Goal: Task Accomplishment & Management: Manage account settings

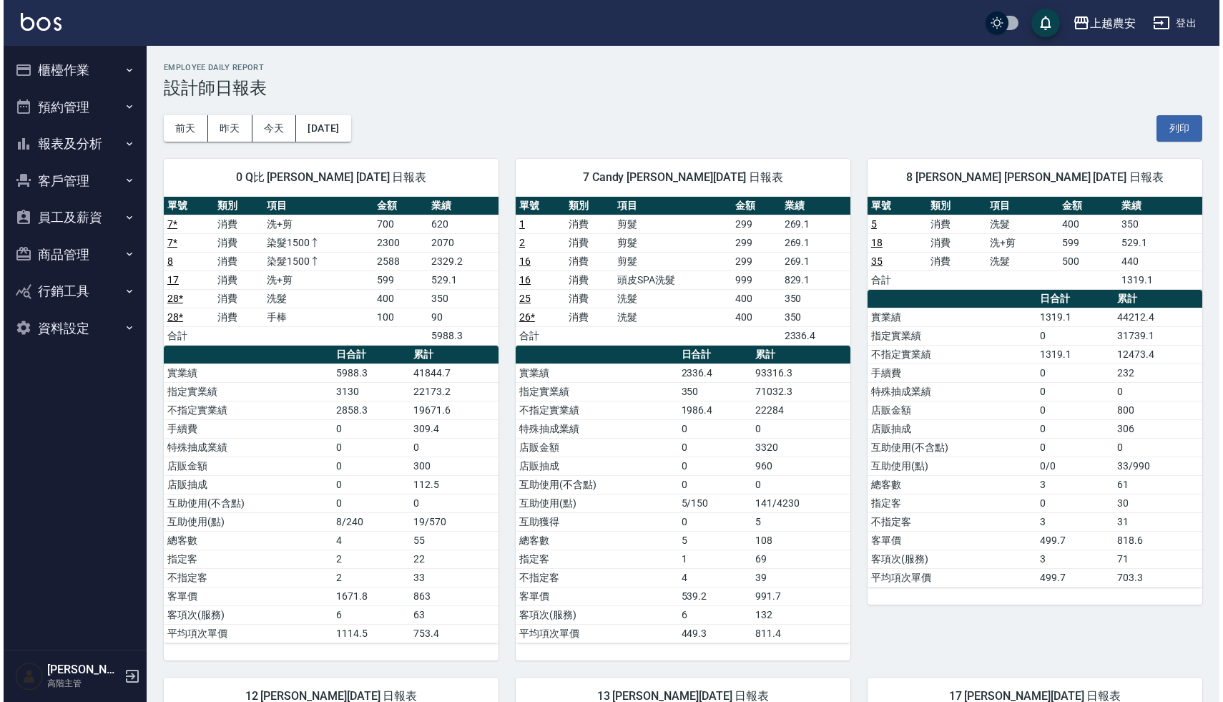
scroll to position [595, 0]
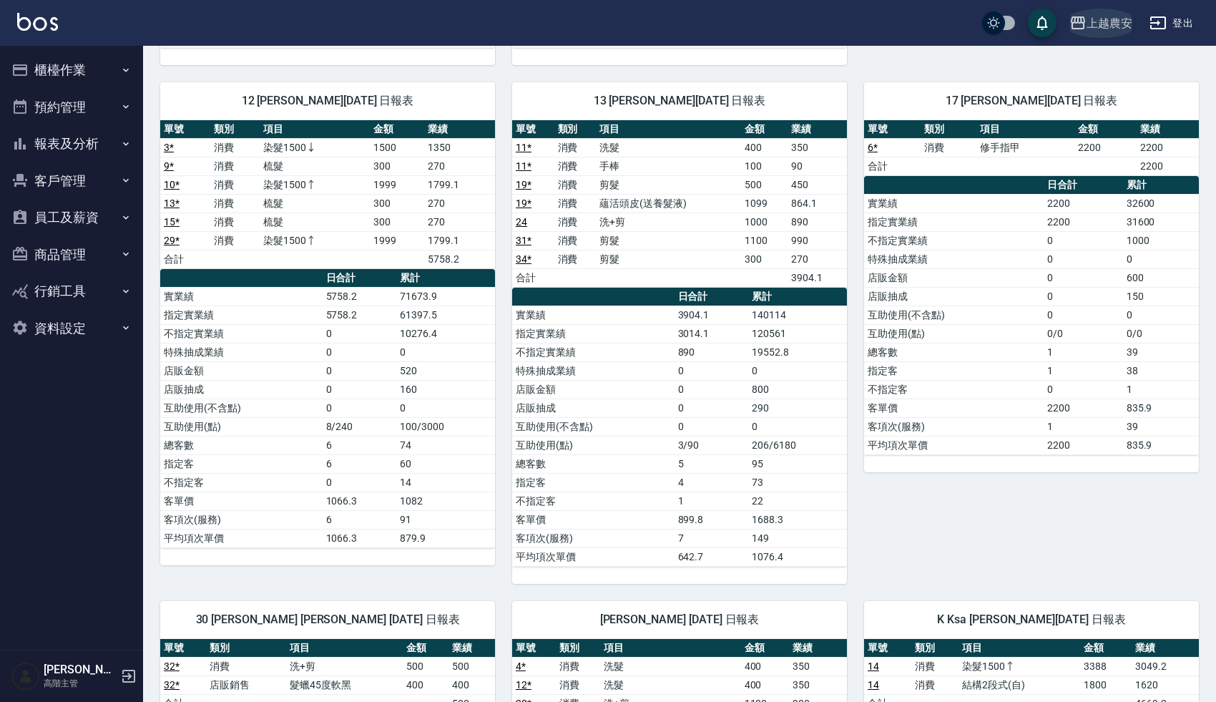
click at [1107, 28] on div "上越農安" at bounding box center [1109, 23] width 46 height 18
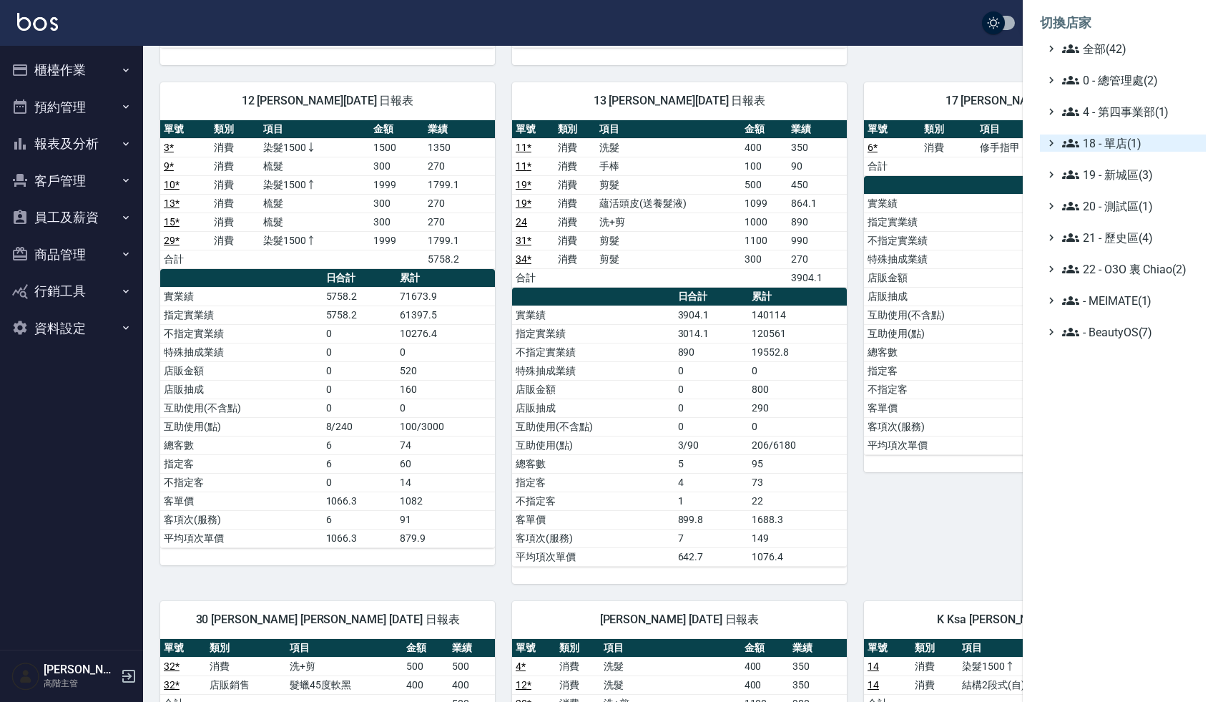
click at [1126, 142] on span "18 - 單店(1)" at bounding box center [1131, 142] width 138 height 17
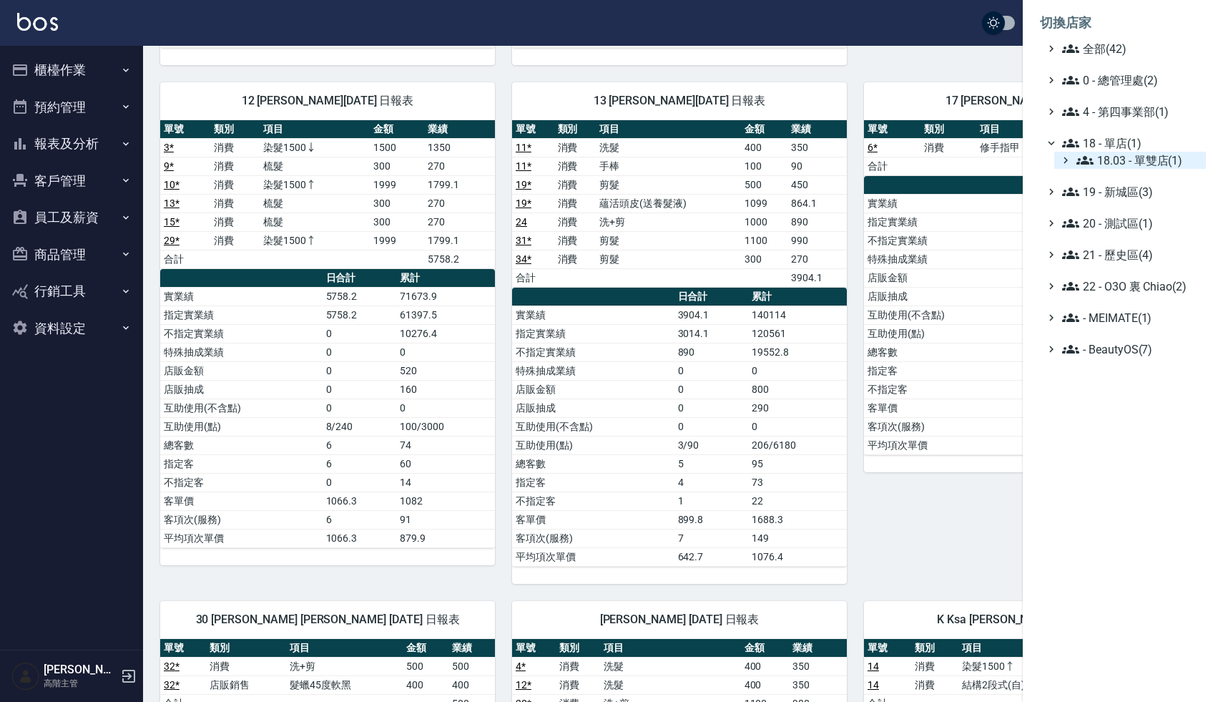
click at [1136, 155] on span "18.03 - 單雙店(1)" at bounding box center [1138, 160] width 124 height 17
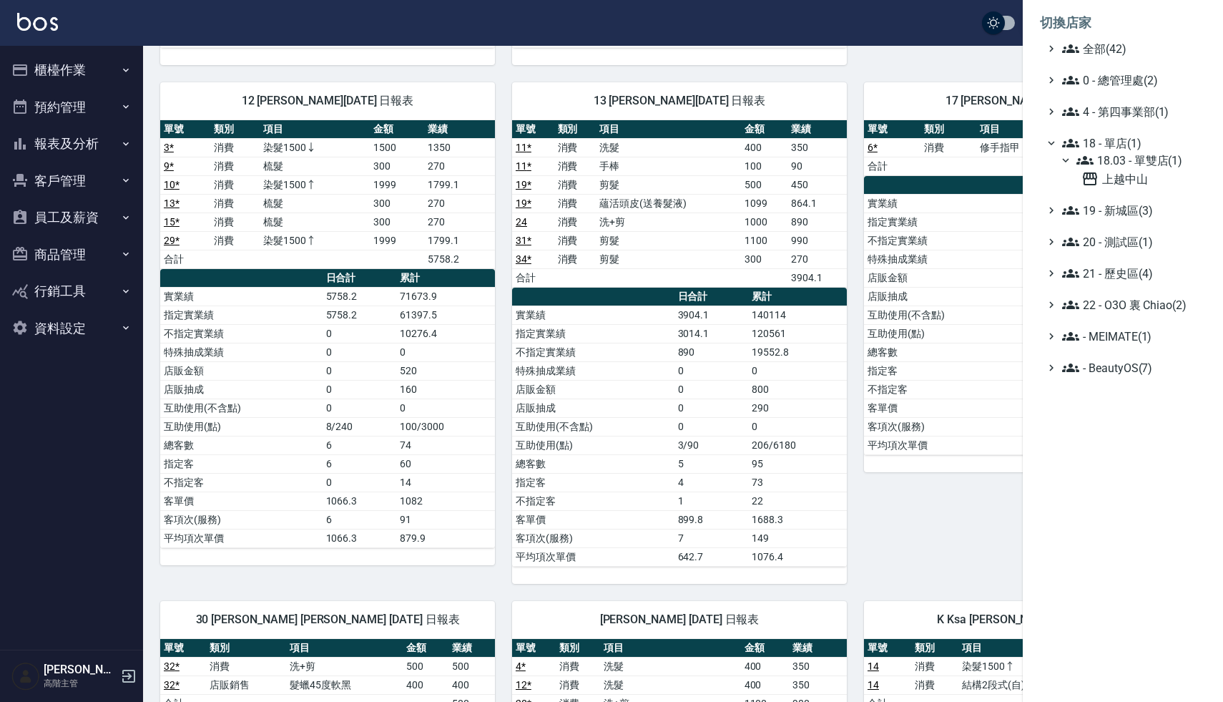
click at [1126, 144] on span "18 - 單店(1)" at bounding box center [1131, 142] width 138 height 17
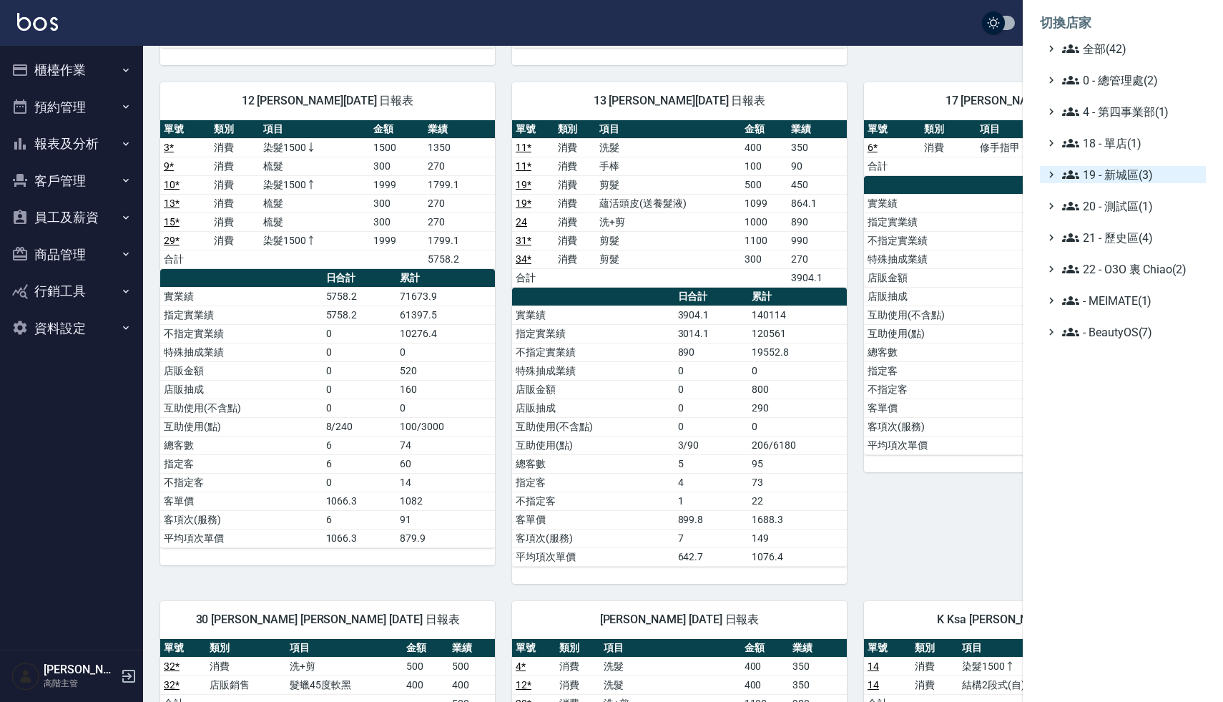
click at [1126, 169] on span "19 - 新城區(3)" at bounding box center [1131, 174] width 138 height 17
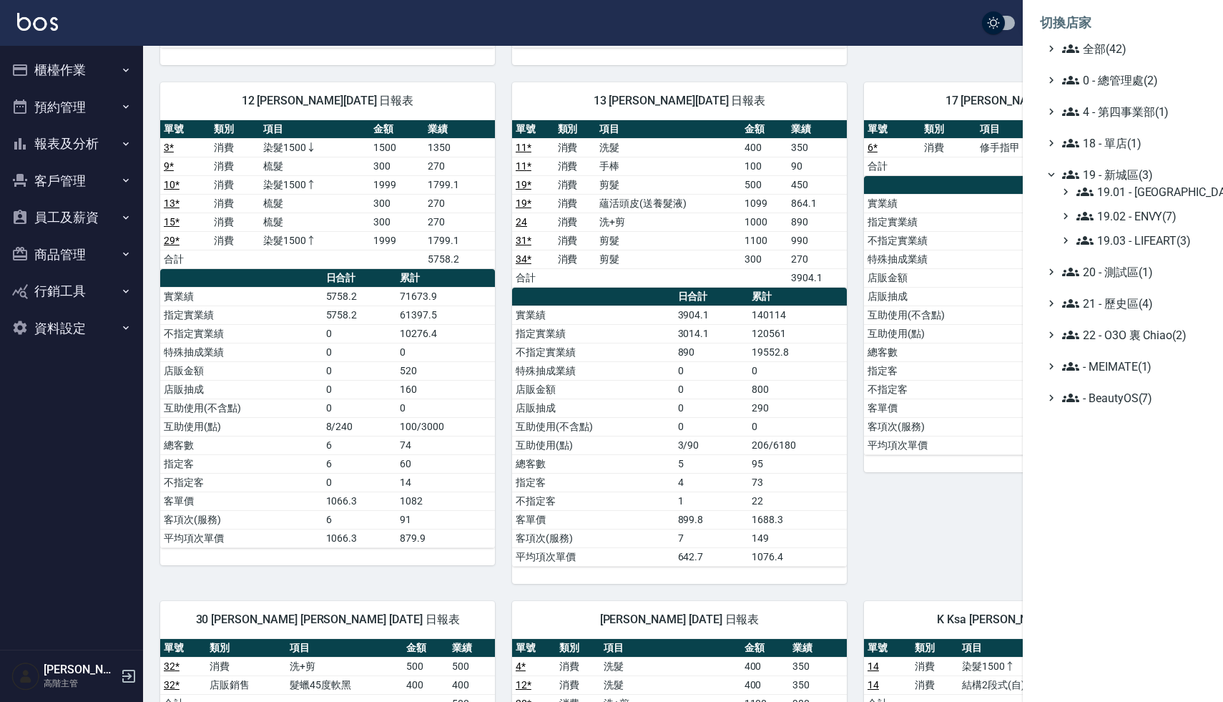
click at [1132, 201] on div "19.01 - 新城區 (11) 19.02 - ENVY(7) 19.03 - LIFEART(3)" at bounding box center [1130, 216] width 152 height 66
click at [1133, 190] on span "19.01 - 新城區 (11)" at bounding box center [1138, 191] width 124 height 17
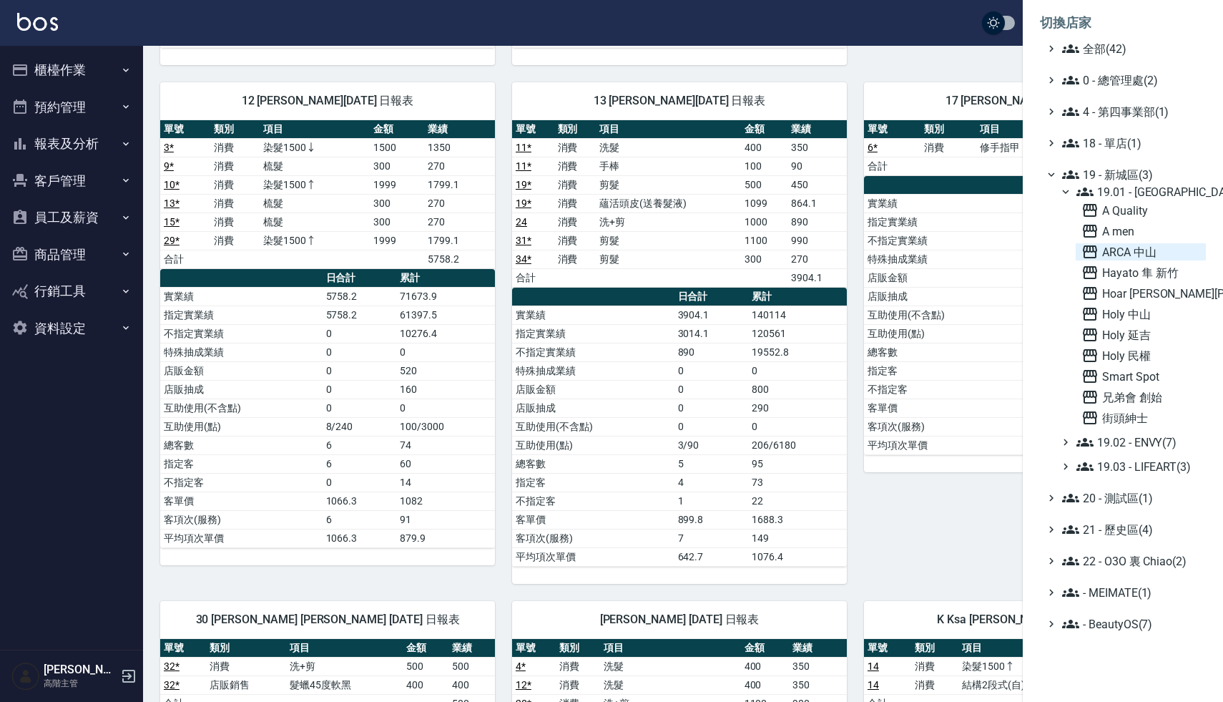
click at [1126, 250] on span "ARCA 中山" at bounding box center [1140, 251] width 119 height 17
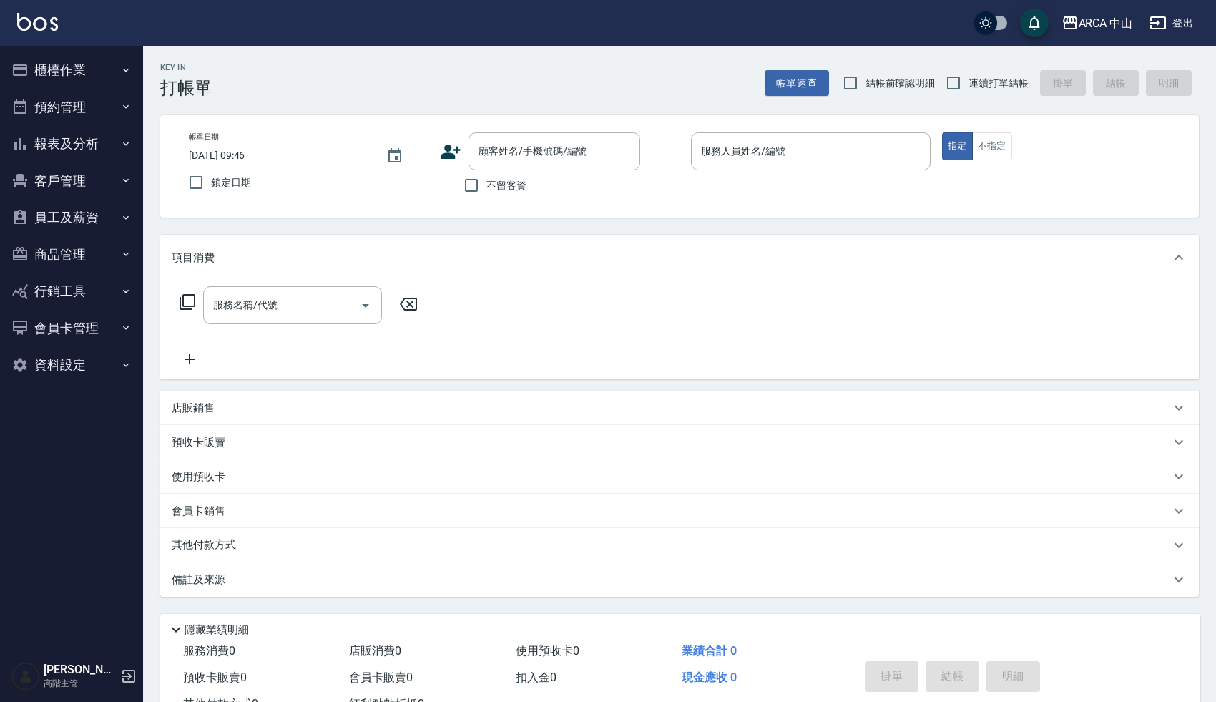
click at [408, 107] on div "Key In 打帳單 帳單速查 結帳前確認明細 連續打單結帳 掛單 結帳 明細 帳單日期 [DATE] 09:46 鎖定日期 顧客姓名/手機號碼/編號 顧客姓…" at bounding box center [679, 399] width 1073 height 706
click at [69, 253] on button "商品管理" at bounding box center [72, 254] width 132 height 37
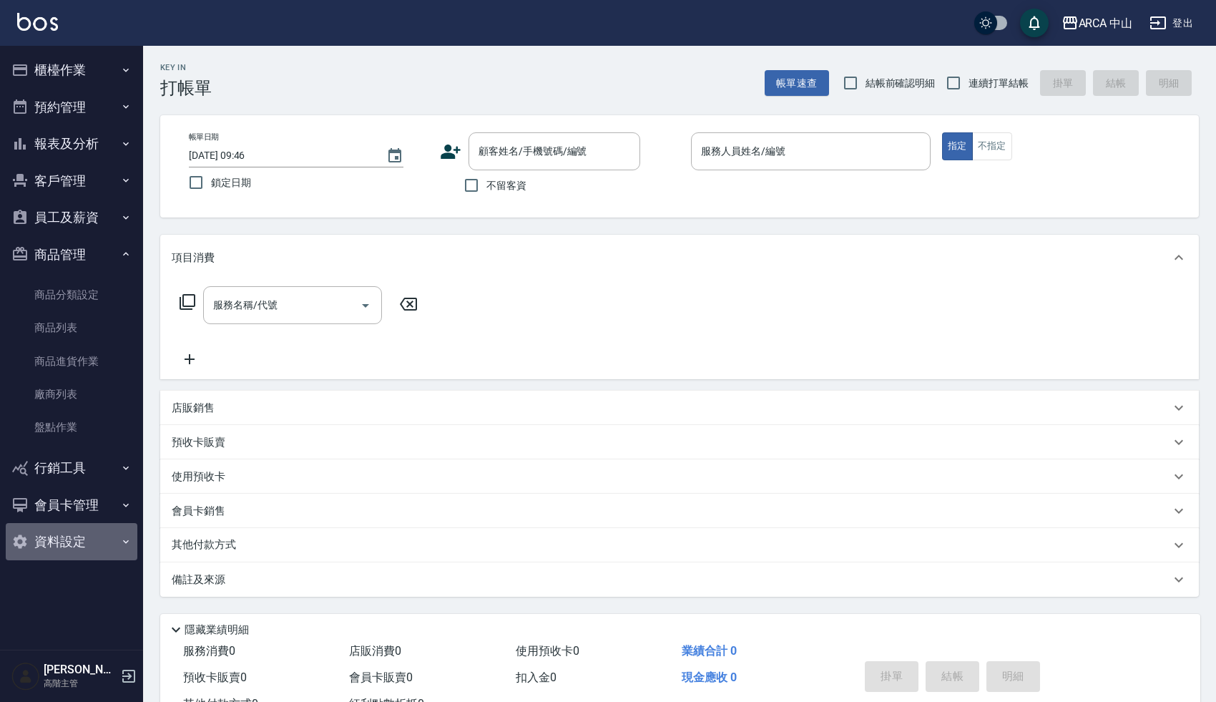
click at [63, 536] on button "資料設定" at bounding box center [72, 541] width 132 height 37
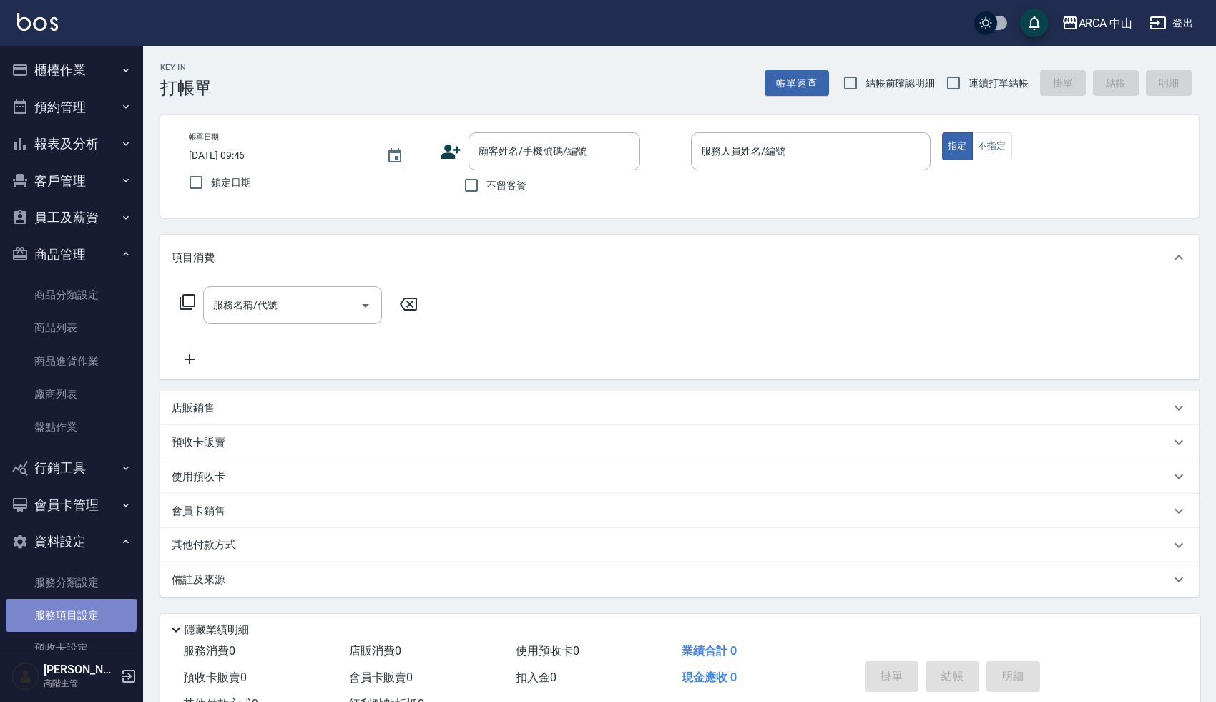
click at [70, 613] on link "服務項目設定" at bounding box center [72, 615] width 132 height 33
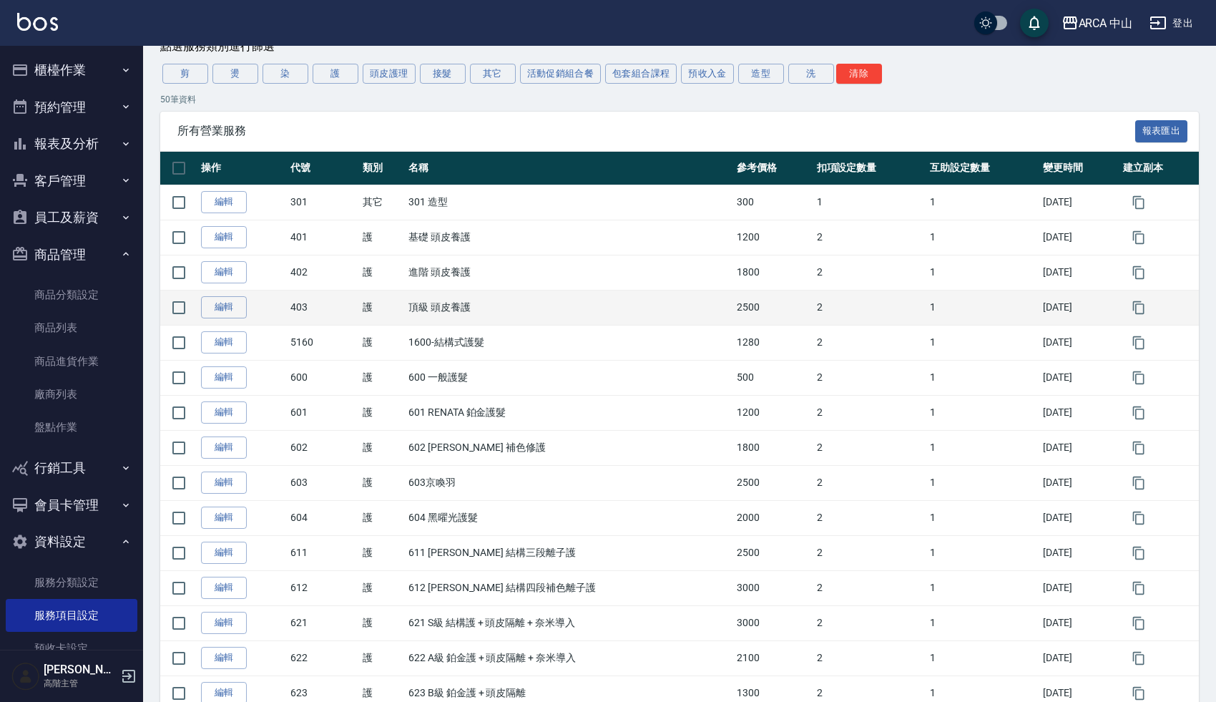
scroll to position [121, 0]
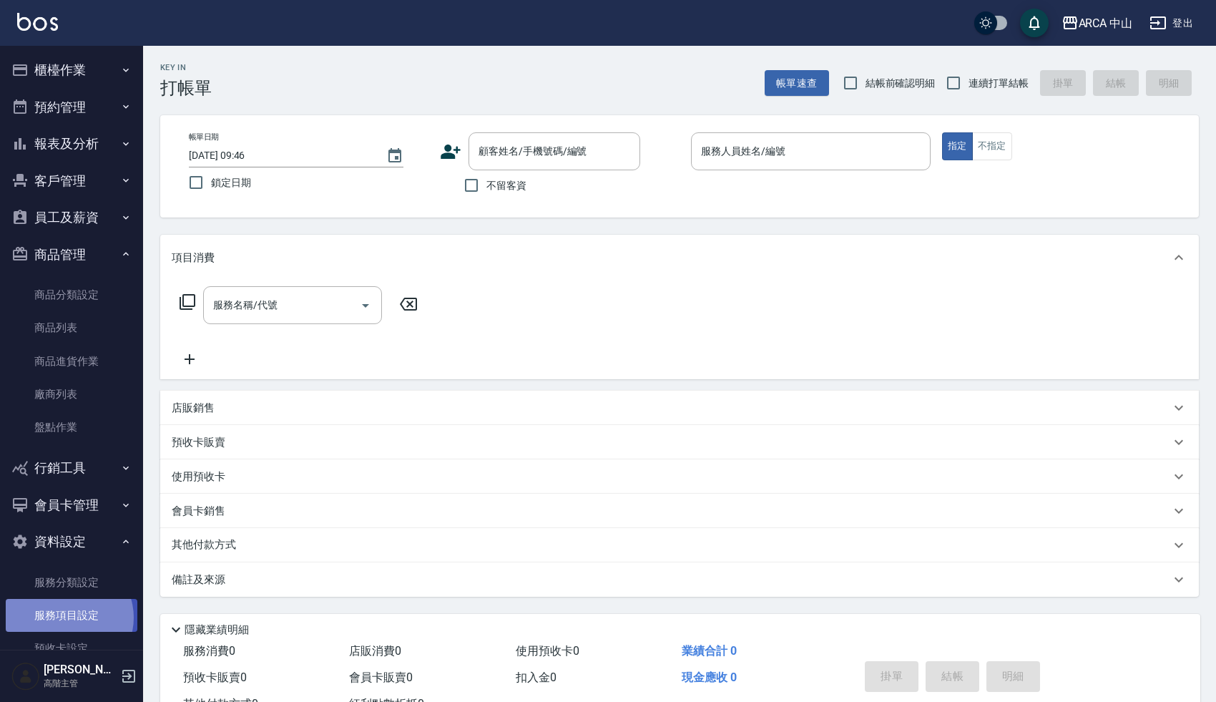
click at [68, 617] on link "服務項目設定" at bounding box center [72, 615] width 132 height 33
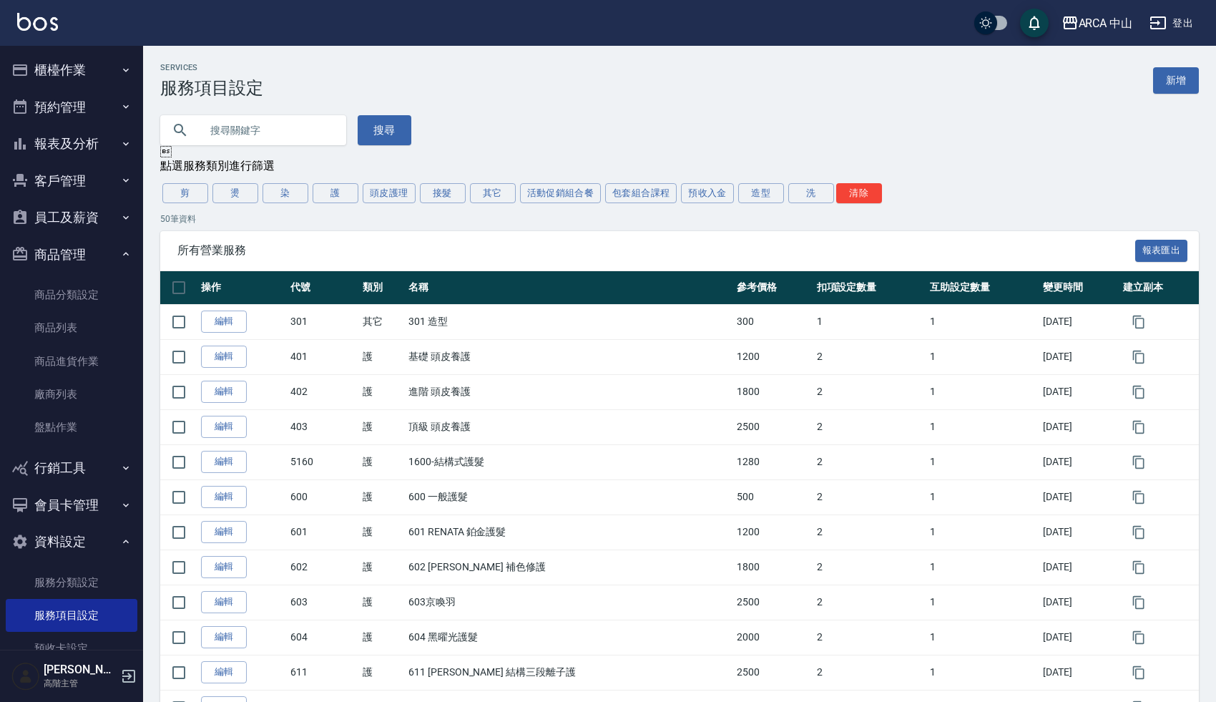
click at [616, 85] on div "Services 服務項目設定 新增" at bounding box center [679, 80] width 1038 height 35
click at [189, 189] on button "剪" at bounding box center [185, 193] width 46 height 20
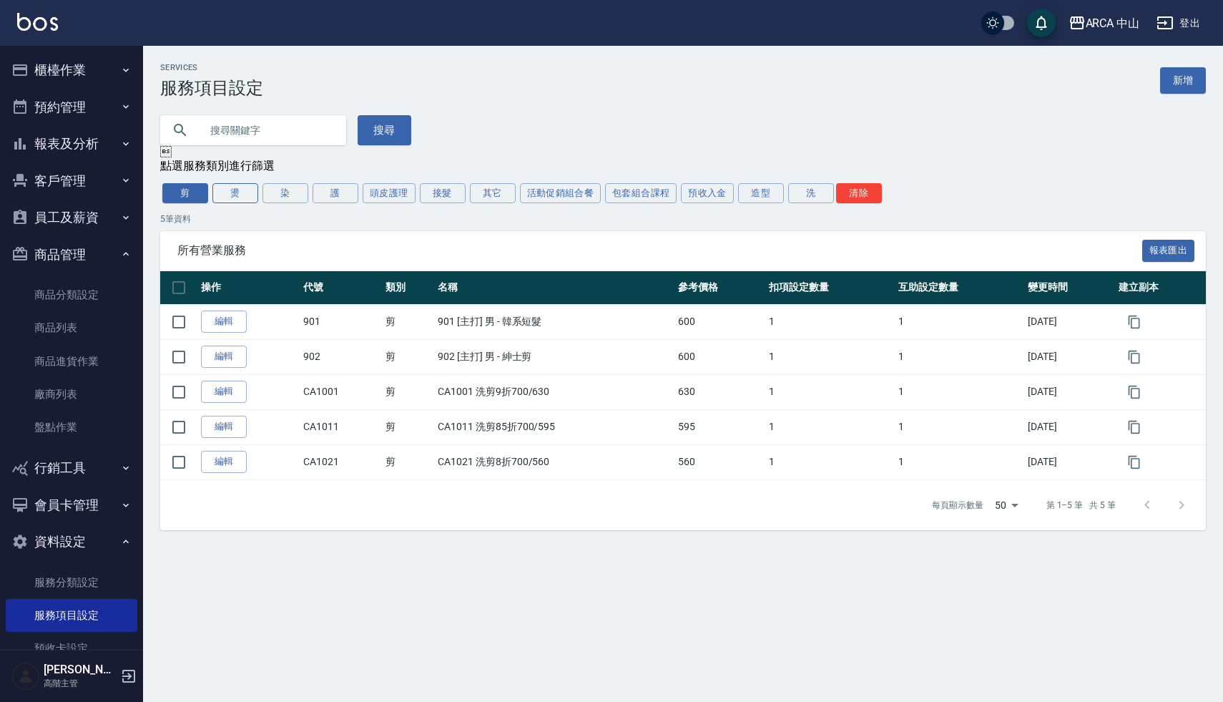
click at [233, 189] on button "燙" at bounding box center [235, 193] width 46 height 20
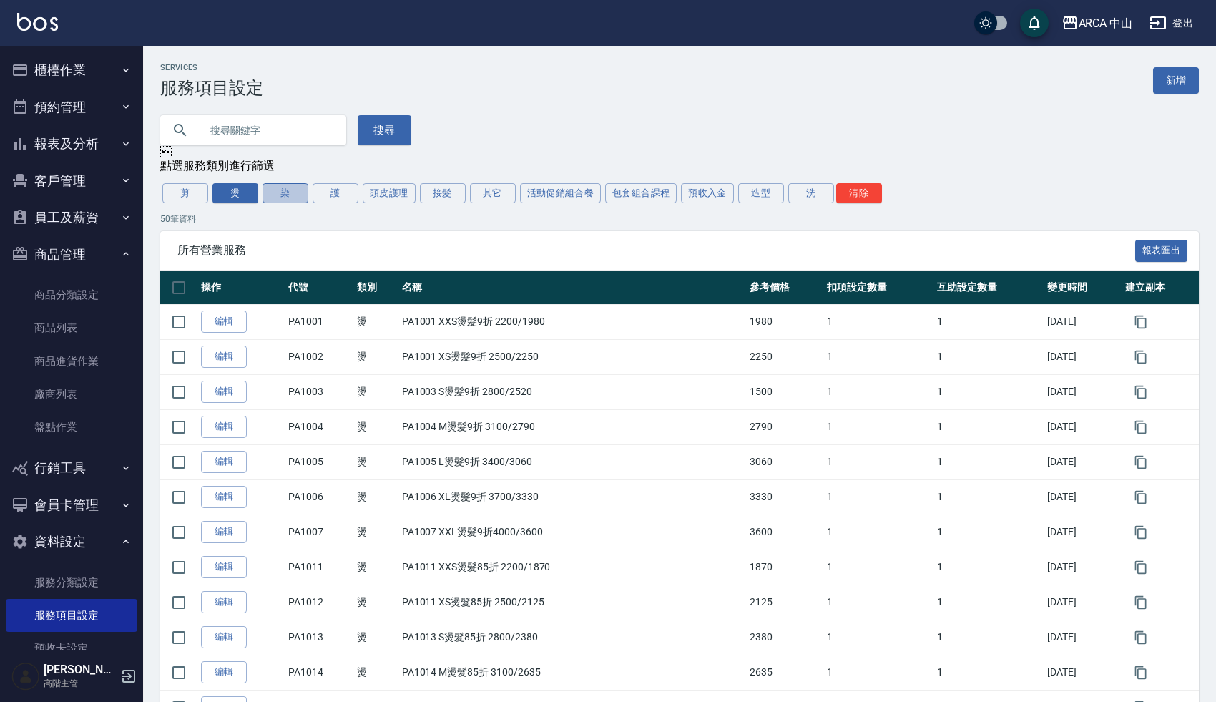
click at [280, 195] on button "染" at bounding box center [285, 193] width 46 height 20
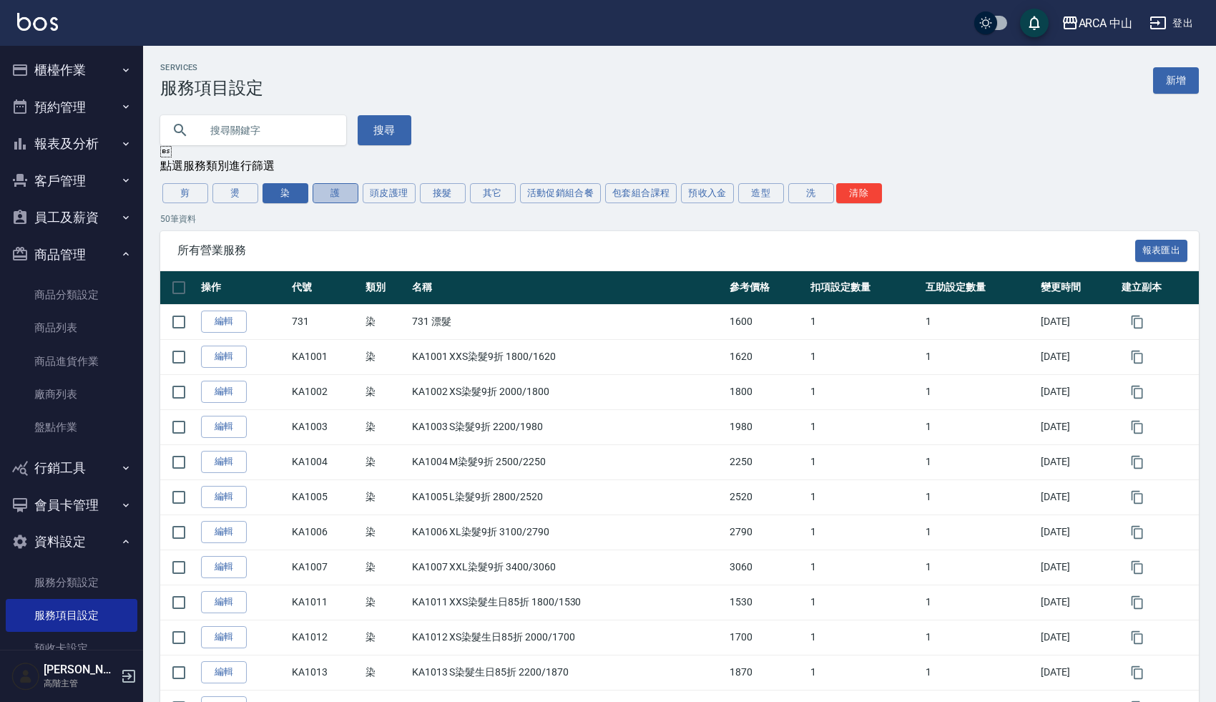
click at [336, 188] on button "護" at bounding box center [335, 193] width 46 height 20
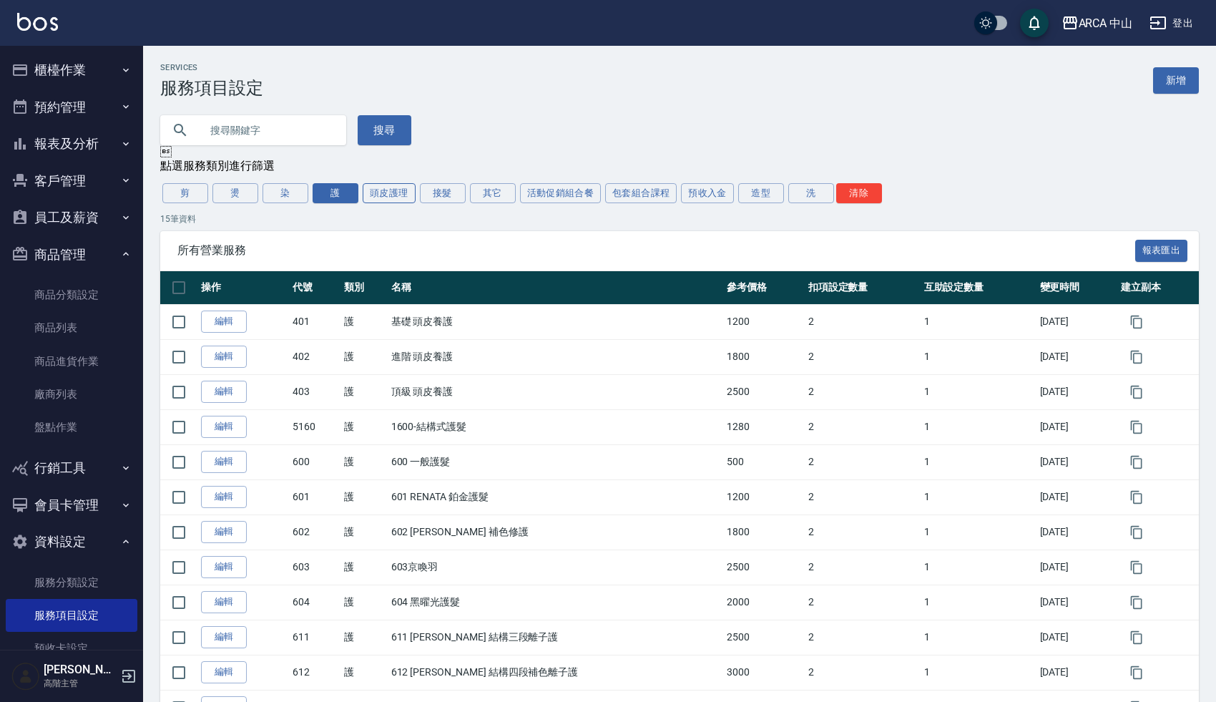
click at [394, 195] on button "頭皮護理" at bounding box center [389, 193] width 53 height 20
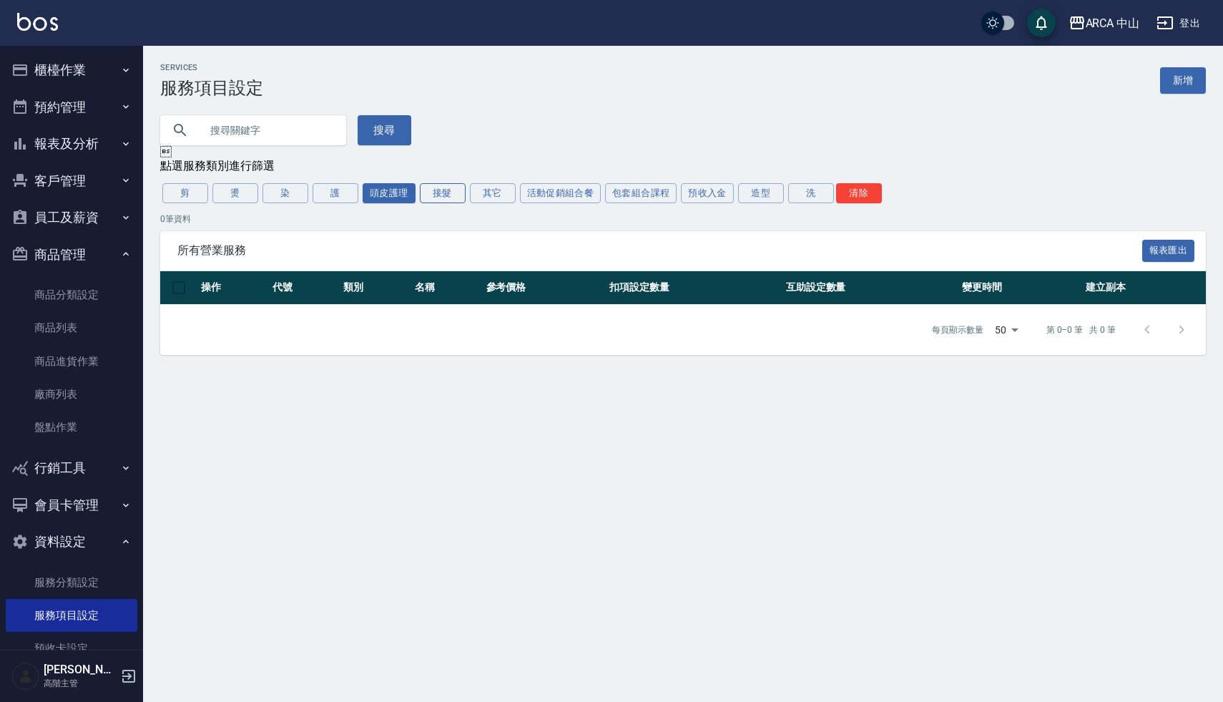
click at [452, 193] on button "接髮" at bounding box center [443, 193] width 46 height 20
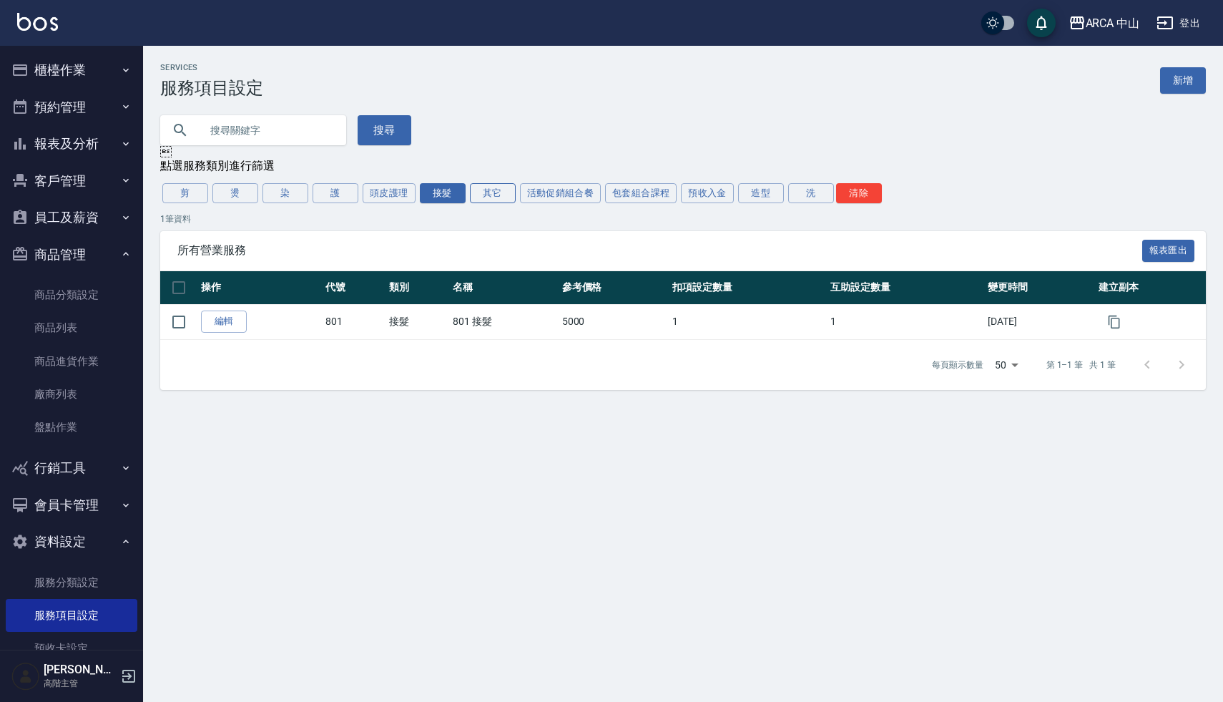
click at [497, 200] on button "其它" at bounding box center [493, 193] width 46 height 20
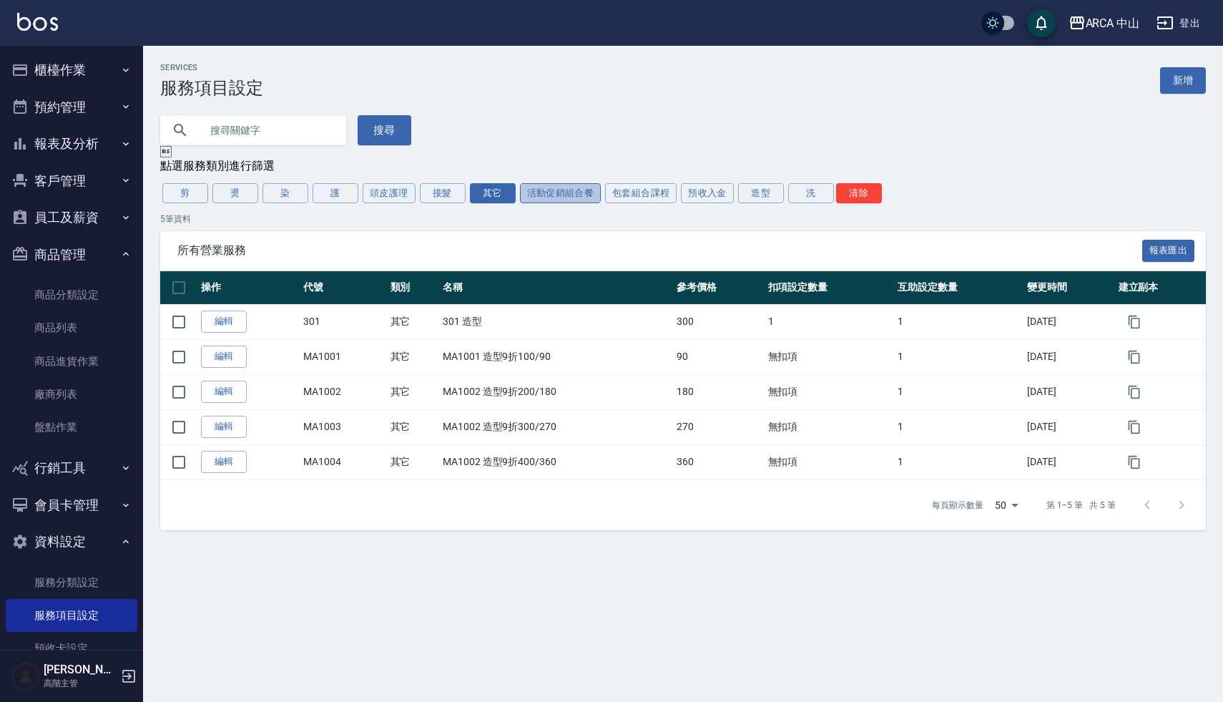
click at [563, 191] on button "活動促銷組合餐" at bounding box center [561, 193] width 82 height 20
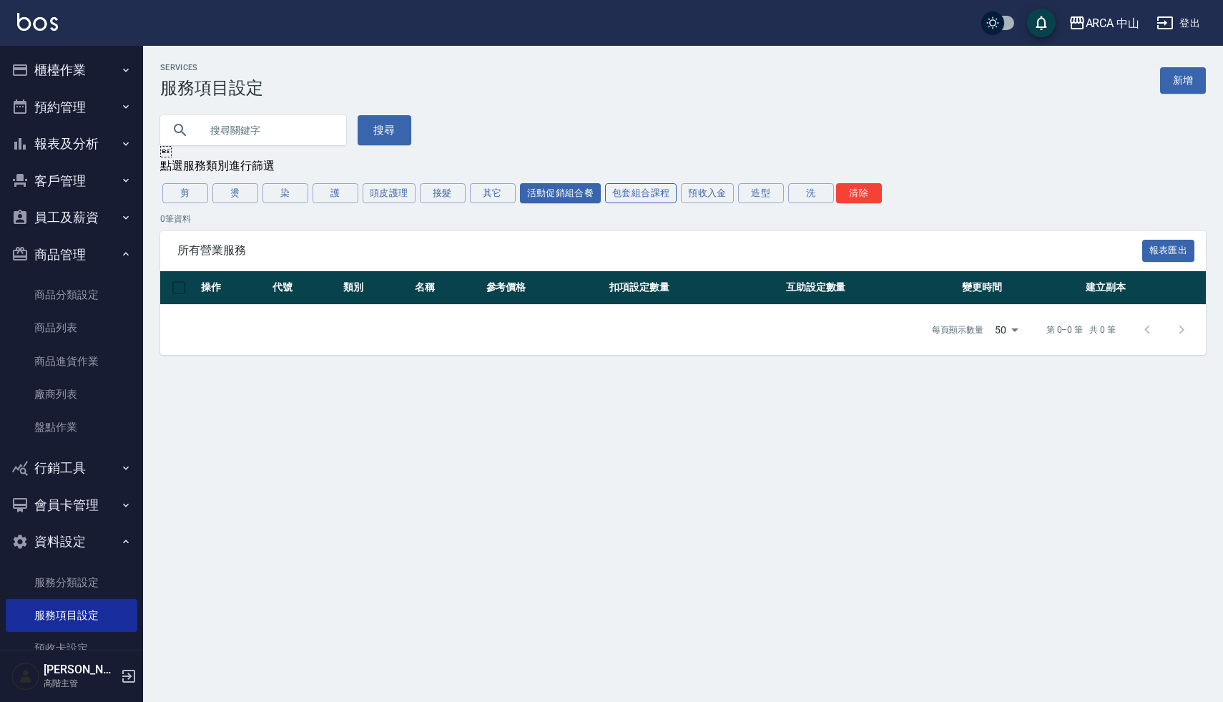
click at [668, 192] on button "包套組合課程" at bounding box center [641, 193] width 72 height 20
click at [712, 197] on button "預收入金" at bounding box center [707, 193] width 53 height 20
click at [757, 194] on button "造型" at bounding box center [761, 193] width 46 height 20
click at [809, 192] on button "洗" at bounding box center [811, 193] width 46 height 20
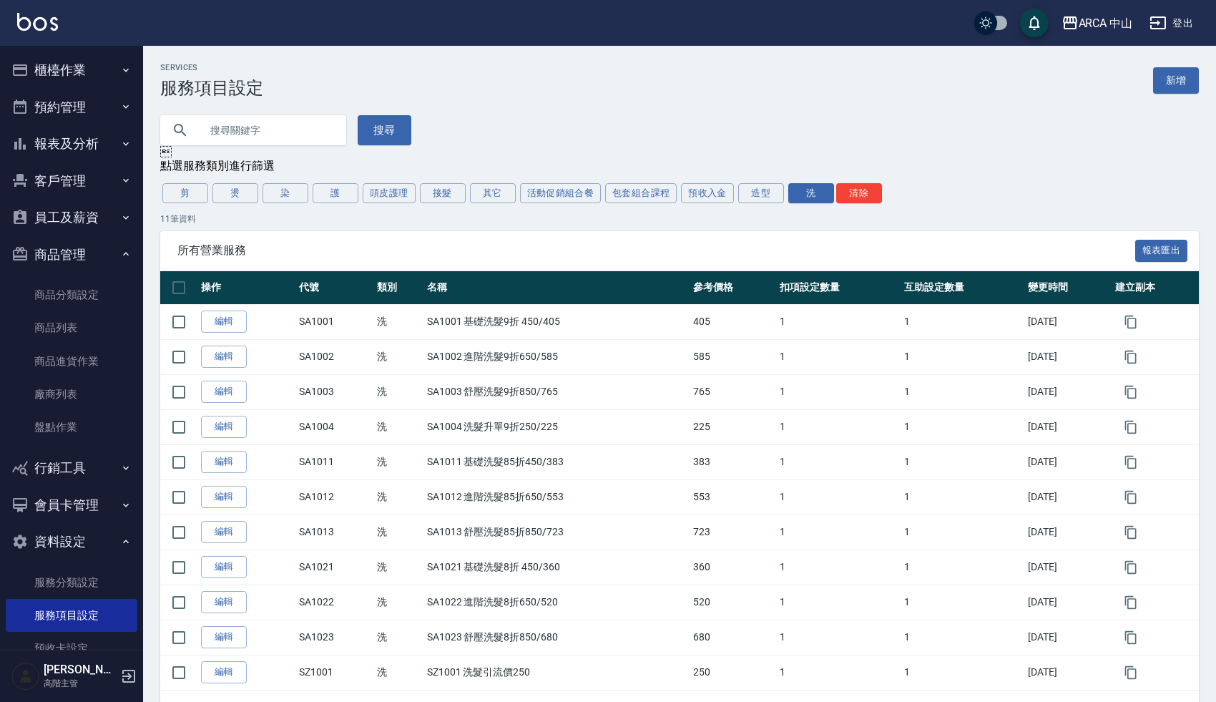
click at [924, 192] on div "剪 燙 染 護 頭皮護理 接髮 其它 活動促銷組合餐 包套組合課程 預收入金 造型 洗 清除" at bounding box center [679, 193] width 1038 height 24
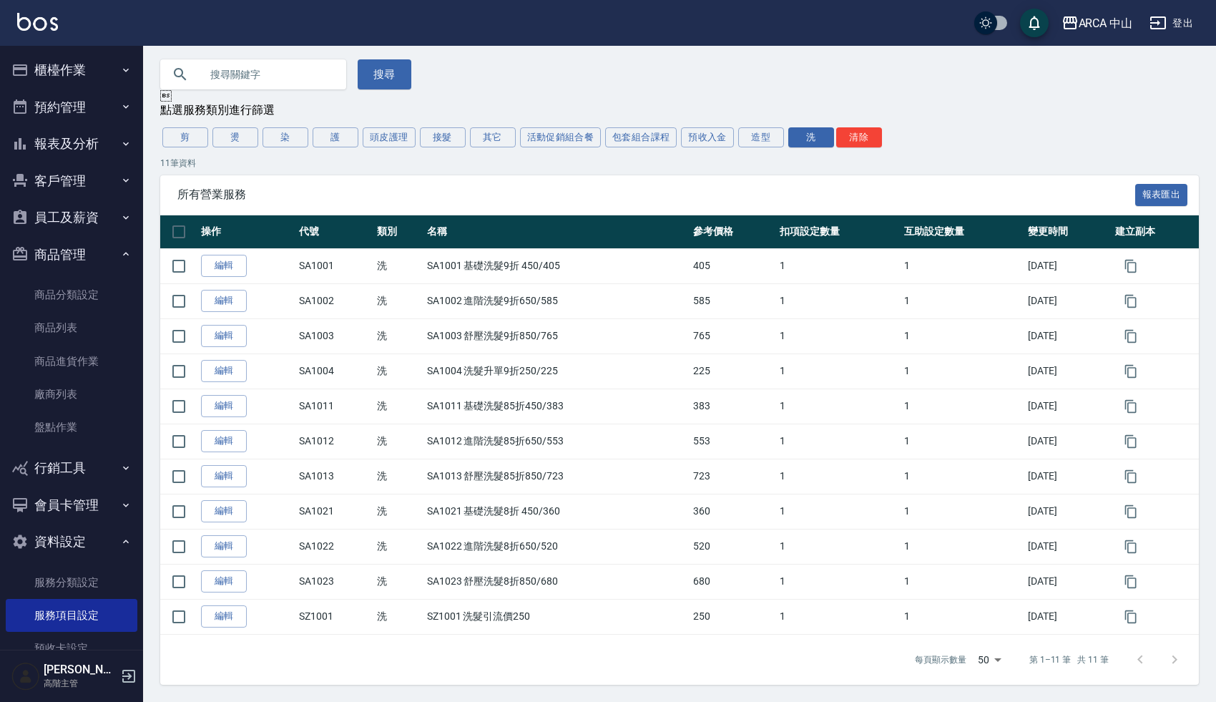
scroll to position [56, 0]
click at [182, 142] on button "剪" at bounding box center [185, 137] width 46 height 20
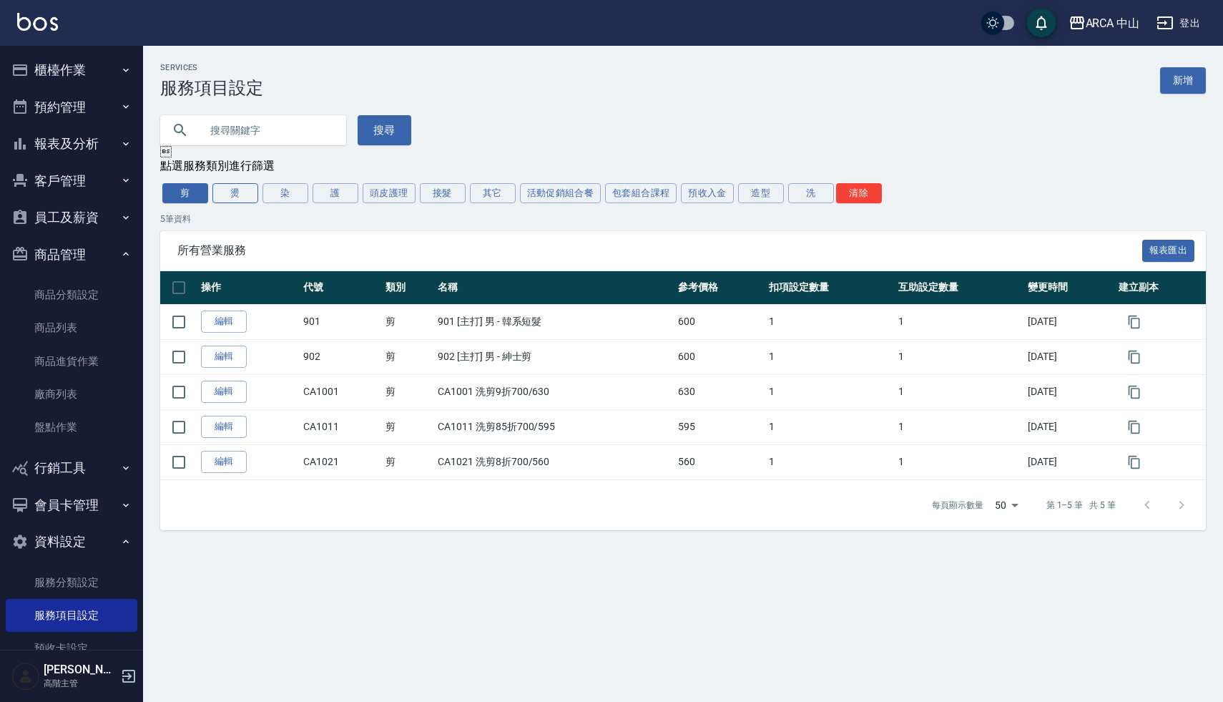
click at [242, 192] on button "燙" at bounding box center [235, 193] width 46 height 20
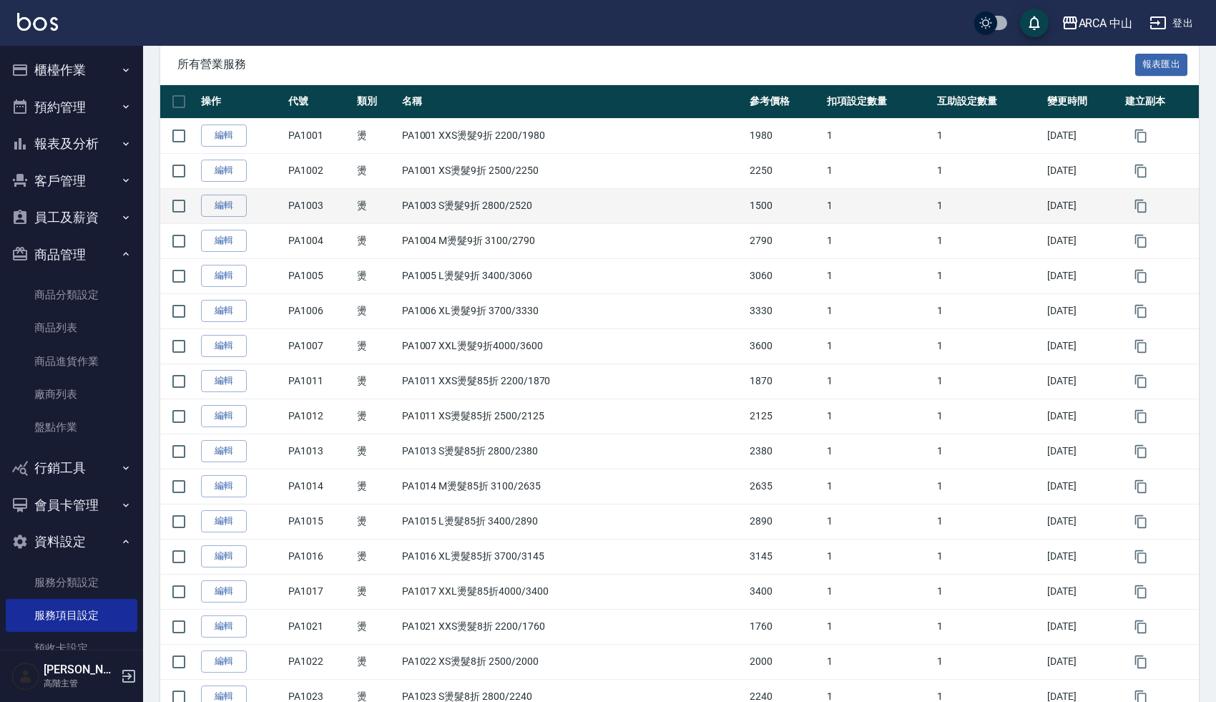
scroll to position [77, 0]
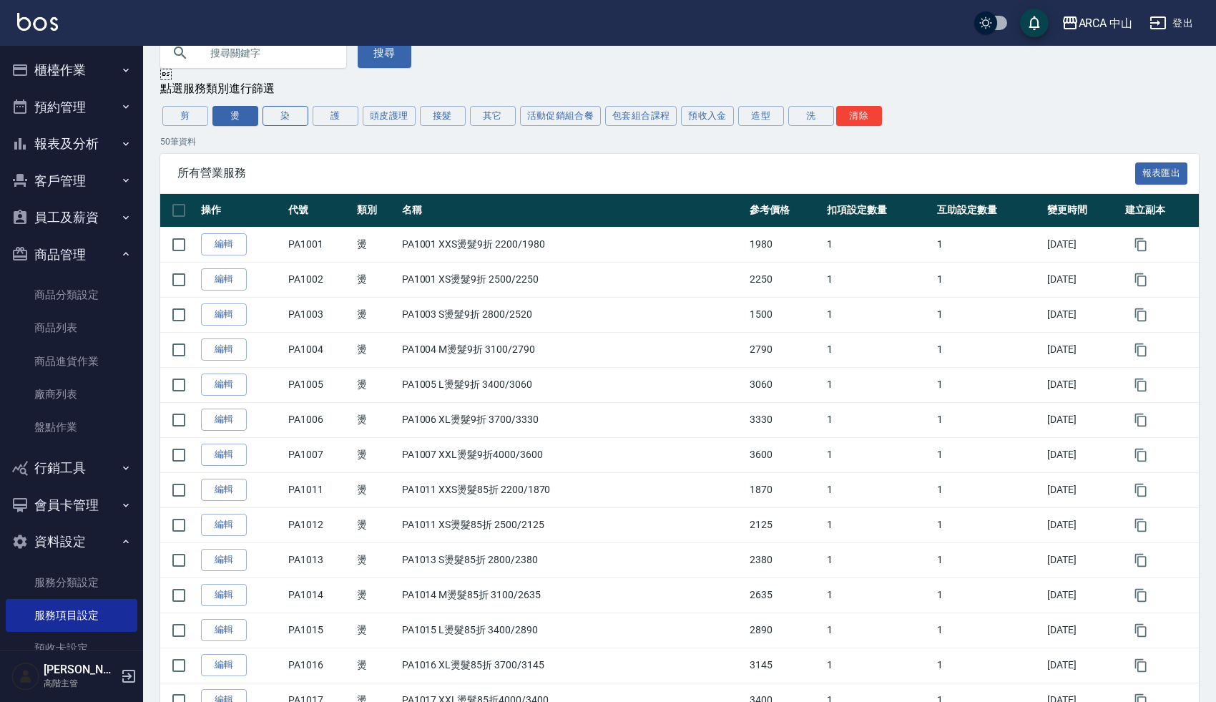
click at [287, 117] on button "染" at bounding box center [285, 116] width 46 height 20
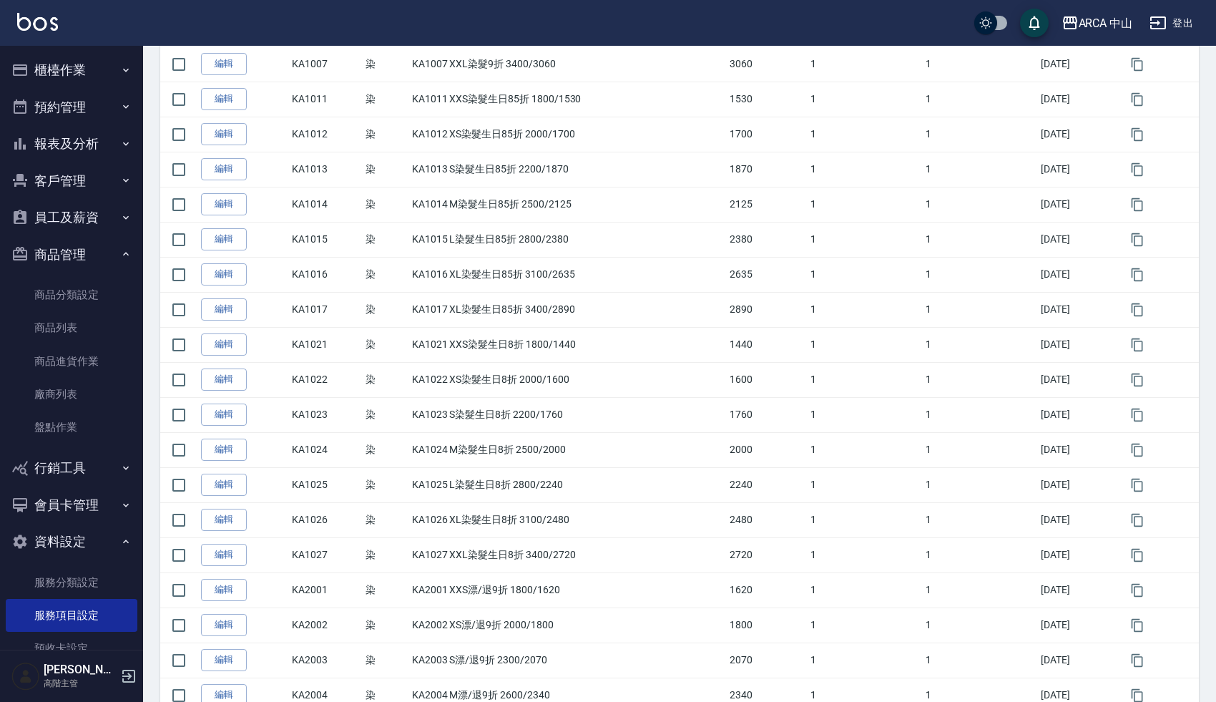
scroll to position [0, 0]
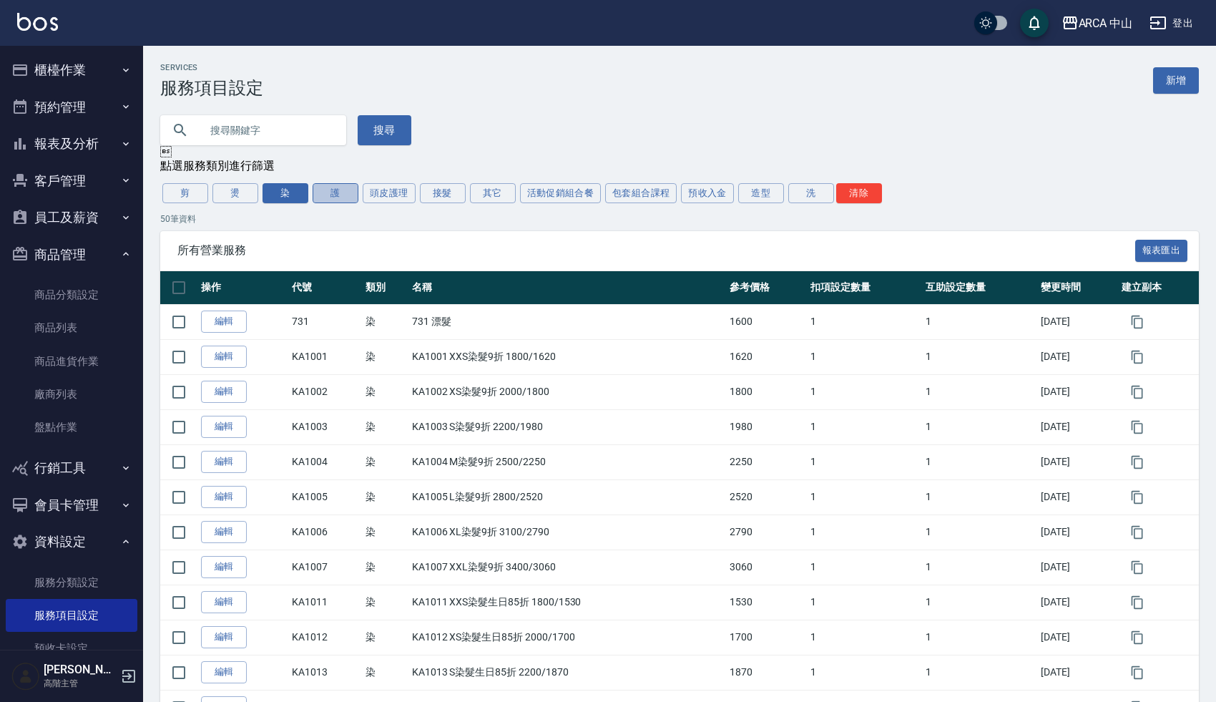
click at [340, 195] on button "護" at bounding box center [335, 193] width 46 height 20
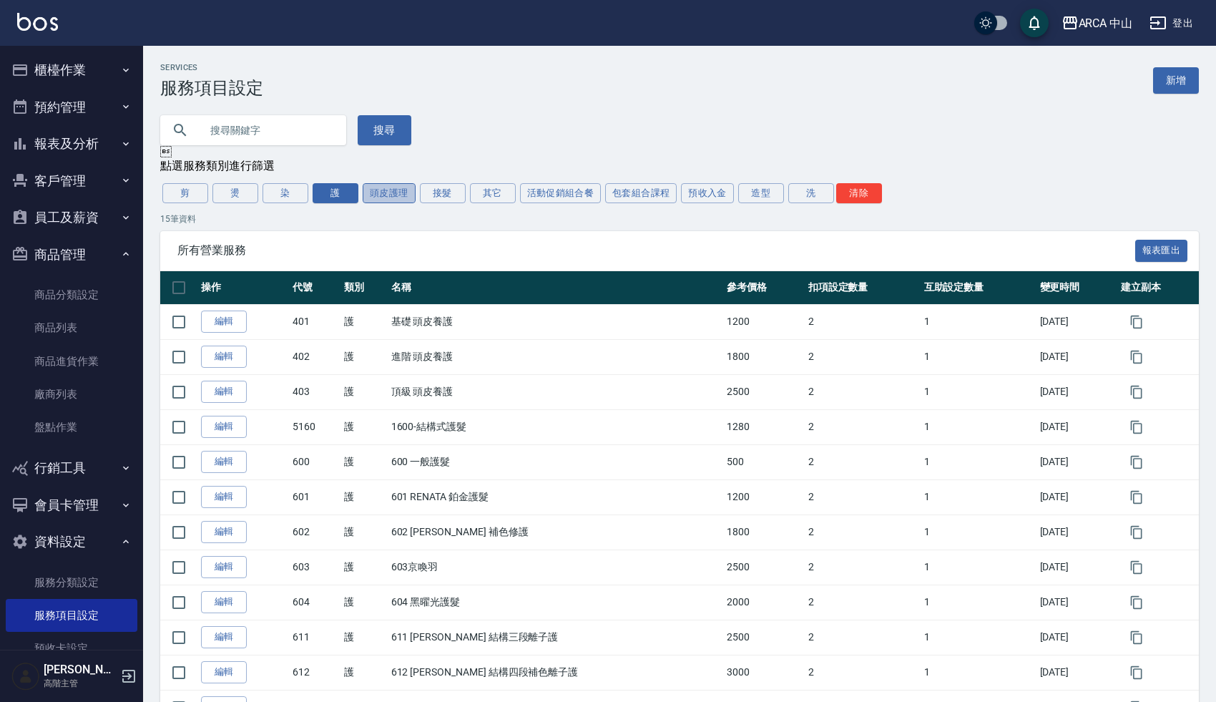
click at [403, 195] on button "頭皮護理" at bounding box center [389, 193] width 53 height 20
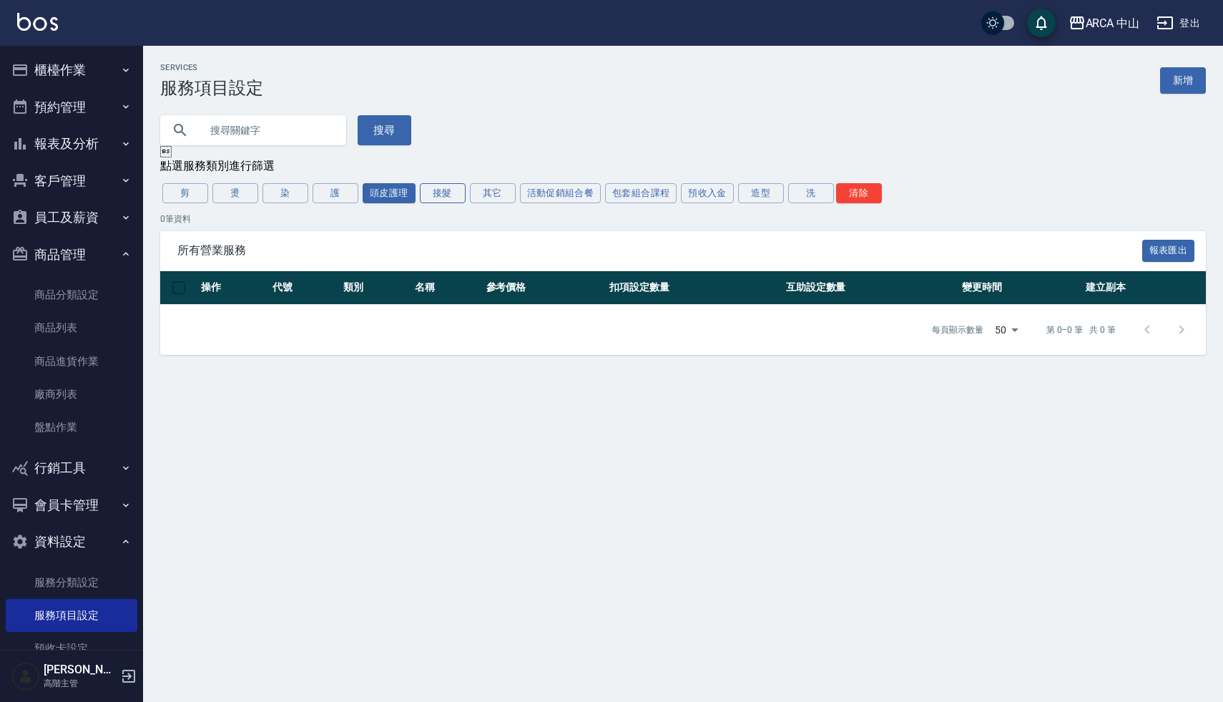
click at [458, 197] on button "接髮" at bounding box center [443, 193] width 46 height 20
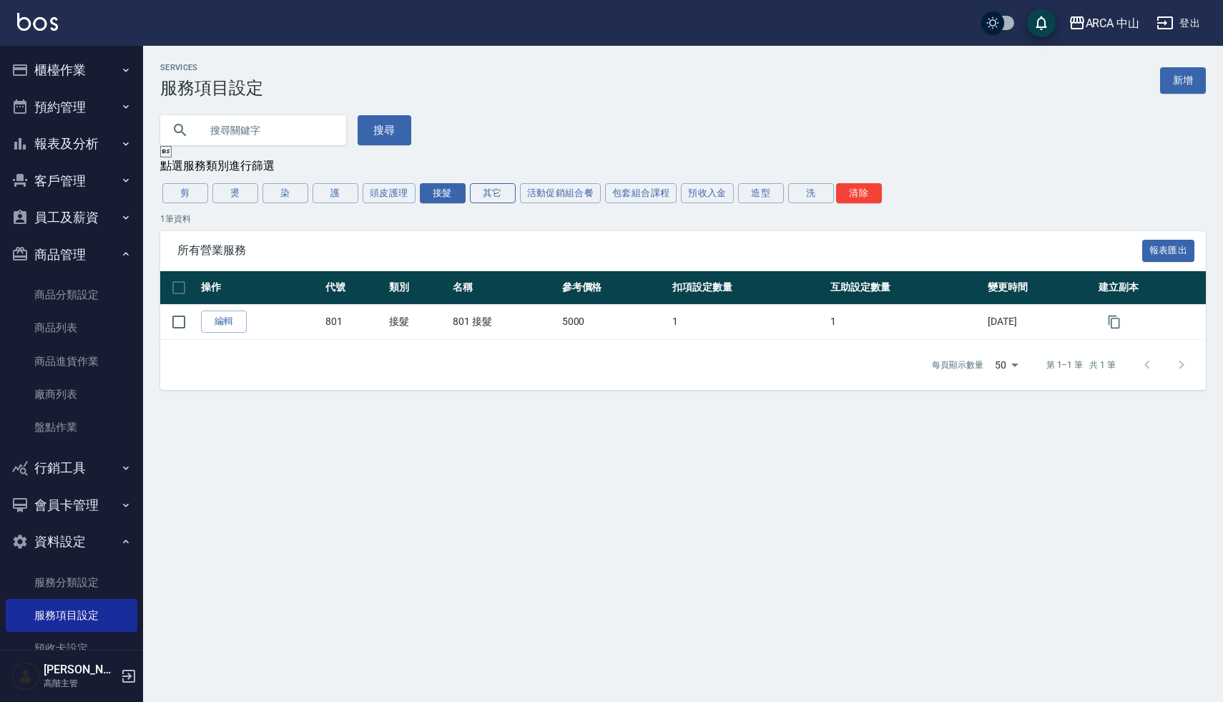
click at [499, 195] on button "其它" at bounding box center [493, 193] width 46 height 20
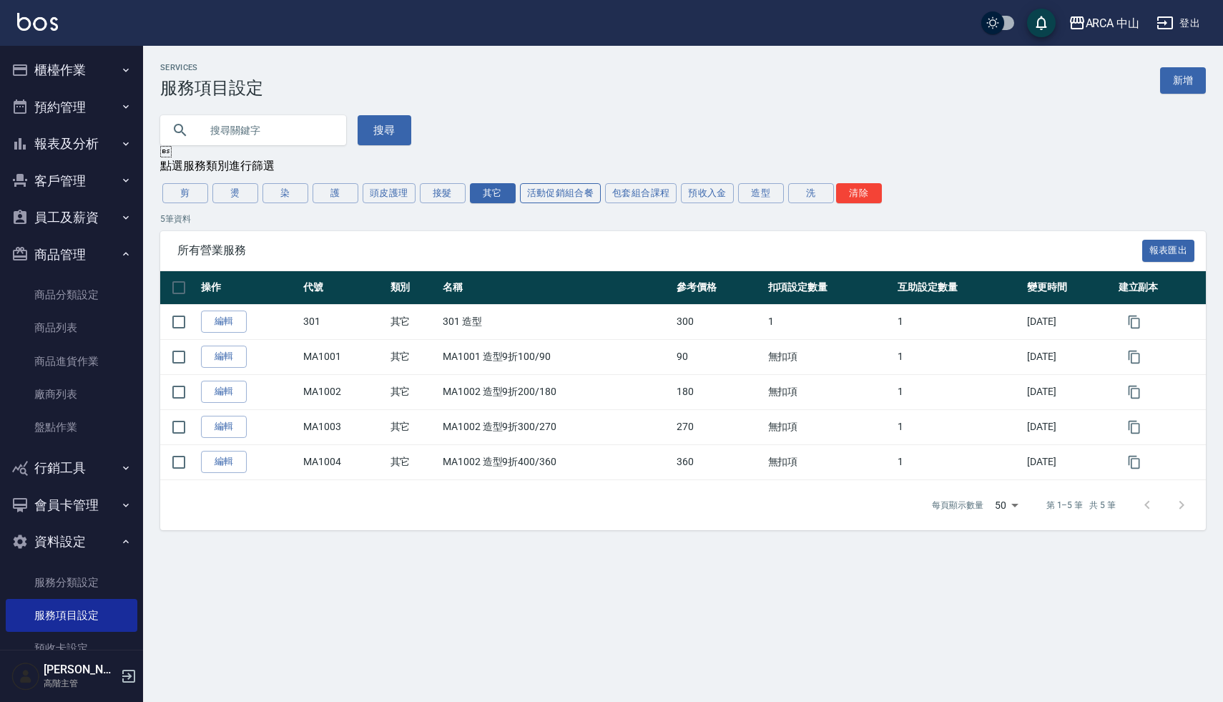
click at [558, 195] on button "活動促銷組合餐" at bounding box center [561, 193] width 82 height 20
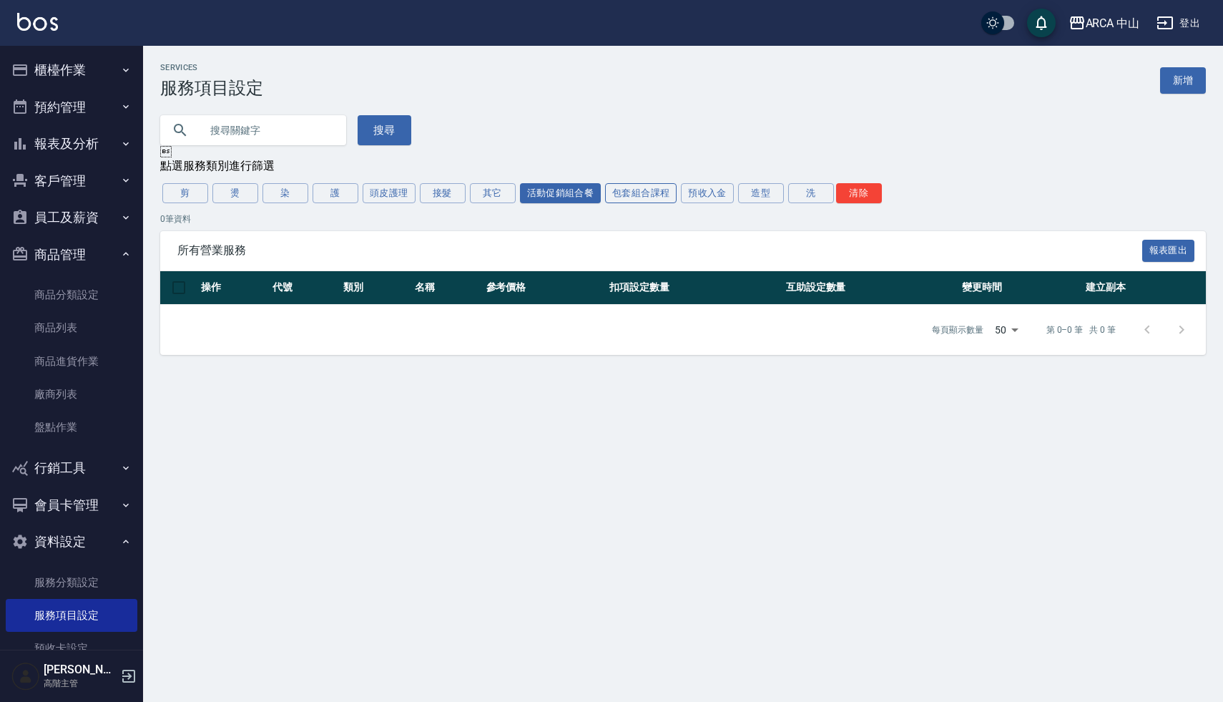
click at [634, 194] on button "包套組合課程" at bounding box center [641, 193] width 72 height 20
click at [708, 196] on button "預收入金" at bounding box center [707, 193] width 53 height 20
click at [759, 196] on button "造型" at bounding box center [761, 193] width 46 height 20
click at [813, 192] on button "洗" at bounding box center [811, 193] width 46 height 20
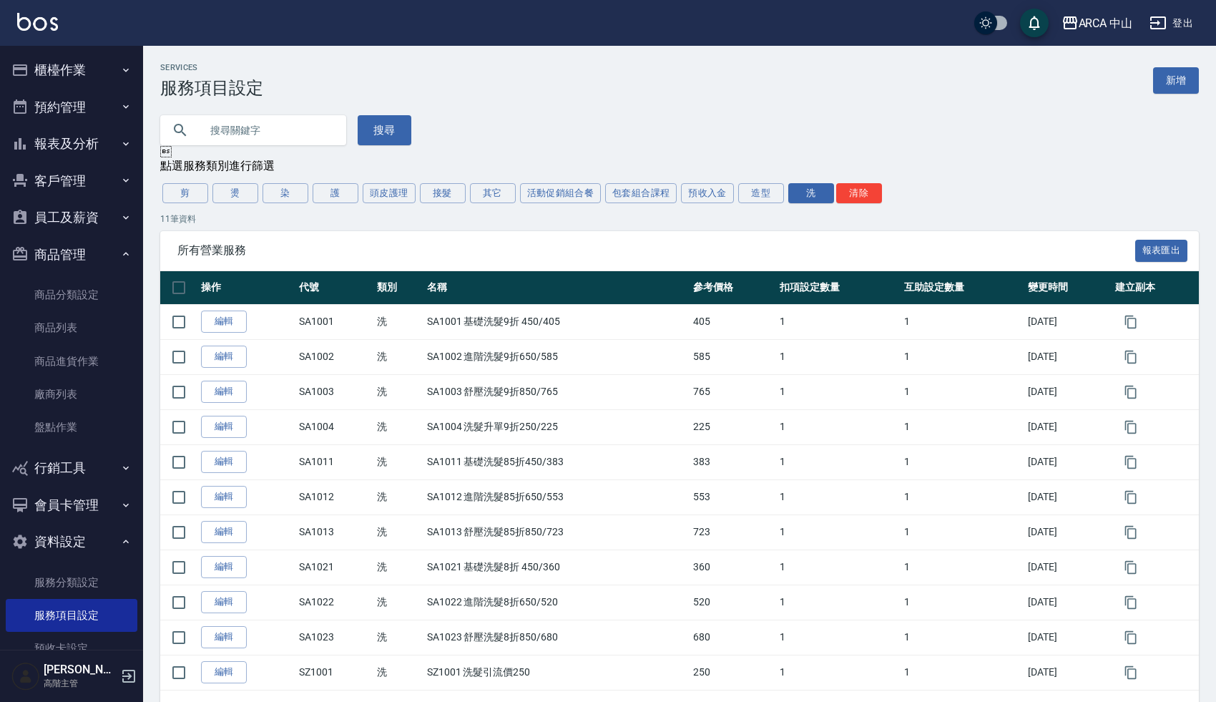
click at [778, 113] on div "搜尋" at bounding box center [670, 121] width 1055 height 47
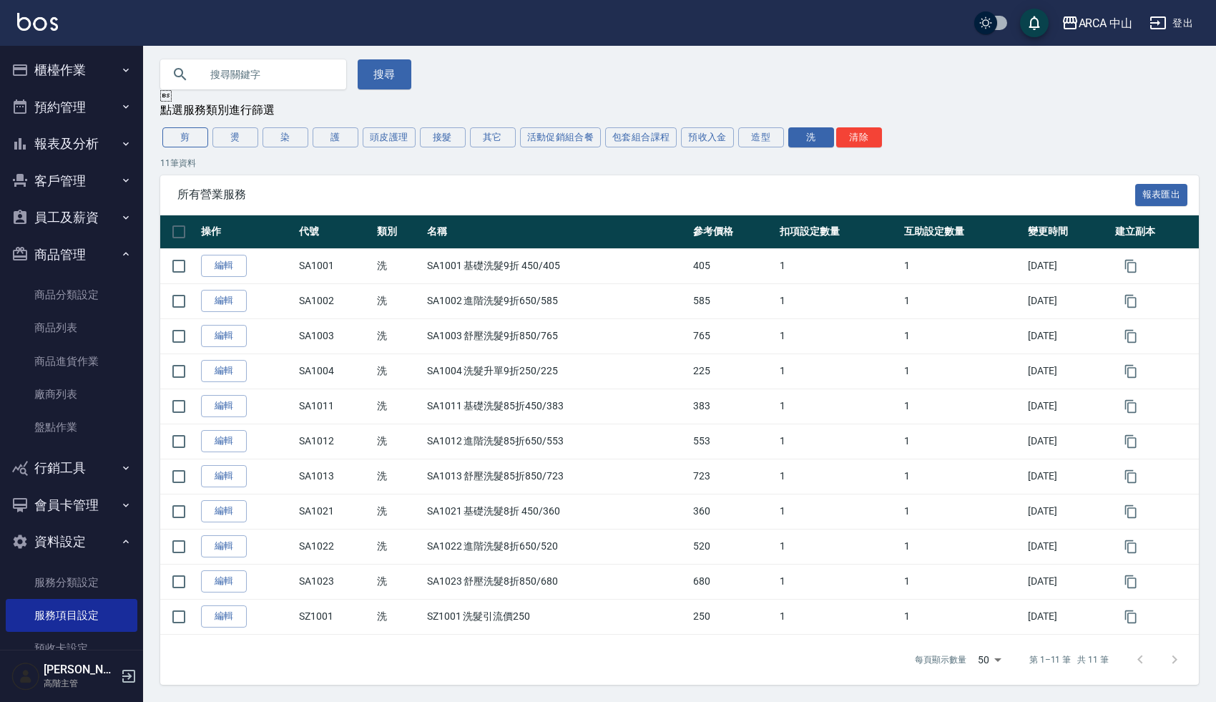
click at [184, 134] on button "剪" at bounding box center [185, 137] width 46 height 20
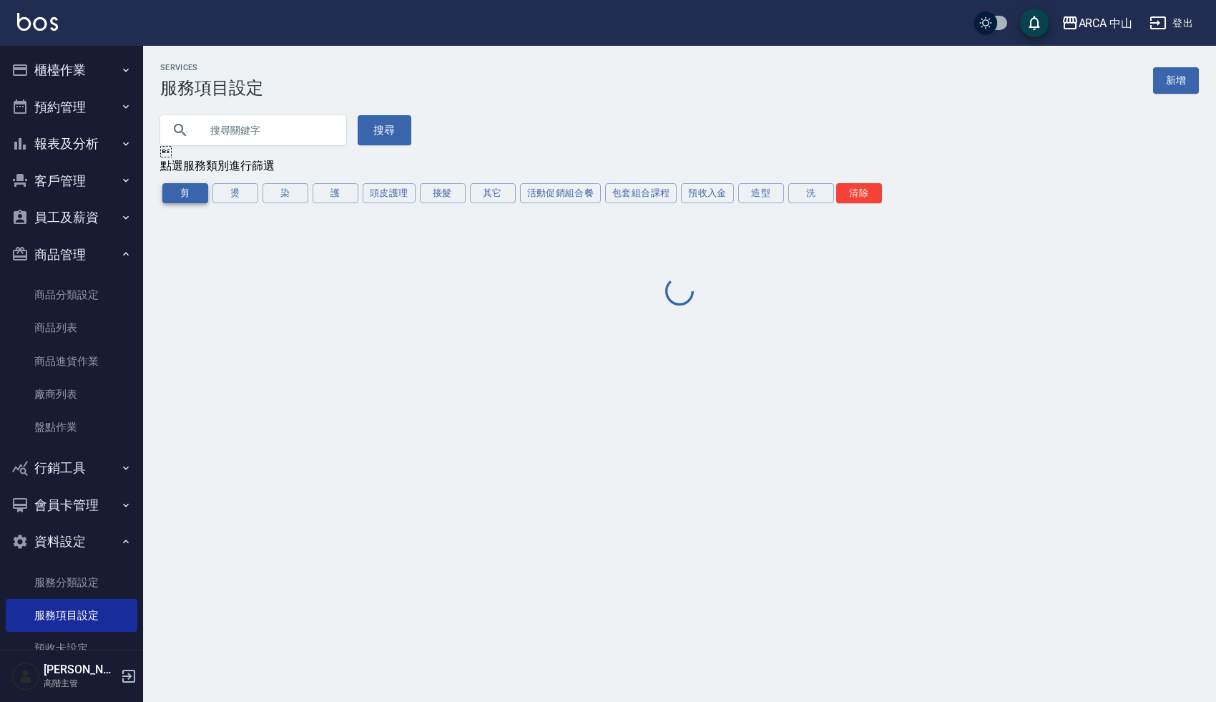
scroll to position [0, 0]
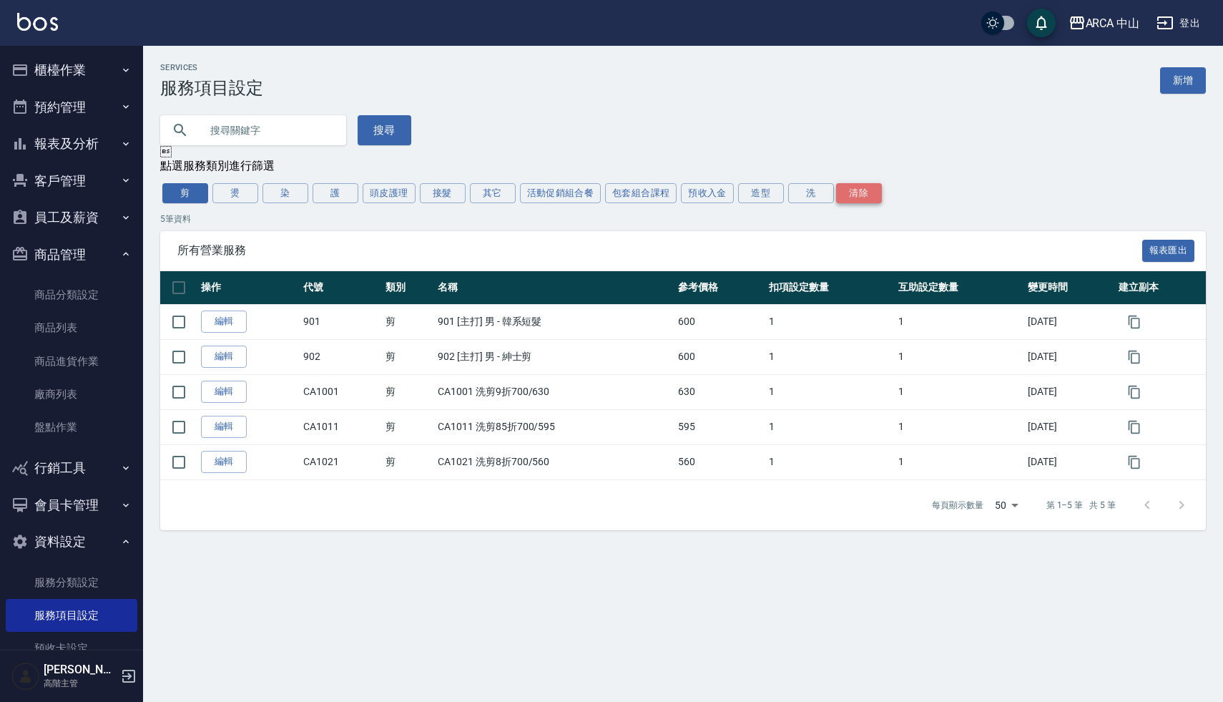
click at [871, 188] on button "清除" at bounding box center [859, 193] width 46 height 20
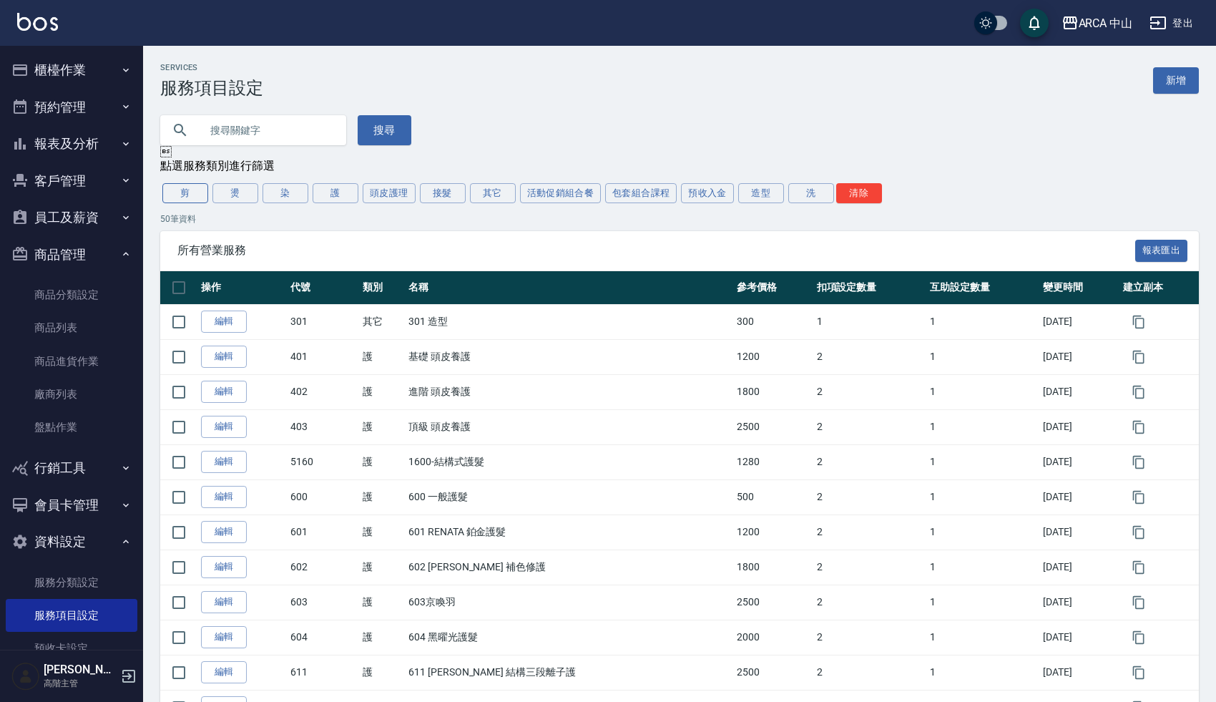
click at [186, 194] on button "剪" at bounding box center [185, 193] width 46 height 20
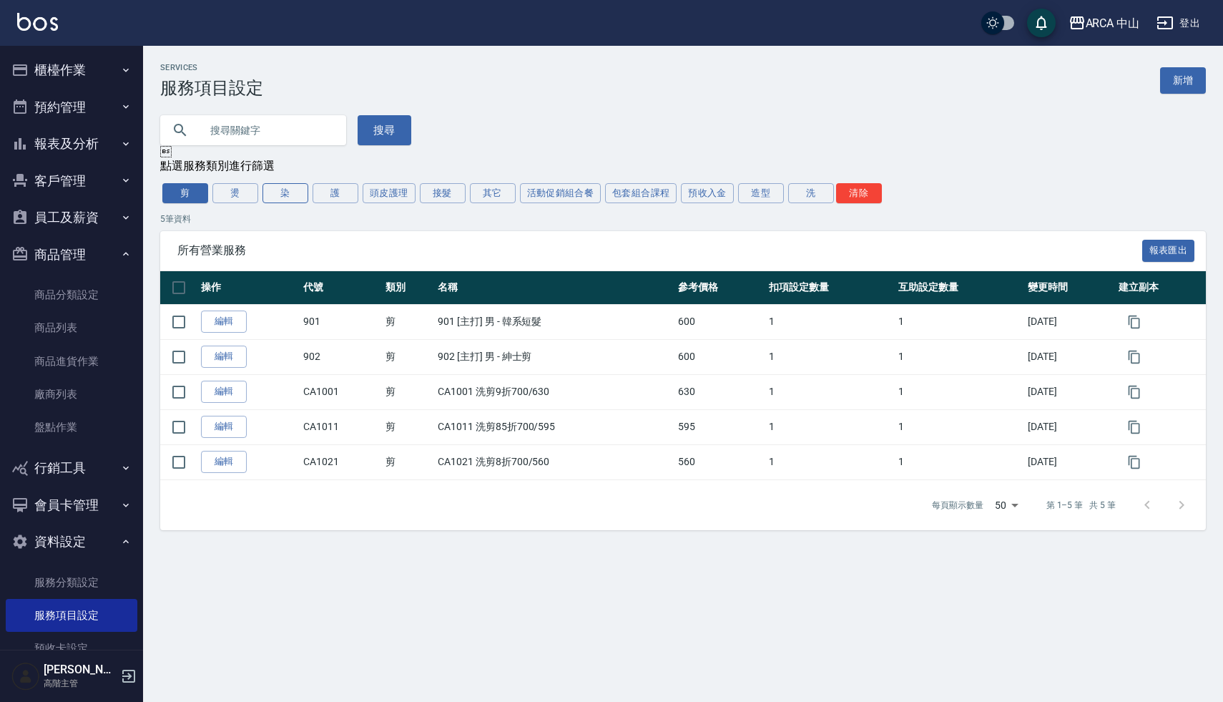
click at [290, 195] on button "染" at bounding box center [285, 193] width 46 height 20
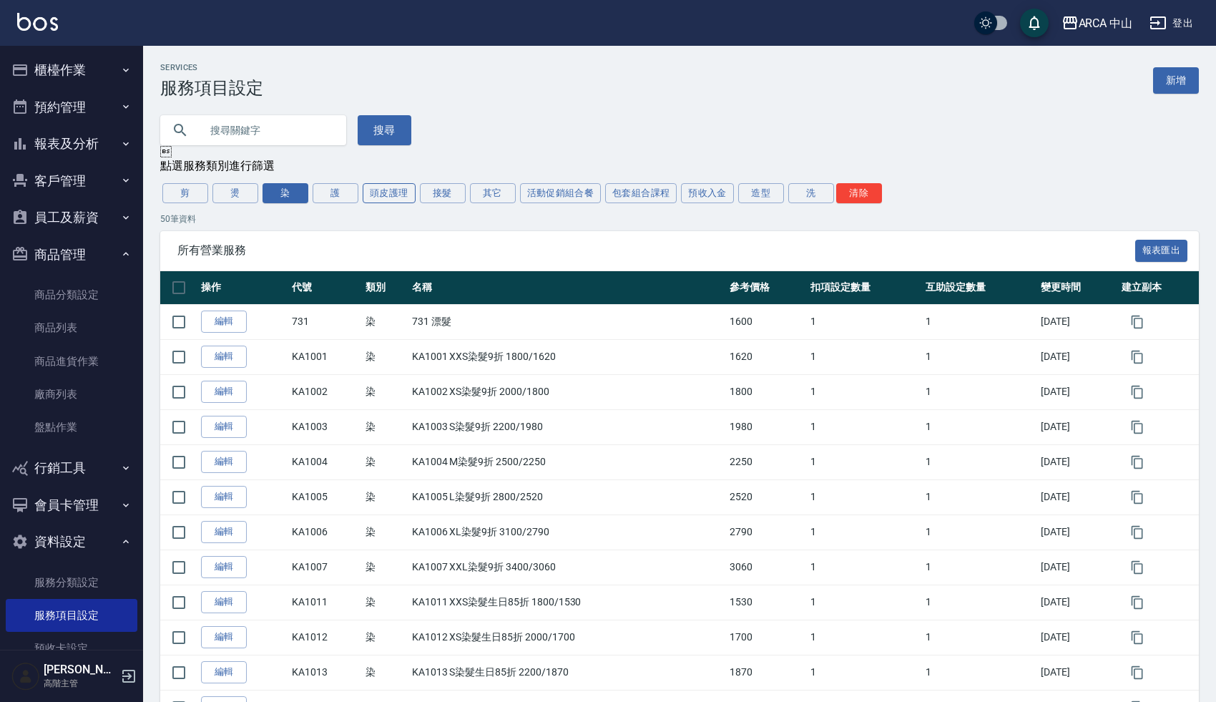
click at [396, 195] on button "頭皮護理" at bounding box center [389, 193] width 53 height 20
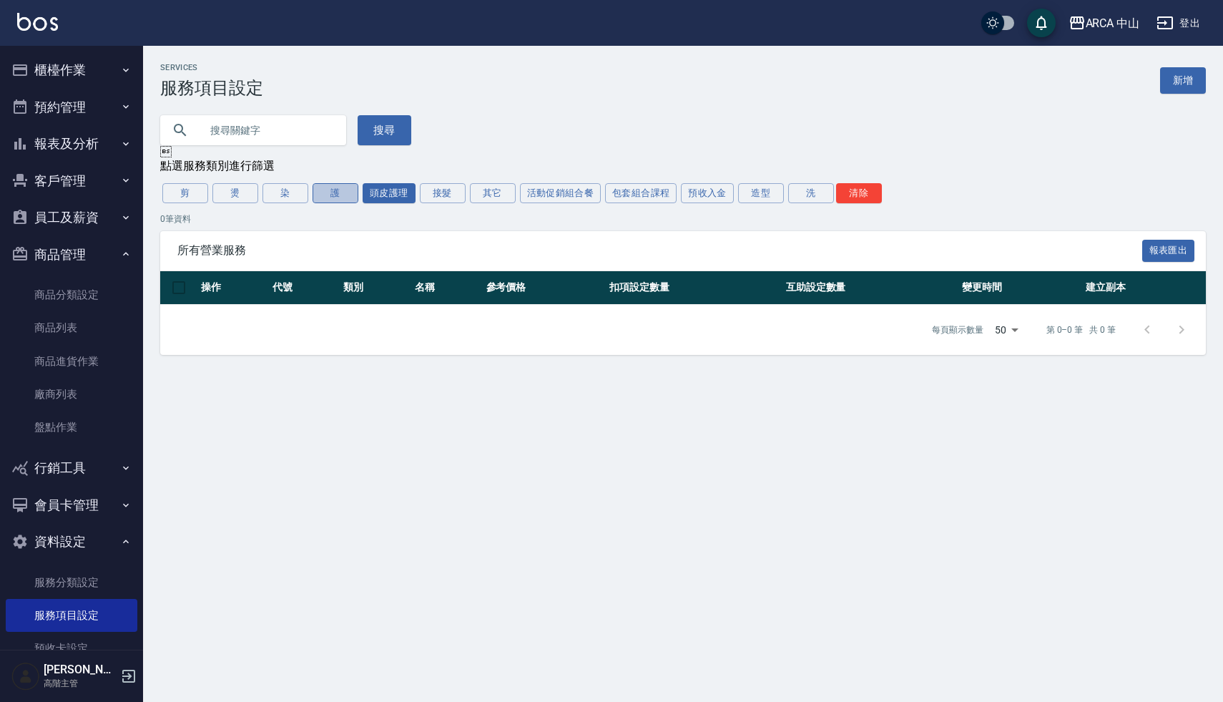
click at [333, 195] on button "護" at bounding box center [335, 193] width 46 height 20
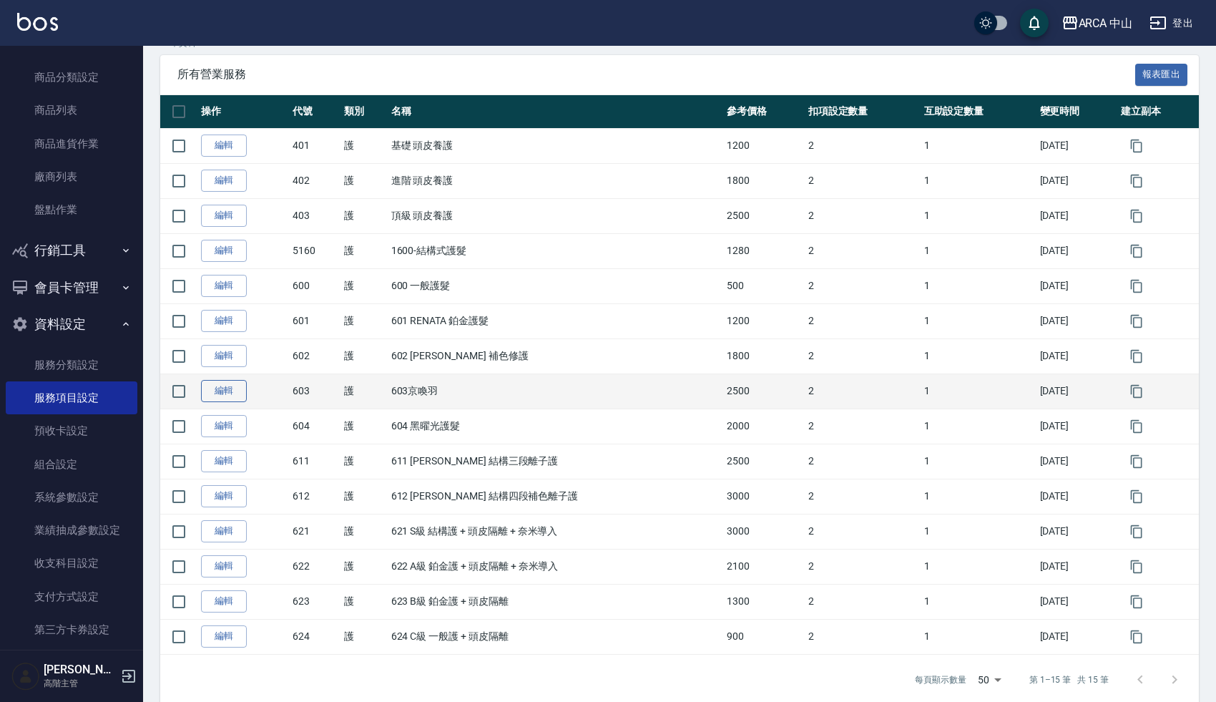
scroll to position [174, 0]
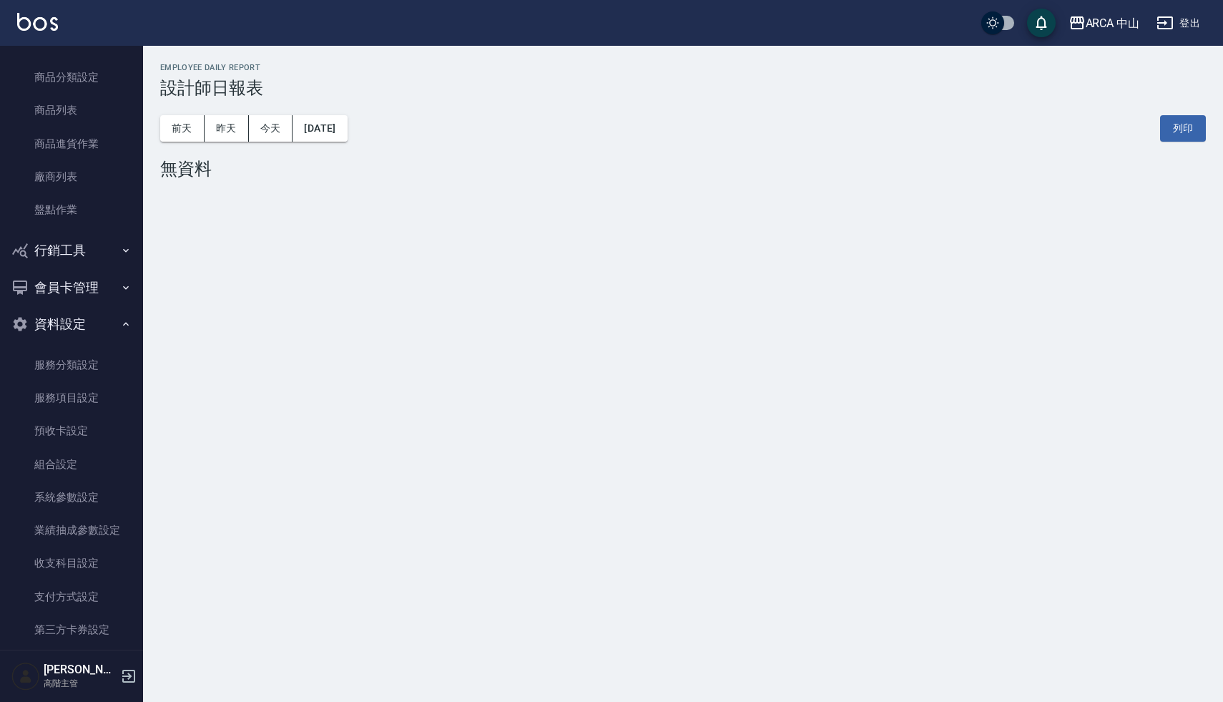
click at [376, 79] on h3 "設計師日報表" at bounding box center [682, 88] width 1045 height 20
click at [59, 391] on link "服務項目設定" at bounding box center [72, 397] width 132 height 33
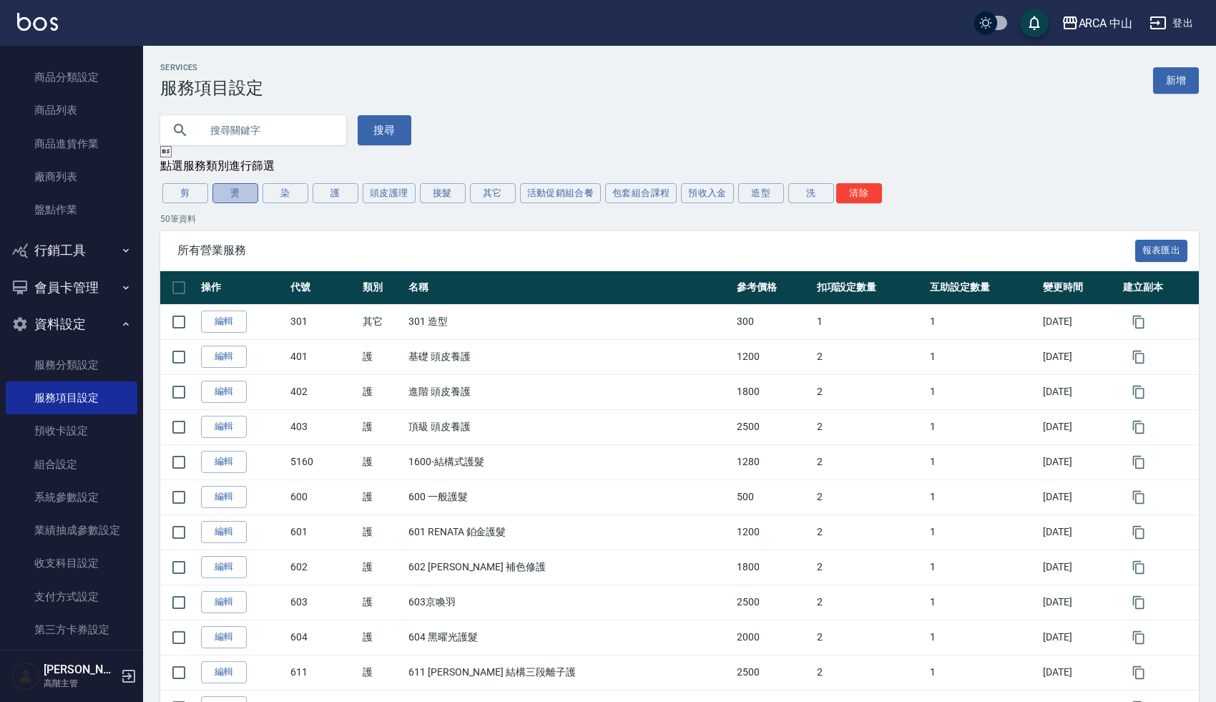
click at [245, 196] on button "燙" at bounding box center [235, 193] width 46 height 20
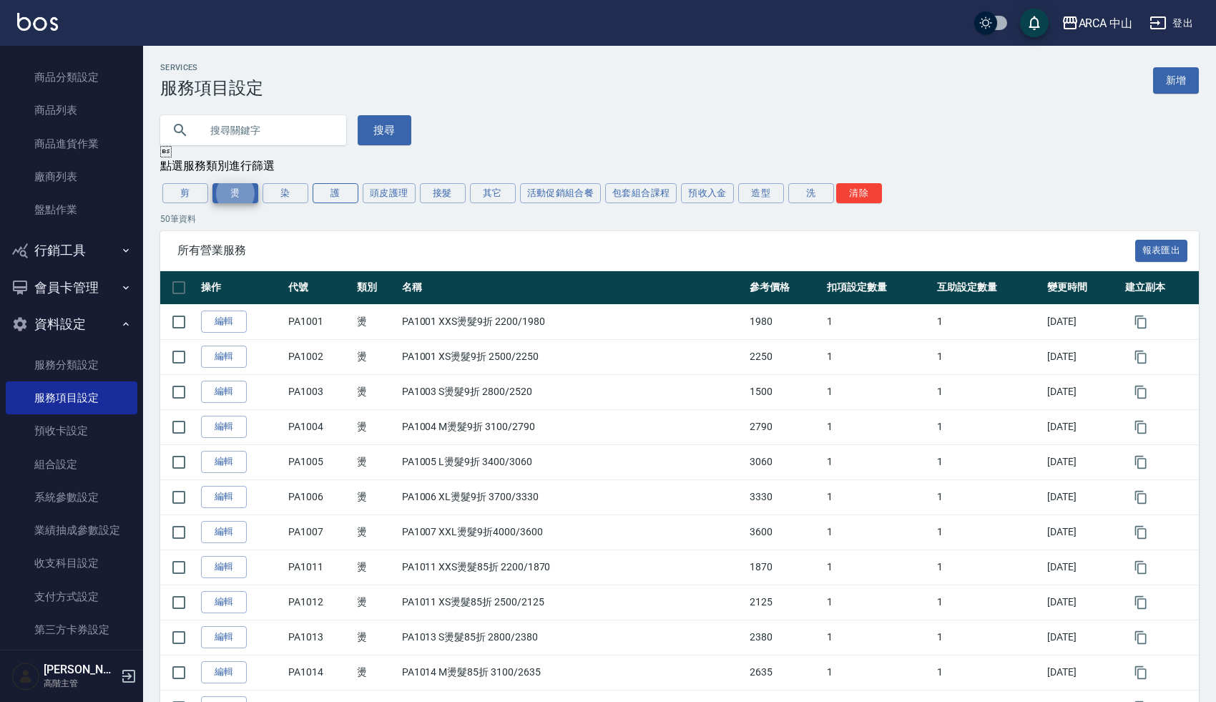
click at [333, 194] on button "護" at bounding box center [335, 193] width 46 height 20
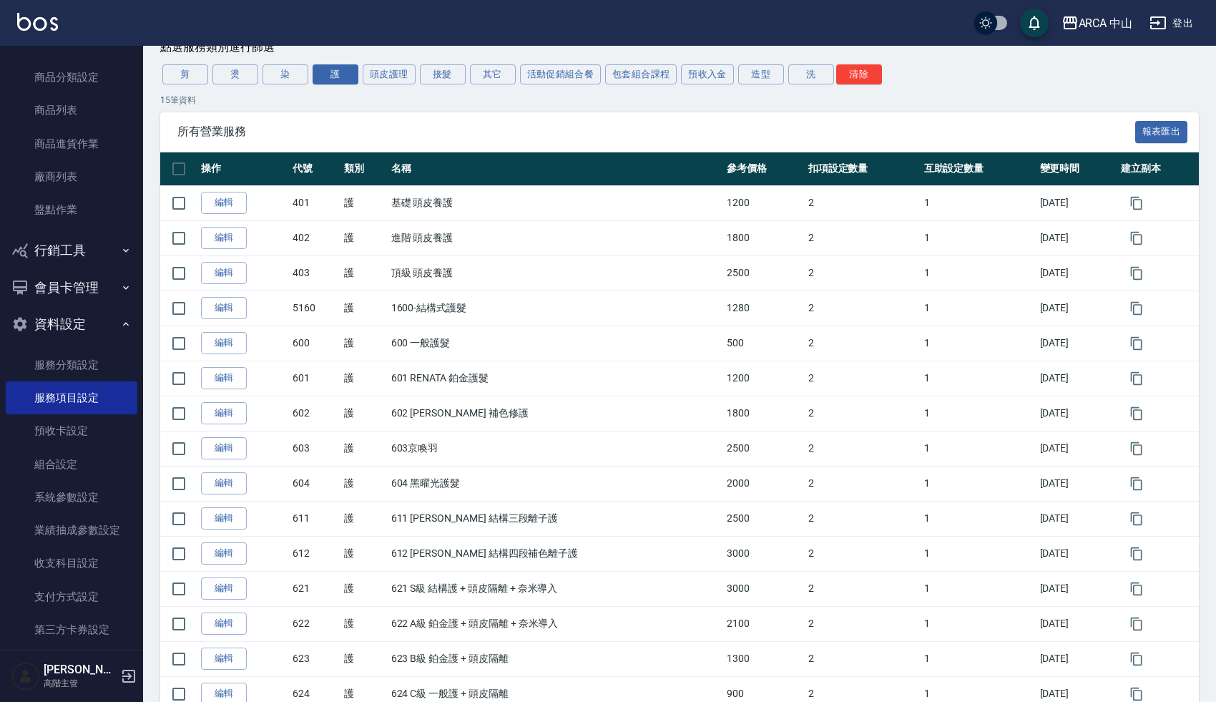
scroll to position [11, 0]
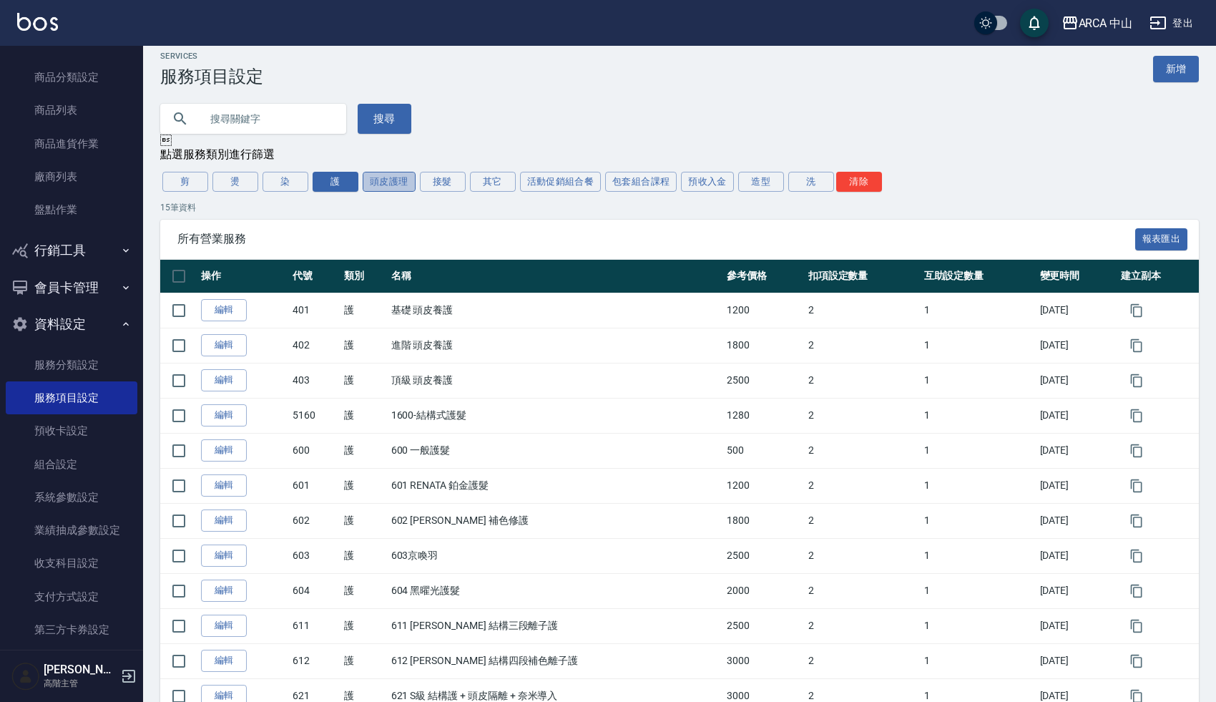
click at [388, 181] on button "頭皮護理" at bounding box center [389, 182] width 53 height 20
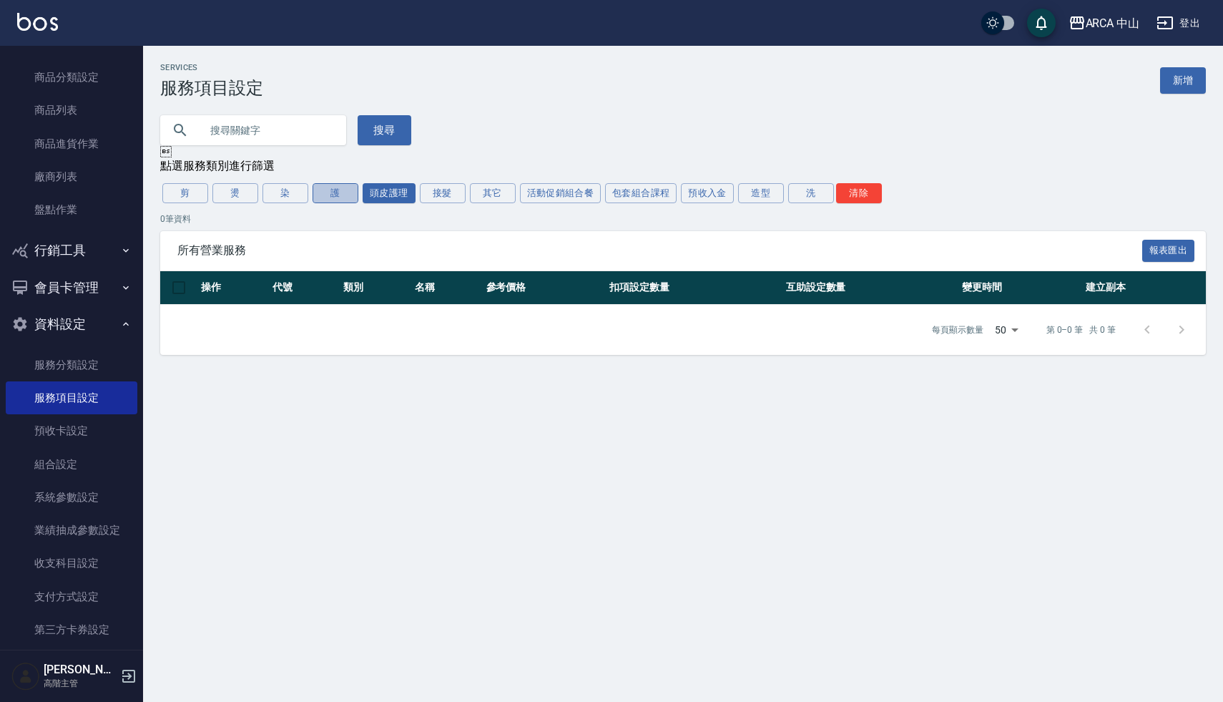
click at [346, 195] on button "護" at bounding box center [335, 193] width 46 height 20
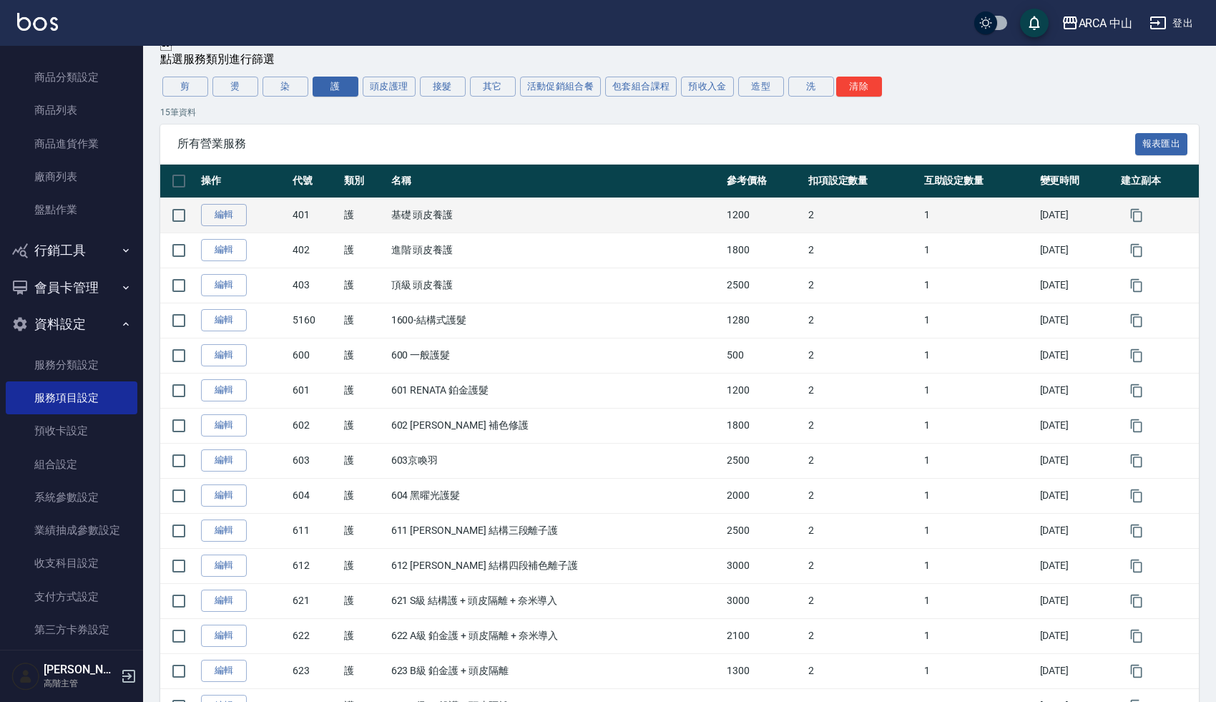
scroll to position [109, 0]
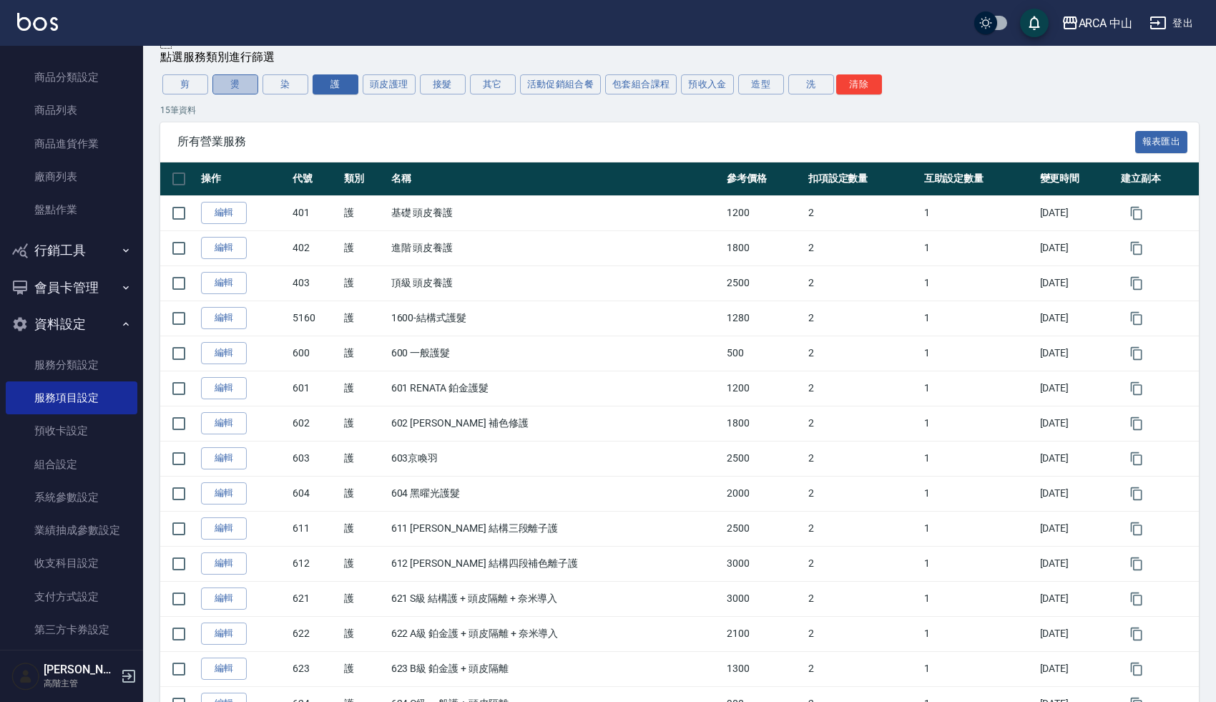
click at [240, 87] on button "燙" at bounding box center [235, 84] width 46 height 20
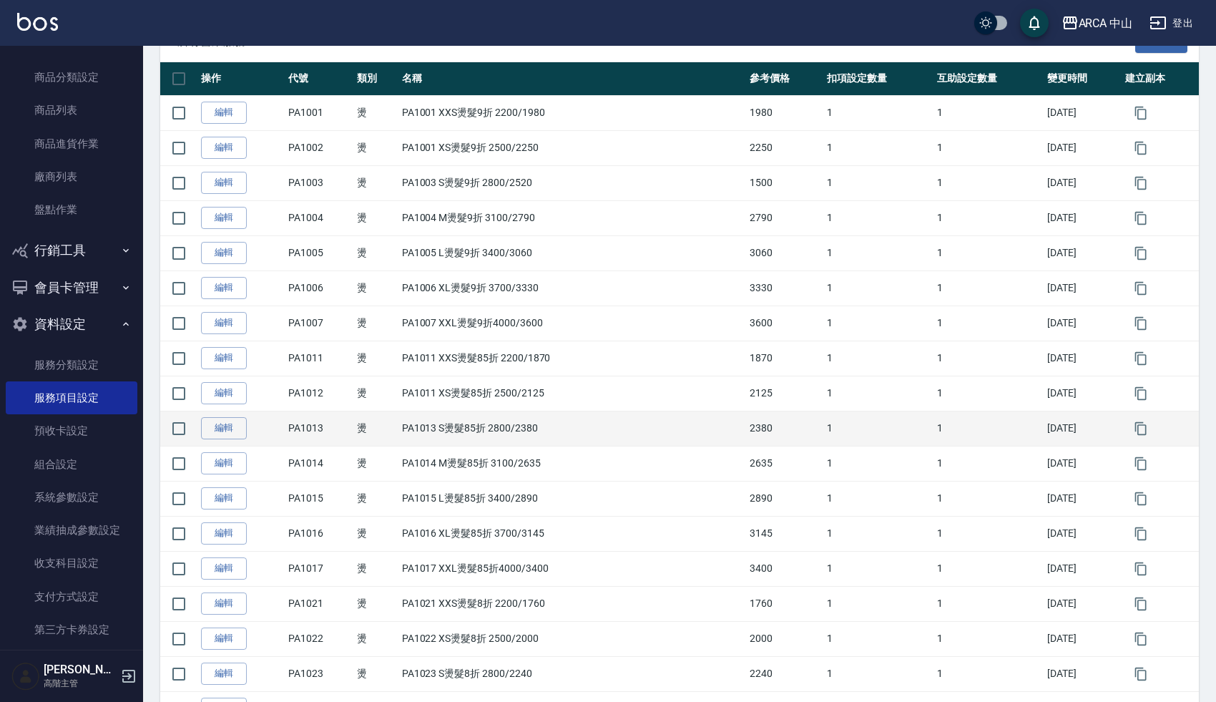
scroll to position [0, 0]
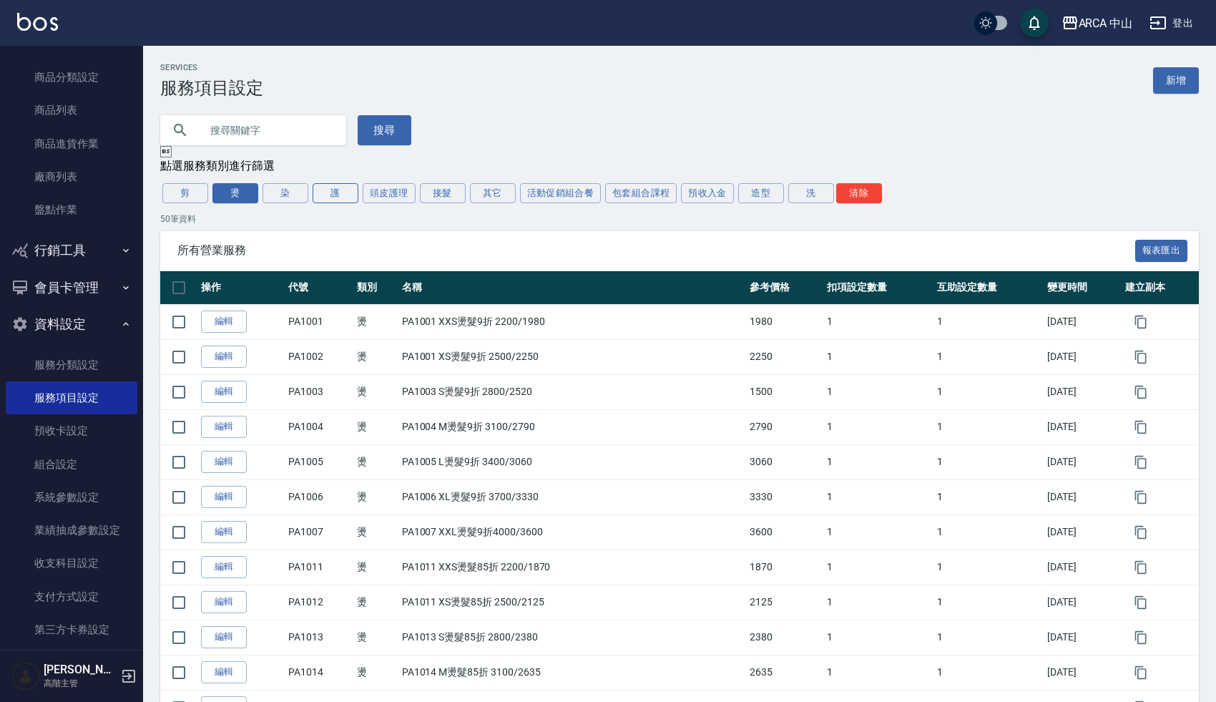
click at [335, 195] on button "護" at bounding box center [335, 193] width 46 height 20
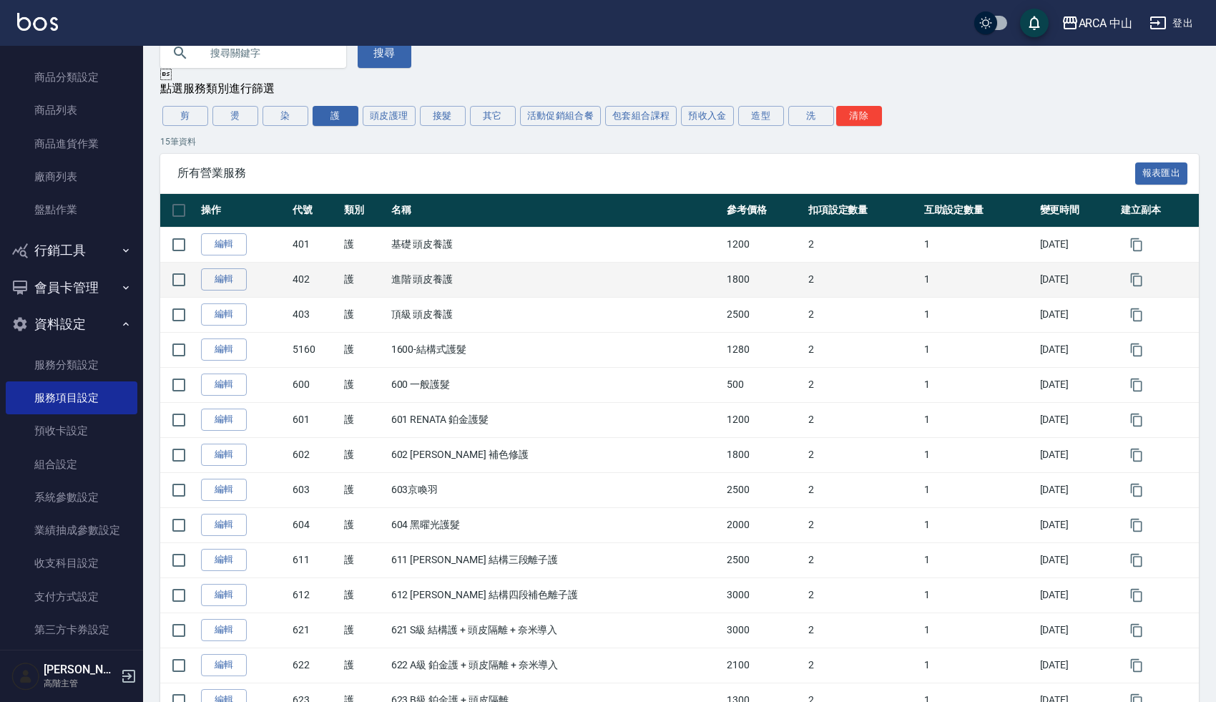
scroll to position [76, 0]
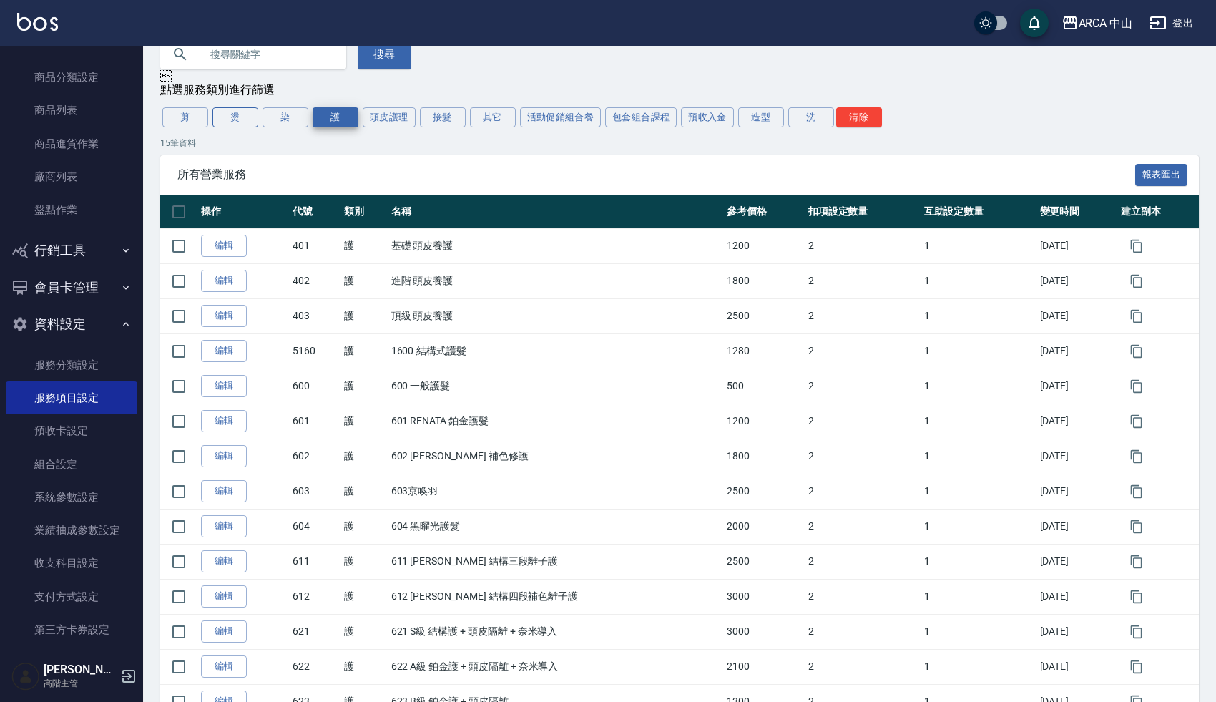
click at [242, 119] on button "燙" at bounding box center [235, 117] width 46 height 20
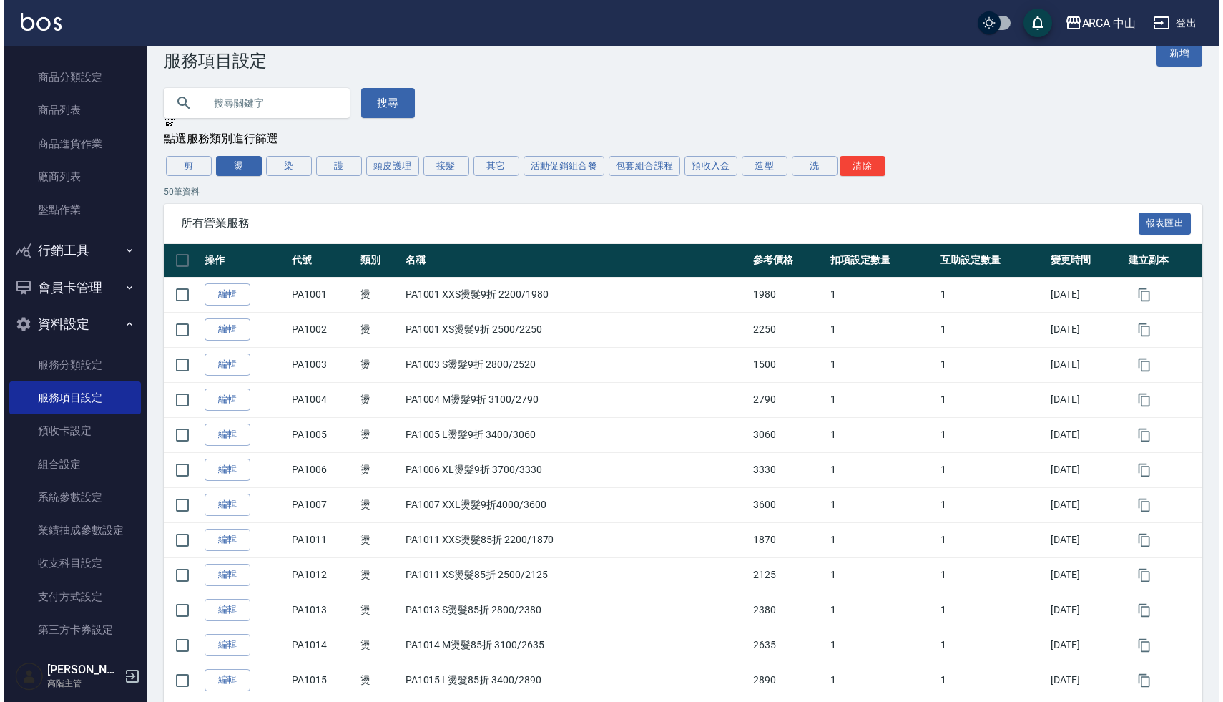
scroll to position [0, 0]
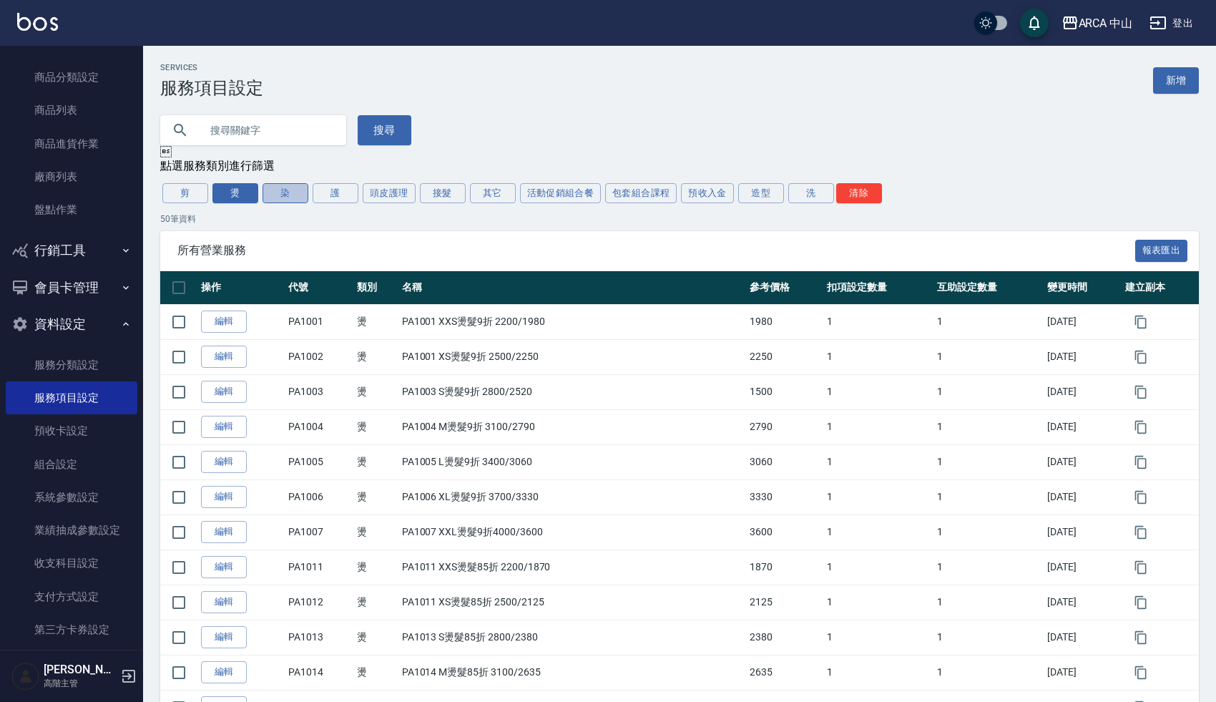
click at [285, 194] on button "染" at bounding box center [285, 193] width 46 height 20
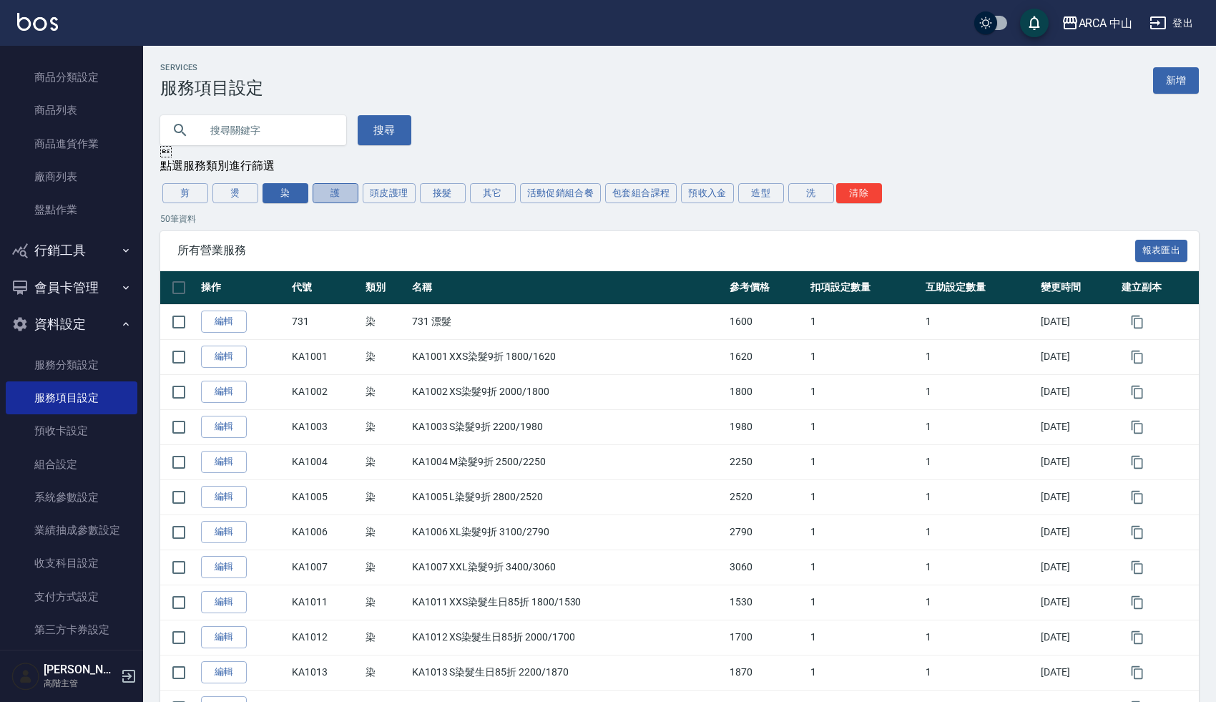
click at [339, 200] on button "護" at bounding box center [335, 193] width 46 height 20
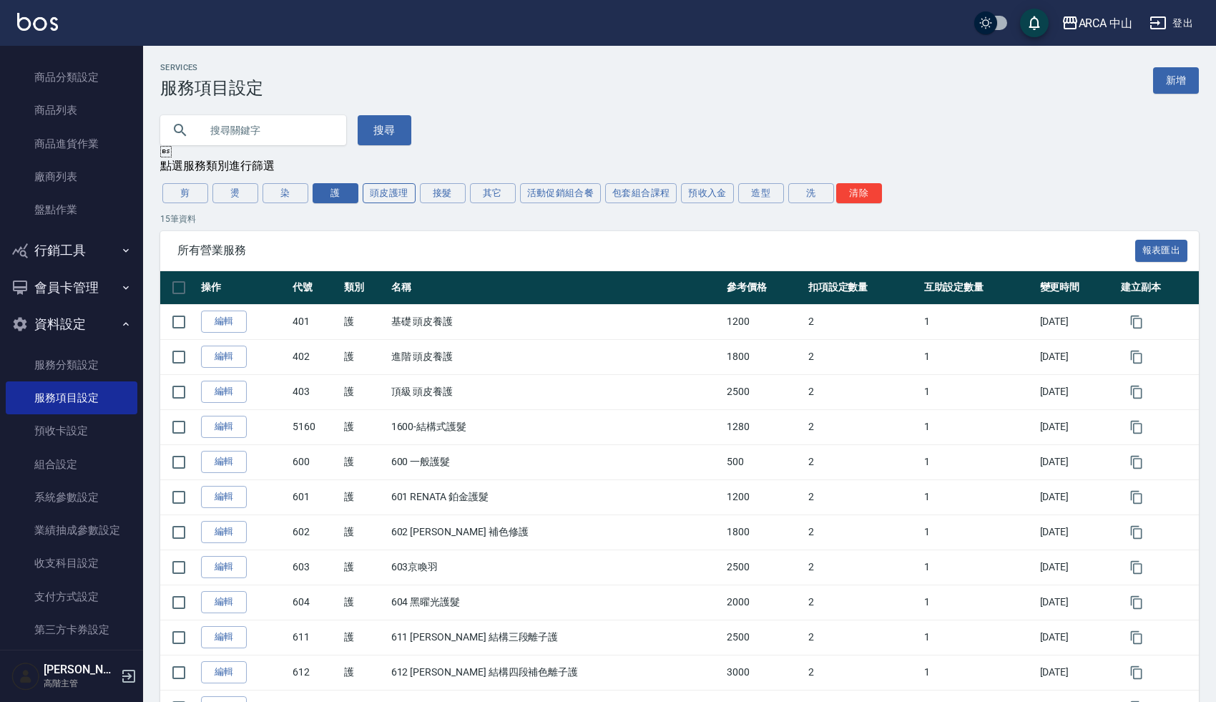
click at [395, 196] on button "頭皮護理" at bounding box center [389, 193] width 53 height 20
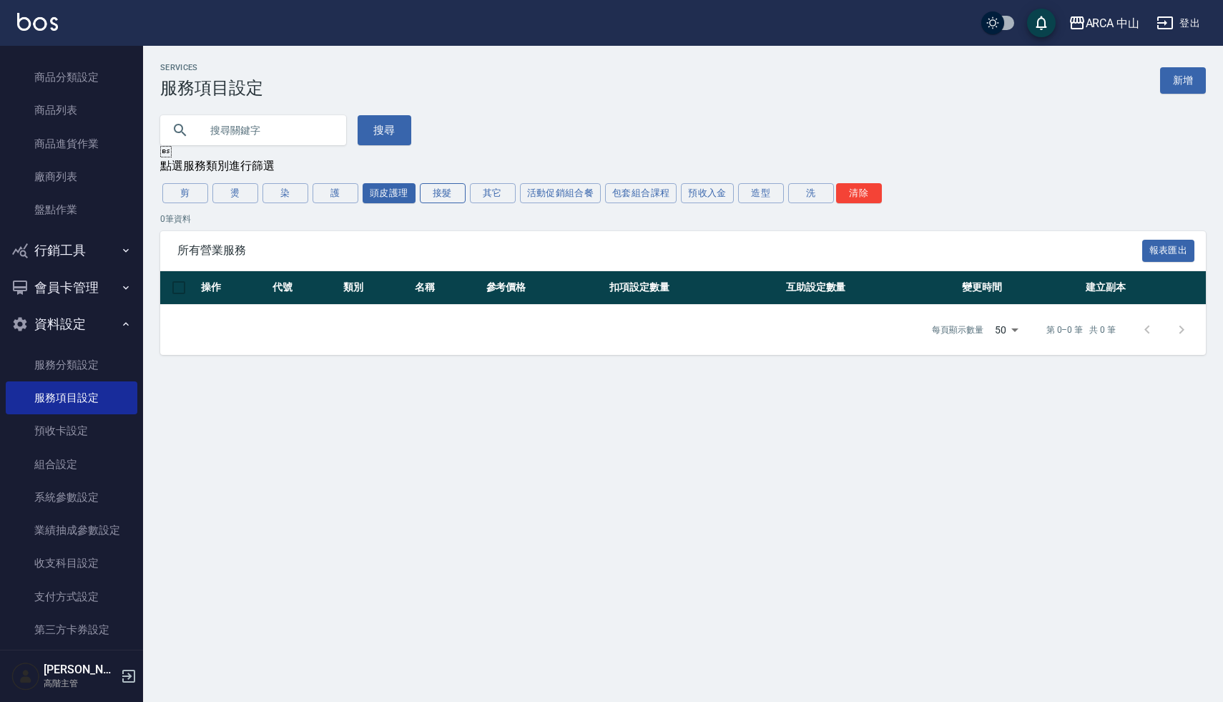
click at [438, 189] on button "接髮" at bounding box center [443, 193] width 46 height 20
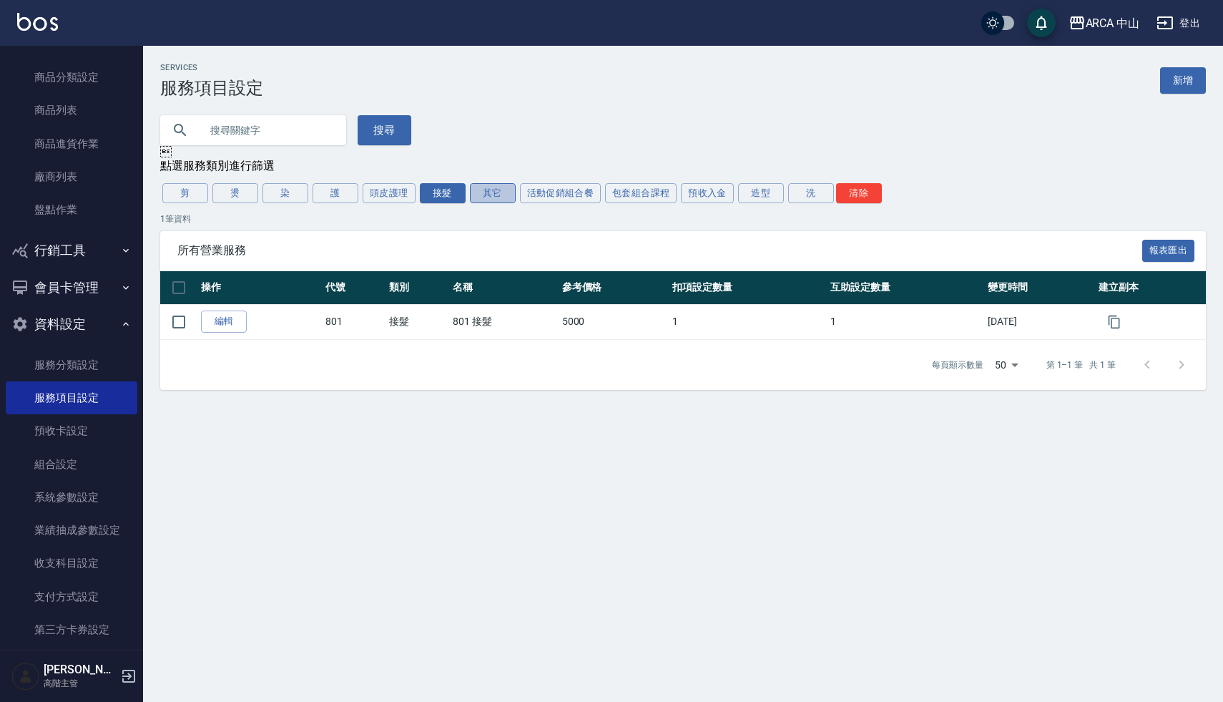
click at [494, 188] on button "其它" at bounding box center [493, 193] width 46 height 20
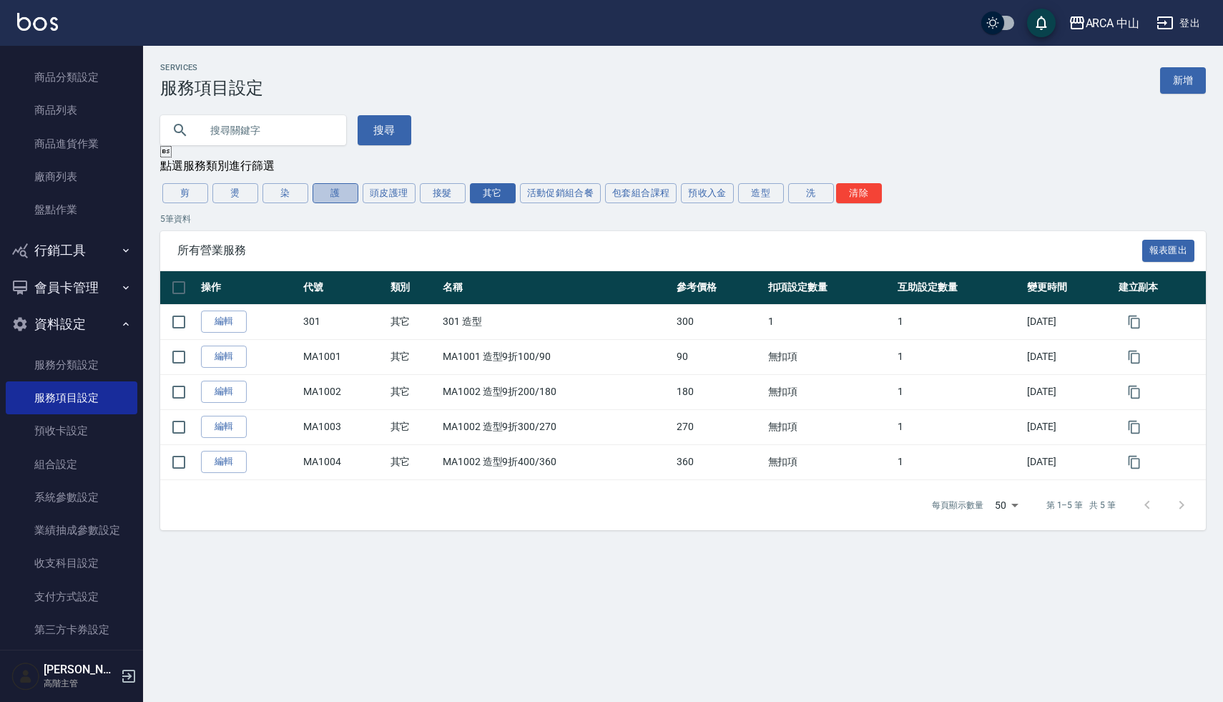
click at [345, 192] on button "護" at bounding box center [335, 193] width 46 height 20
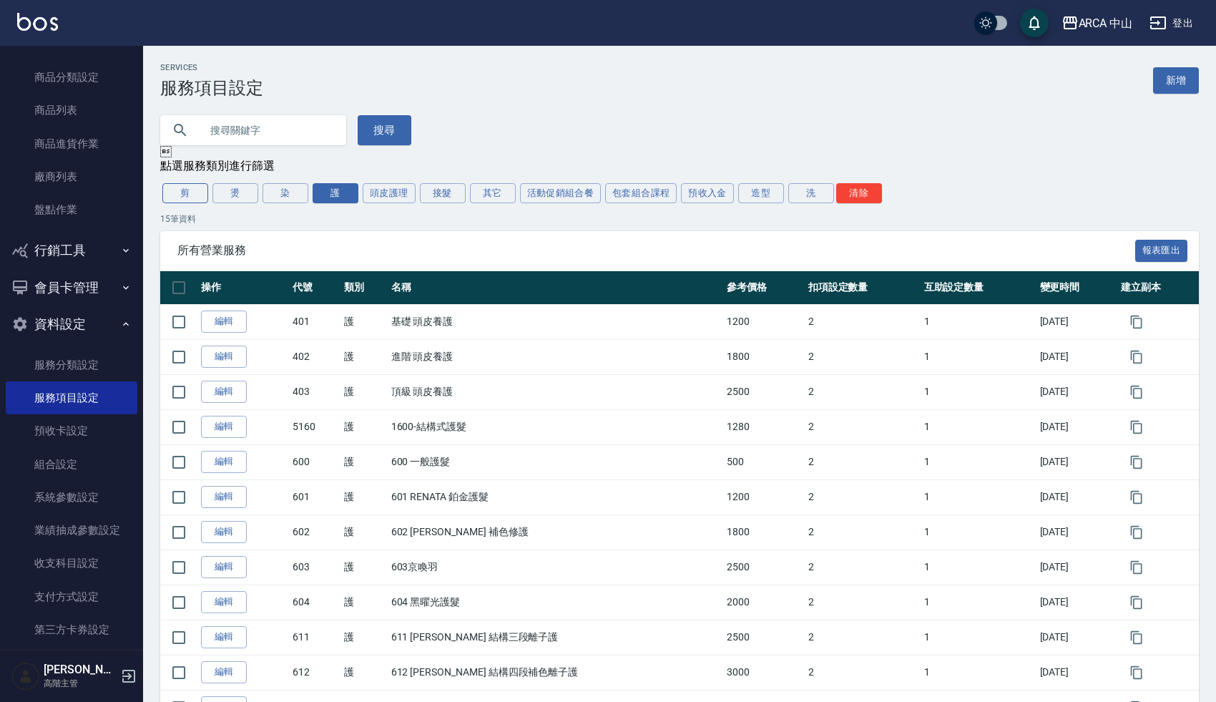
click at [183, 197] on button "剪" at bounding box center [185, 193] width 46 height 20
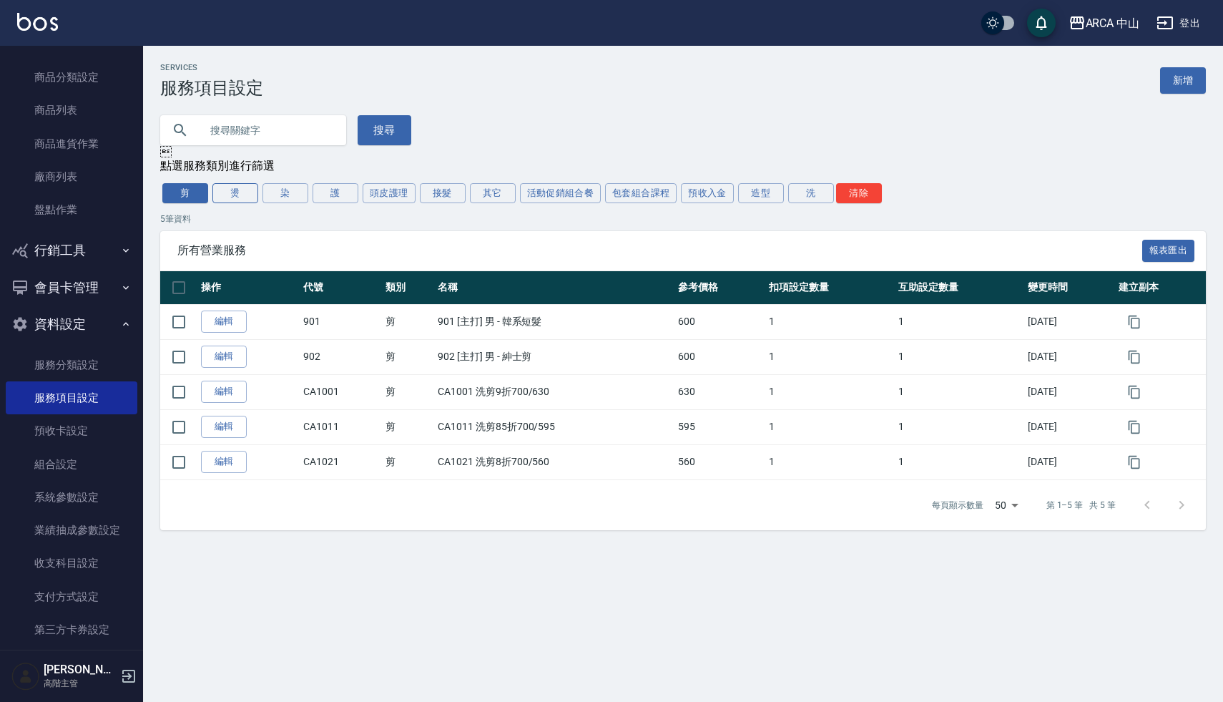
click at [233, 195] on button "燙" at bounding box center [235, 193] width 46 height 20
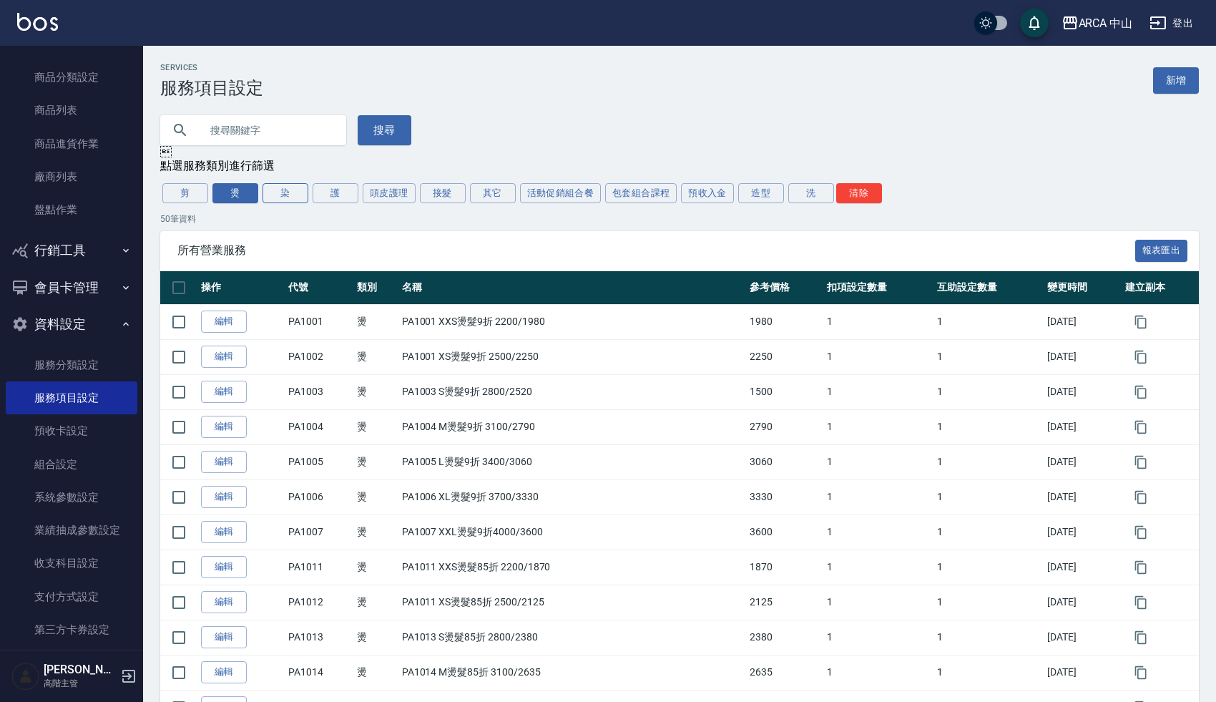
click at [295, 193] on button "染" at bounding box center [285, 193] width 46 height 20
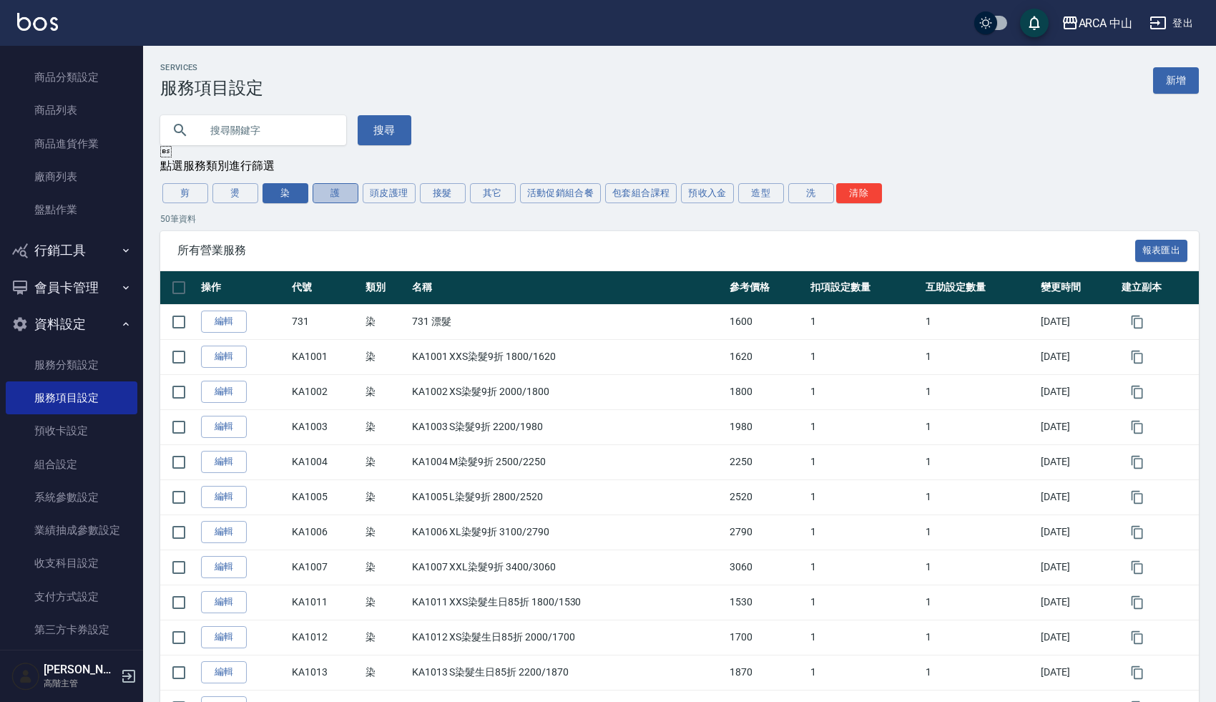
click at [328, 193] on button "護" at bounding box center [335, 193] width 46 height 20
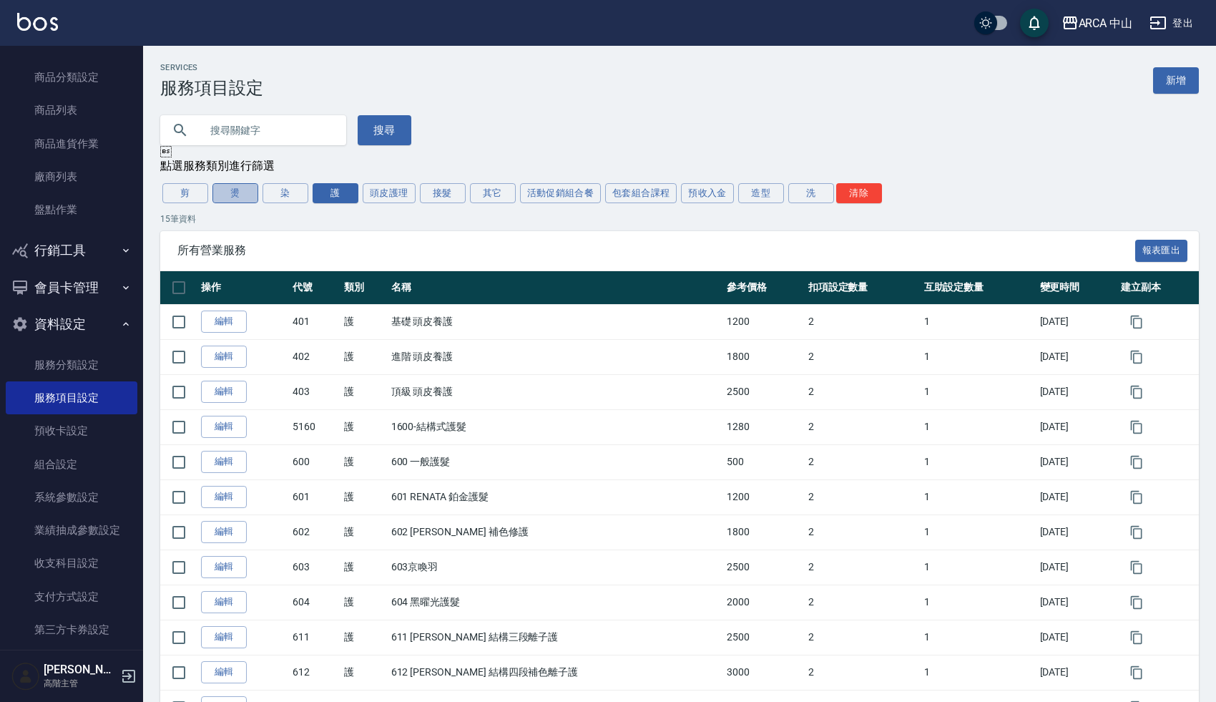
click at [242, 196] on button "燙" at bounding box center [235, 193] width 46 height 20
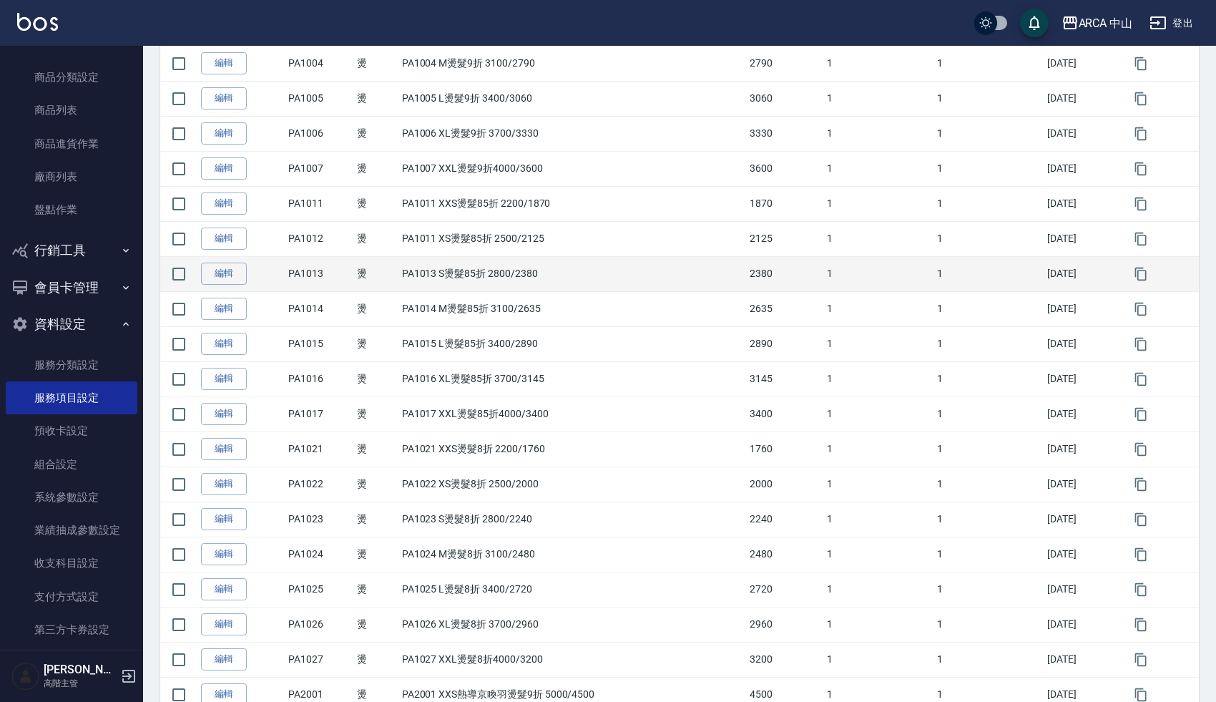
scroll to position [145, 0]
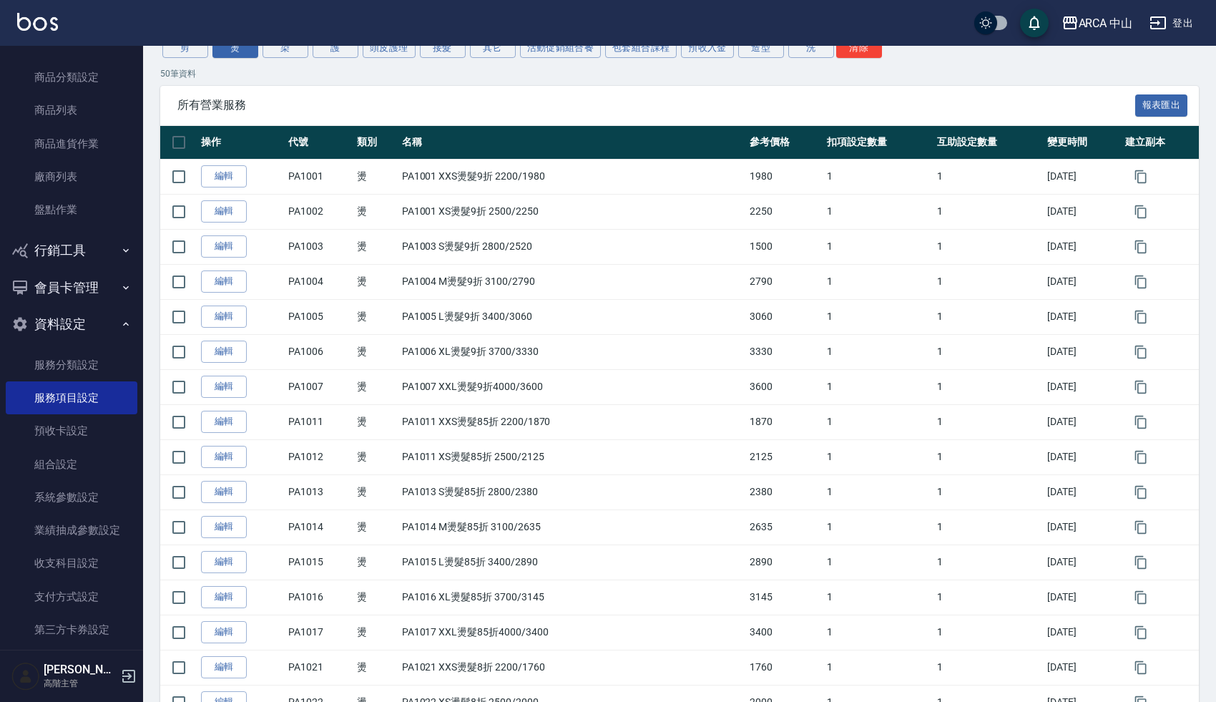
click at [544, 116] on div "所有營業服務 報表匯出" at bounding box center [679, 105] width 1038 height 39
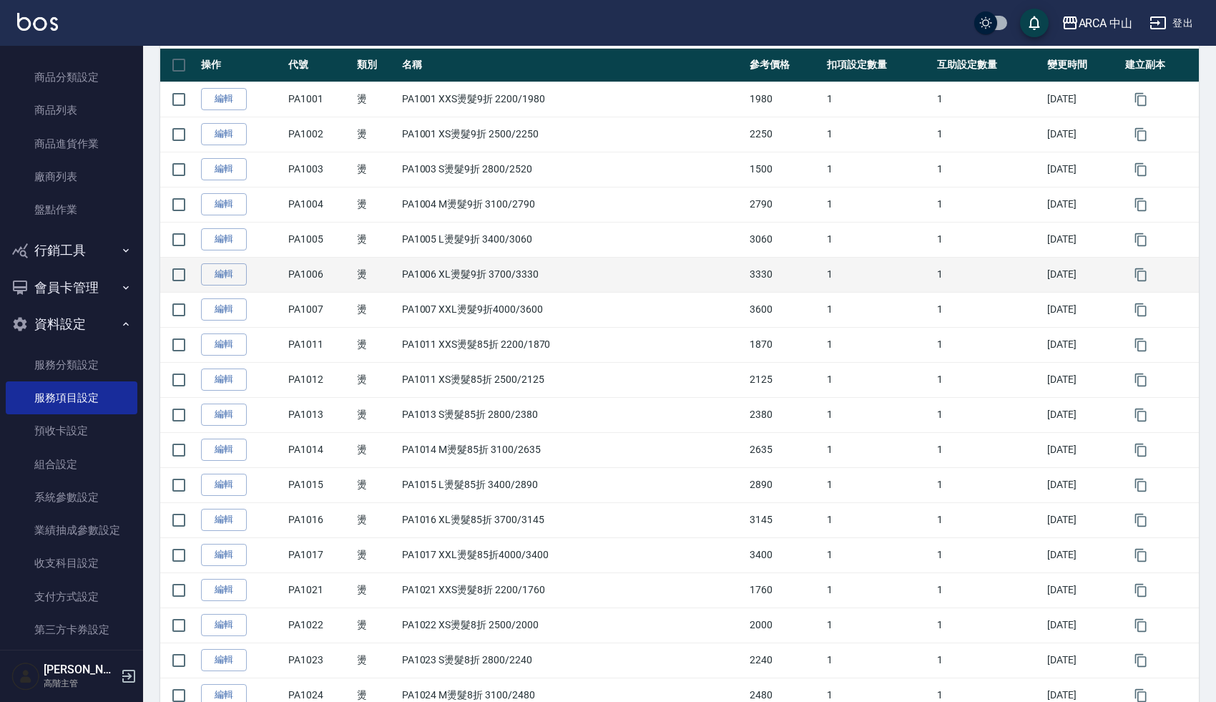
scroll to position [0, 0]
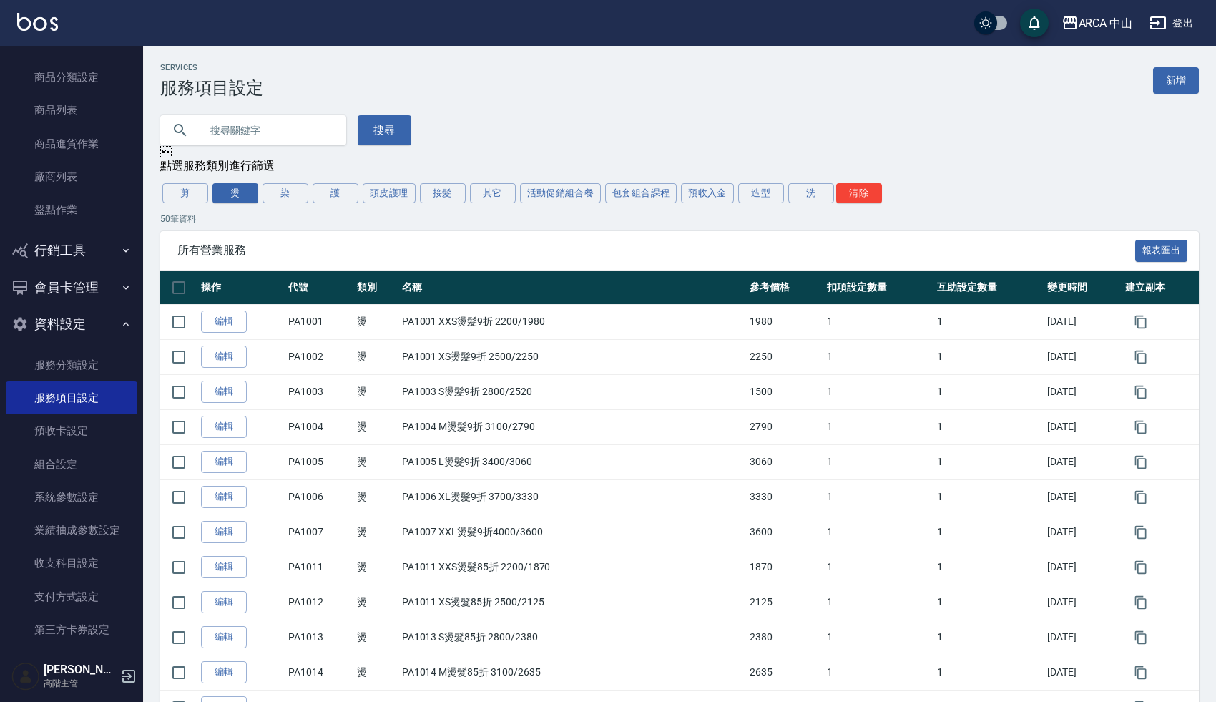
click at [339, 192] on button "護" at bounding box center [335, 193] width 46 height 20
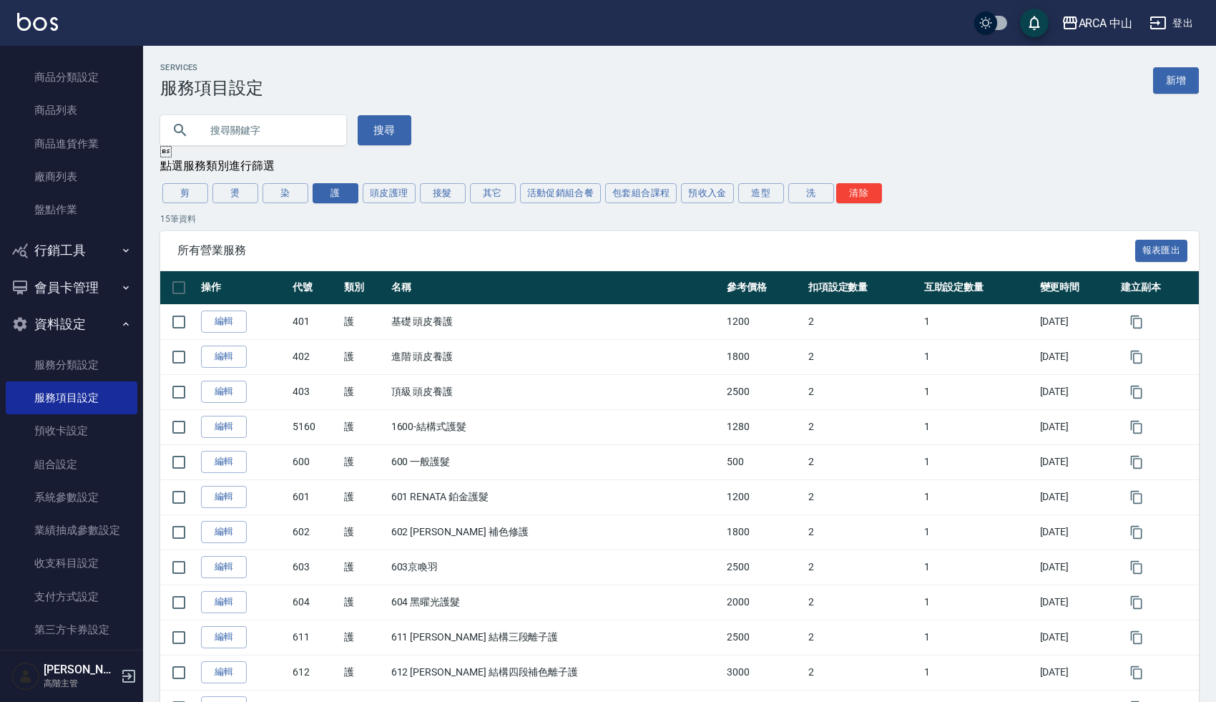
click at [438, 237] on div "所有營業服務 報表匯出" at bounding box center [679, 250] width 1038 height 39
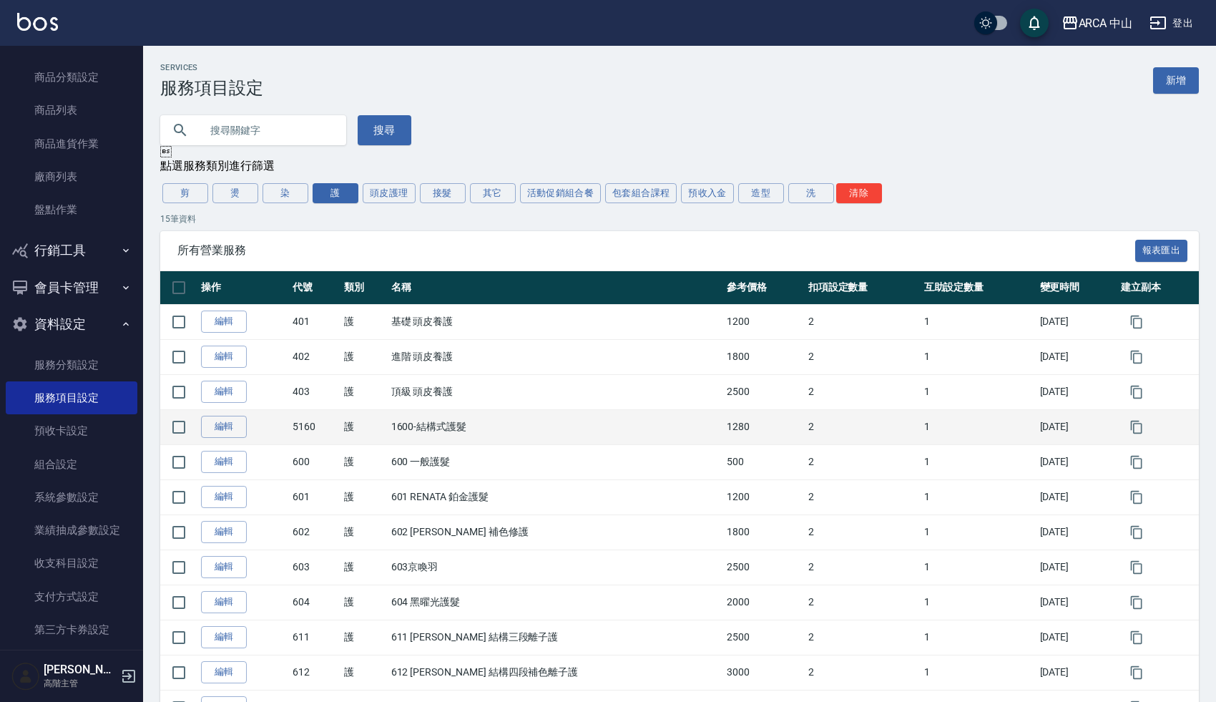
scroll to position [197, 0]
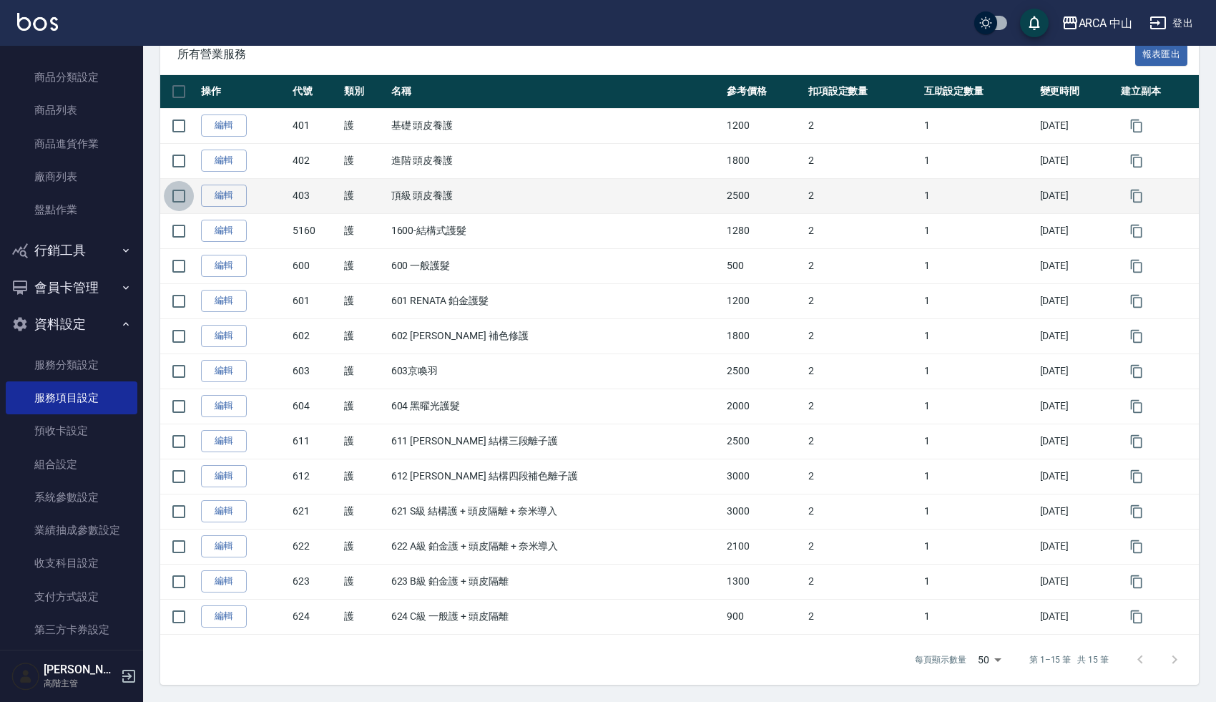
click at [182, 192] on input "checkbox" at bounding box center [179, 196] width 30 height 30
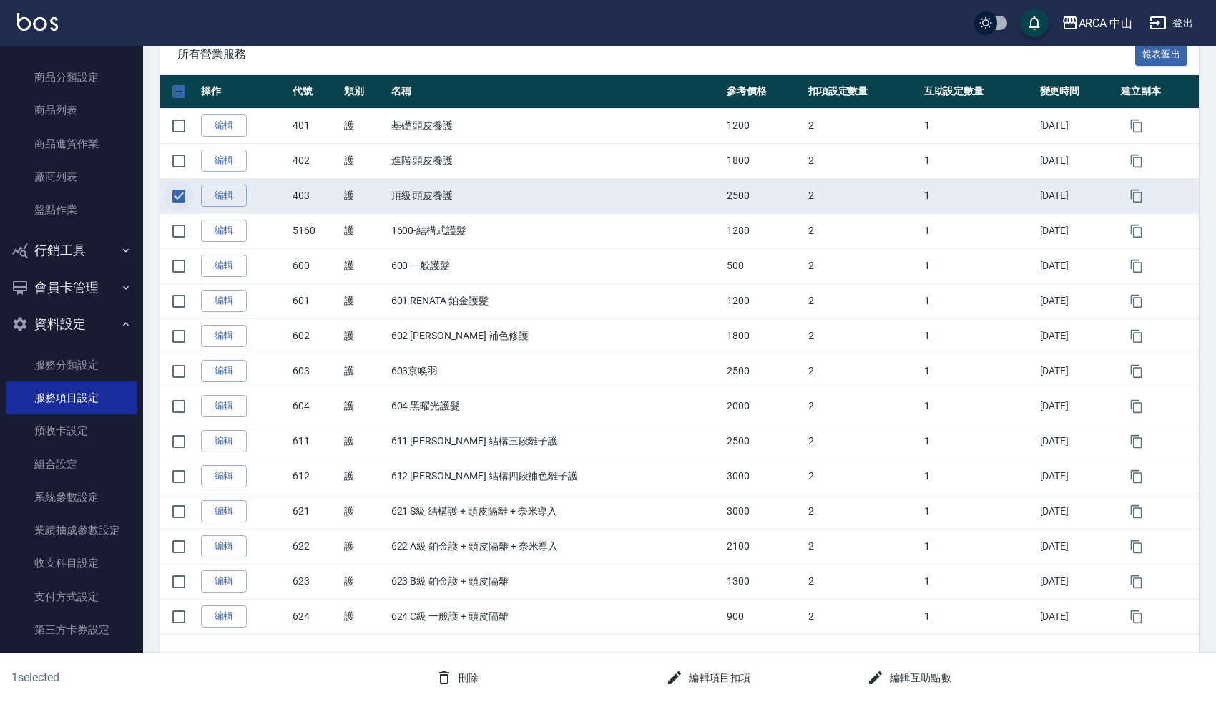
click at [182, 193] on input "checkbox" at bounding box center [179, 196] width 30 height 30
checkbox input "false"
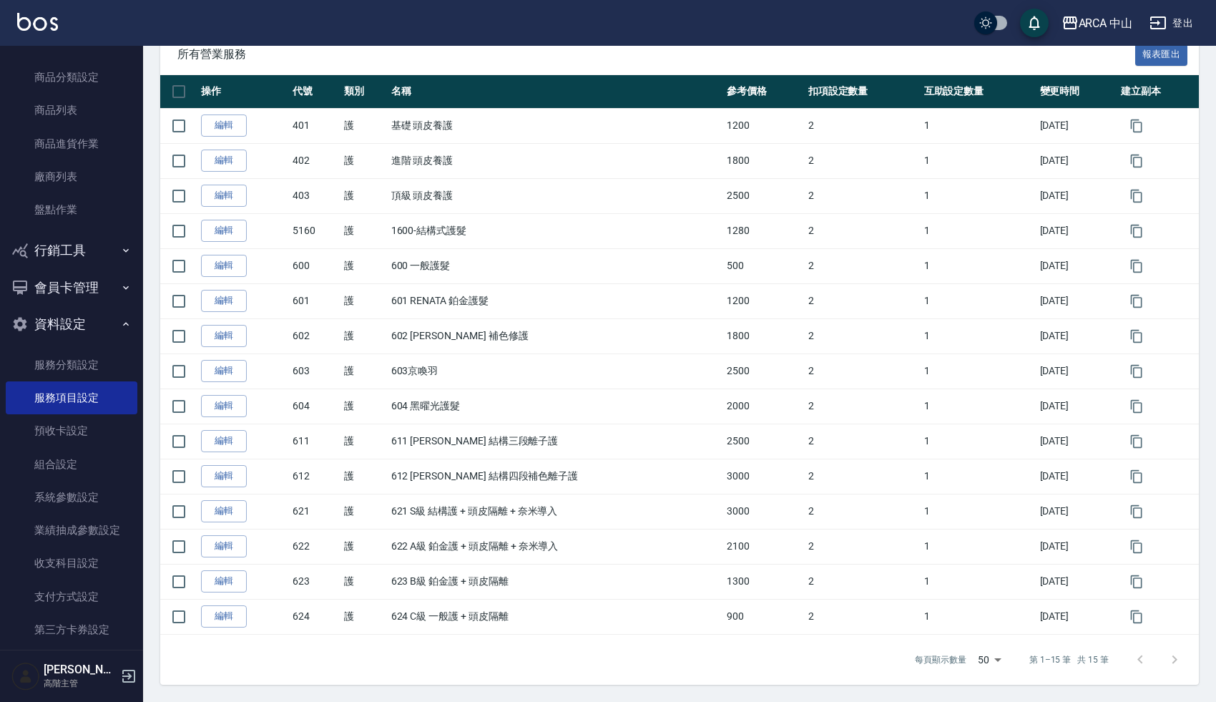
click at [393, 58] on span "所有營業服務" at bounding box center [656, 54] width 958 height 14
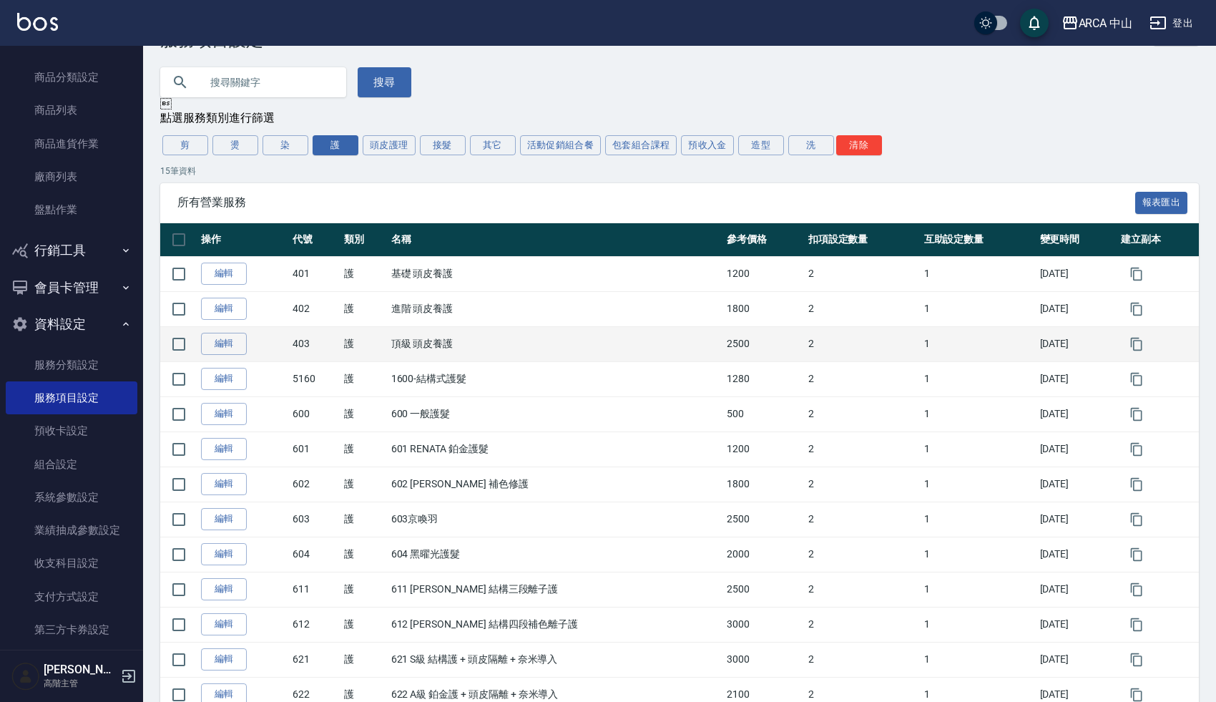
scroll to position [0, 0]
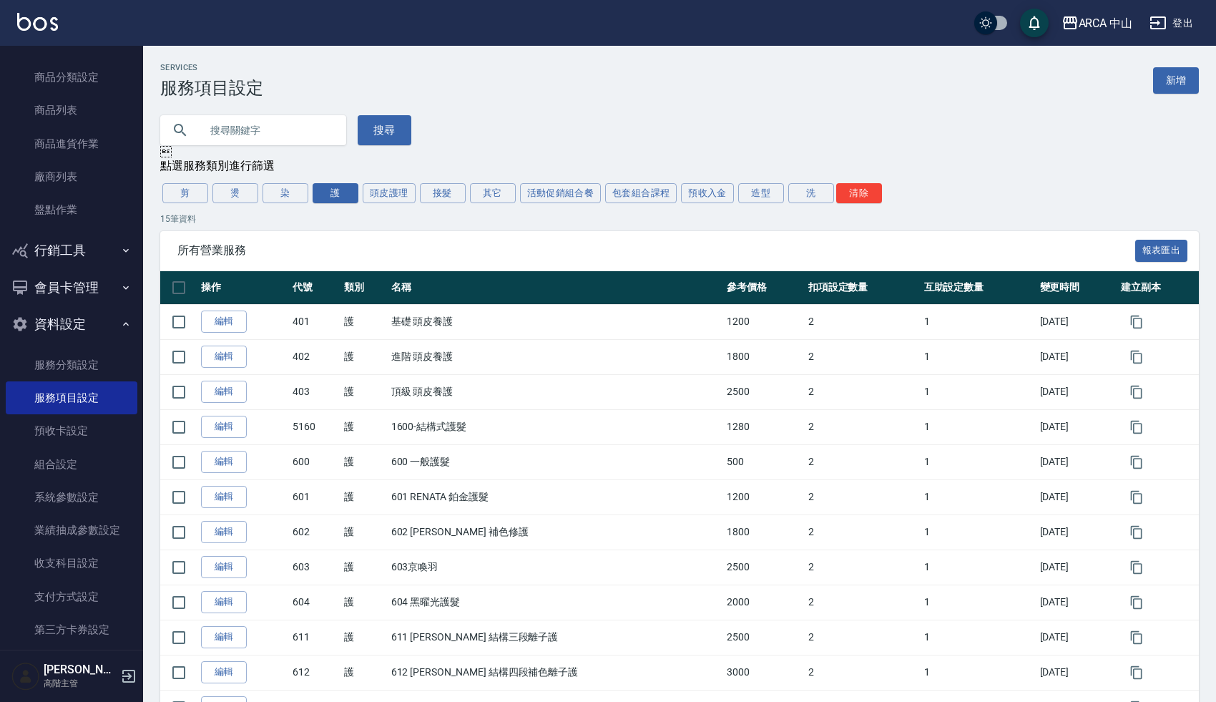
click at [500, 132] on div "搜尋" at bounding box center [670, 121] width 1055 height 47
click at [406, 231] on div "15 筆資料 所有營業服務 報表匯出 操作 代號 類別 名稱 參考價格 扣項設定數量 互助設定數量 變更時間 建立副本 編輯 401 護 基礎 頭皮養護 12…" at bounding box center [679, 546] width 1038 height 668
click at [405, 233] on div "所有營業服務 報表匯出" at bounding box center [679, 250] width 1038 height 39
click at [405, 236] on div "所有營業服務 報表匯出" at bounding box center [679, 250] width 1038 height 39
click at [410, 245] on span "所有營業服務" at bounding box center [656, 250] width 958 height 14
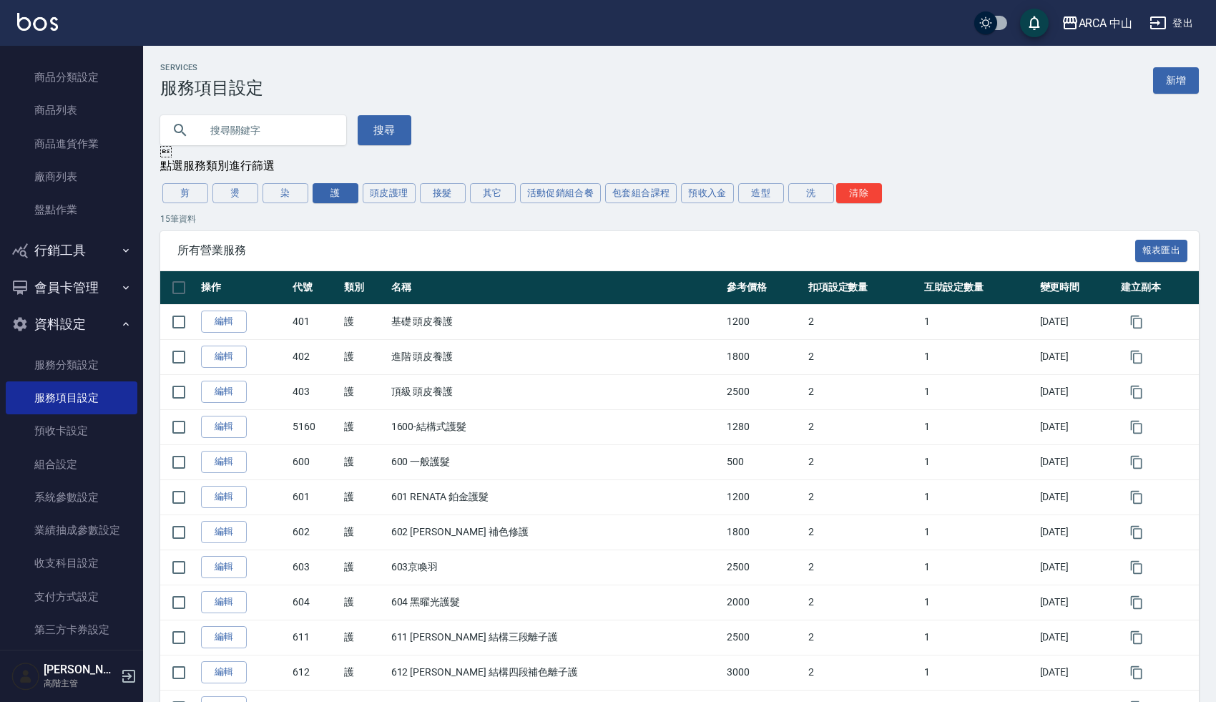
click at [477, 149] on div "Services 服務項目設定 新增 搜尋  點選服務類別進行篩選 剪 燙 染 護 頭皮護理 接髮 其它 活動促銷組合餐 包套組合課程 預收入金 造型 洗 …" at bounding box center [679, 471] width 1073 height 817
click at [401, 277] on th "名稱" at bounding box center [555, 288] width 335 height 34
click at [400, 260] on div "所有營業服務 報表匯出" at bounding box center [679, 250] width 1038 height 39
click at [443, 137] on div "搜尋" at bounding box center [670, 121] width 1055 height 47
click at [372, 259] on div "所有營業服務 報表匯出" at bounding box center [679, 250] width 1038 height 39
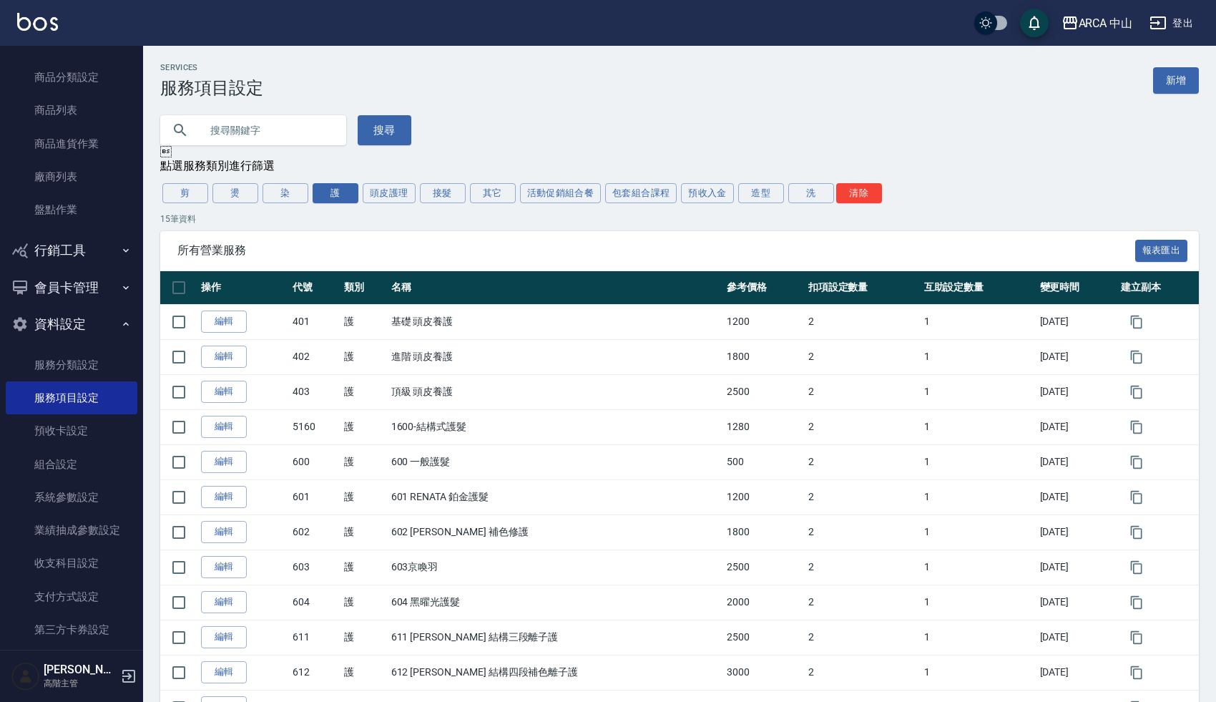
click at [418, 305] on th "名稱" at bounding box center [555, 288] width 335 height 34
click at [548, 218] on p "15 筆資料" at bounding box center [679, 218] width 1038 height 13
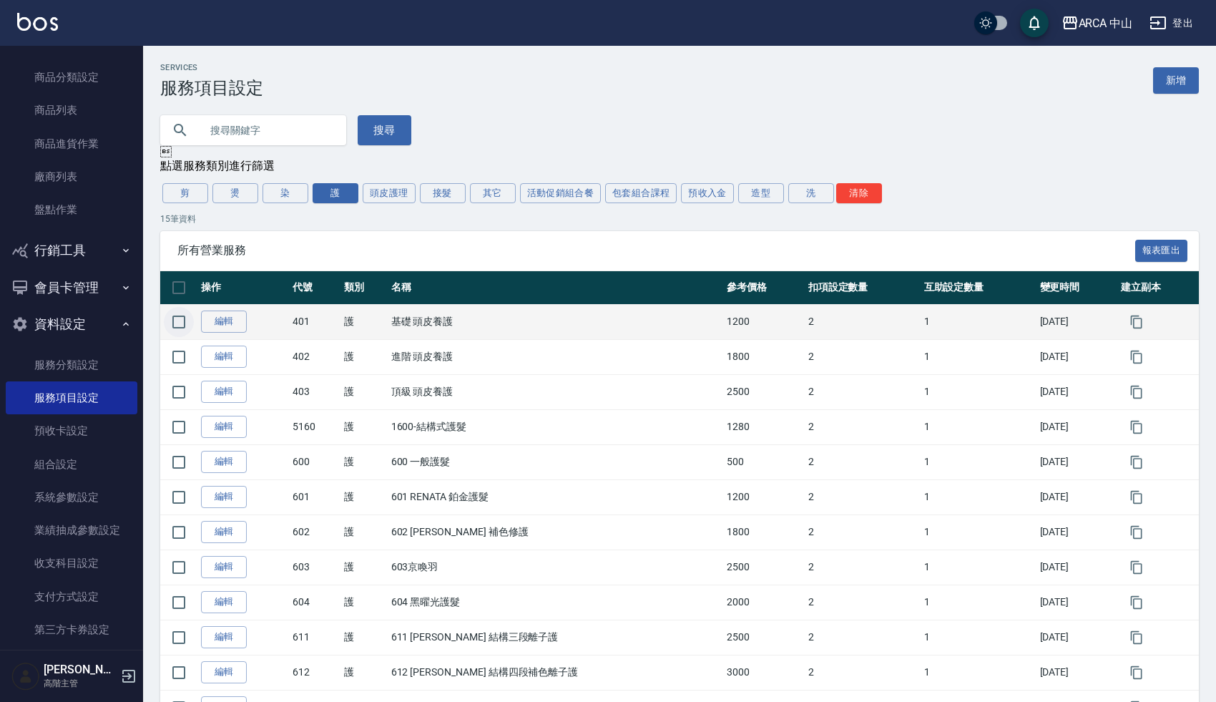
click at [179, 323] on input "checkbox" at bounding box center [179, 322] width 30 height 30
checkbox input "true"
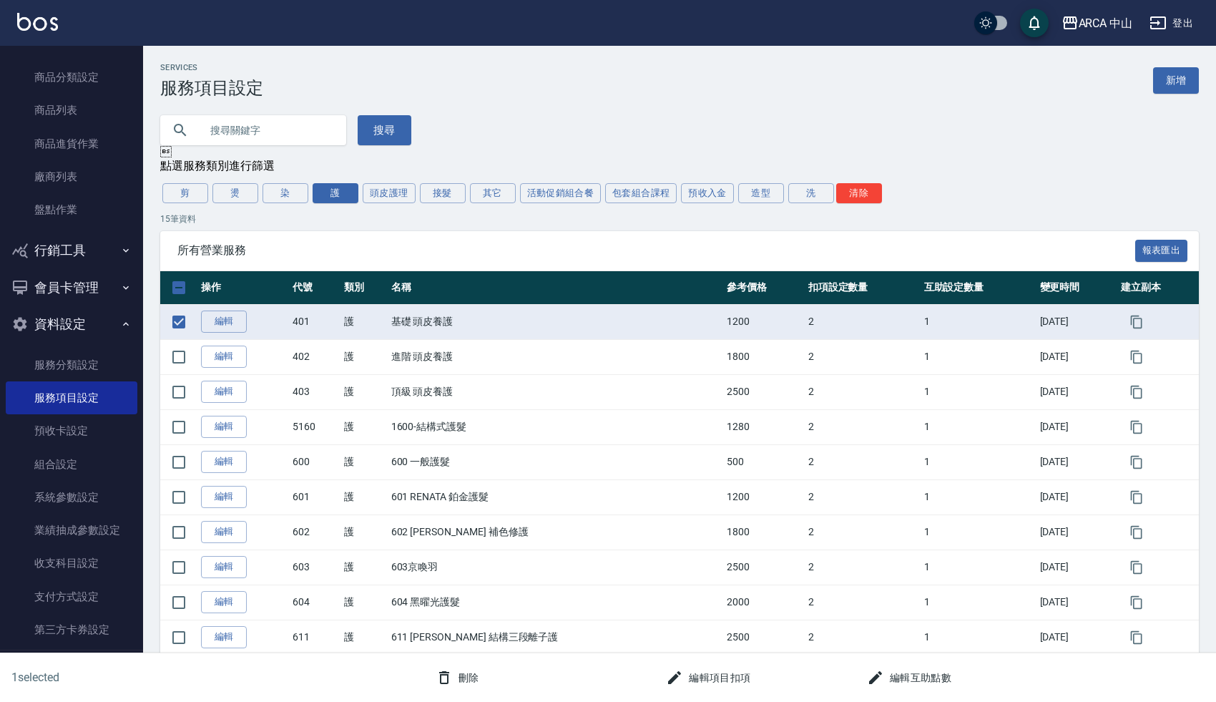
click at [248, 323] on td "編輯" at bounding box center [243, 321] width 92 height 35
click at [235, 323] on link "編輯" at bounding box center [224, 321] width 46 height 22
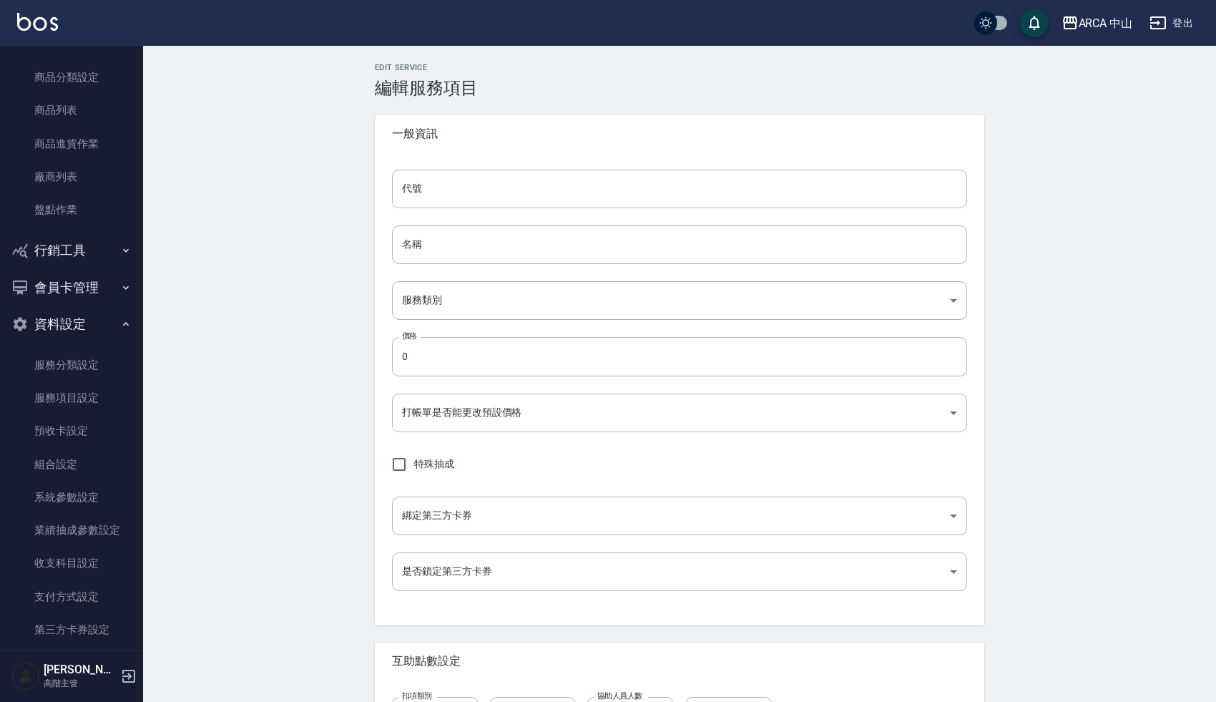
type input "401"
type input "基礎 頭皮養護"
type input "62b87afc-db31-4c04-a44f-9904132a3c4d"
type input "1200"
type input "FALSE"
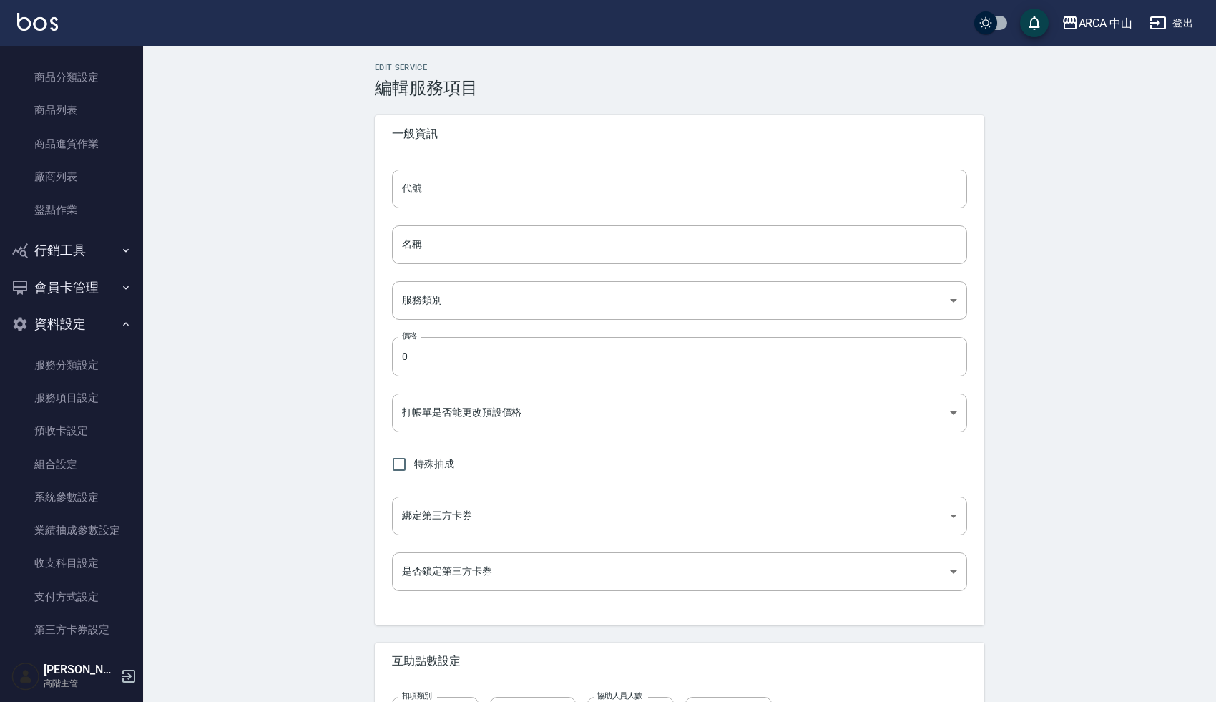
type input "none"
type input "UNSET"
type input "none"
type input "互助1格給1點(60元)"
type input "3"
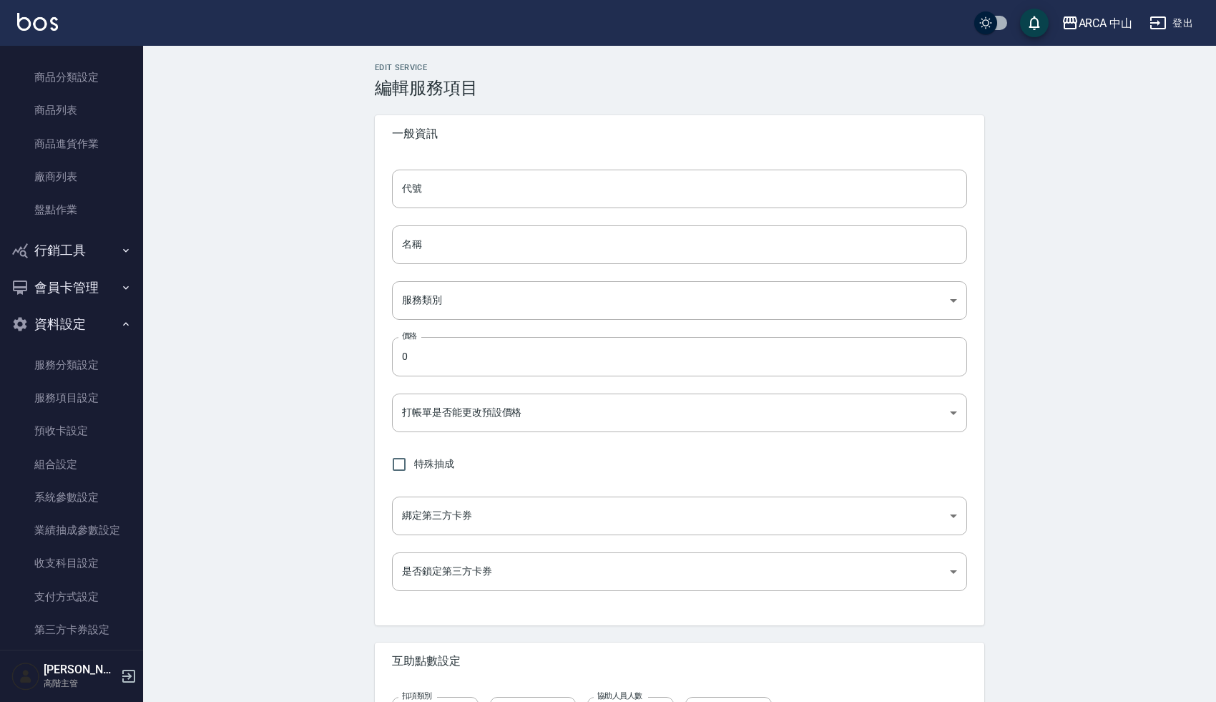
type input "點數"
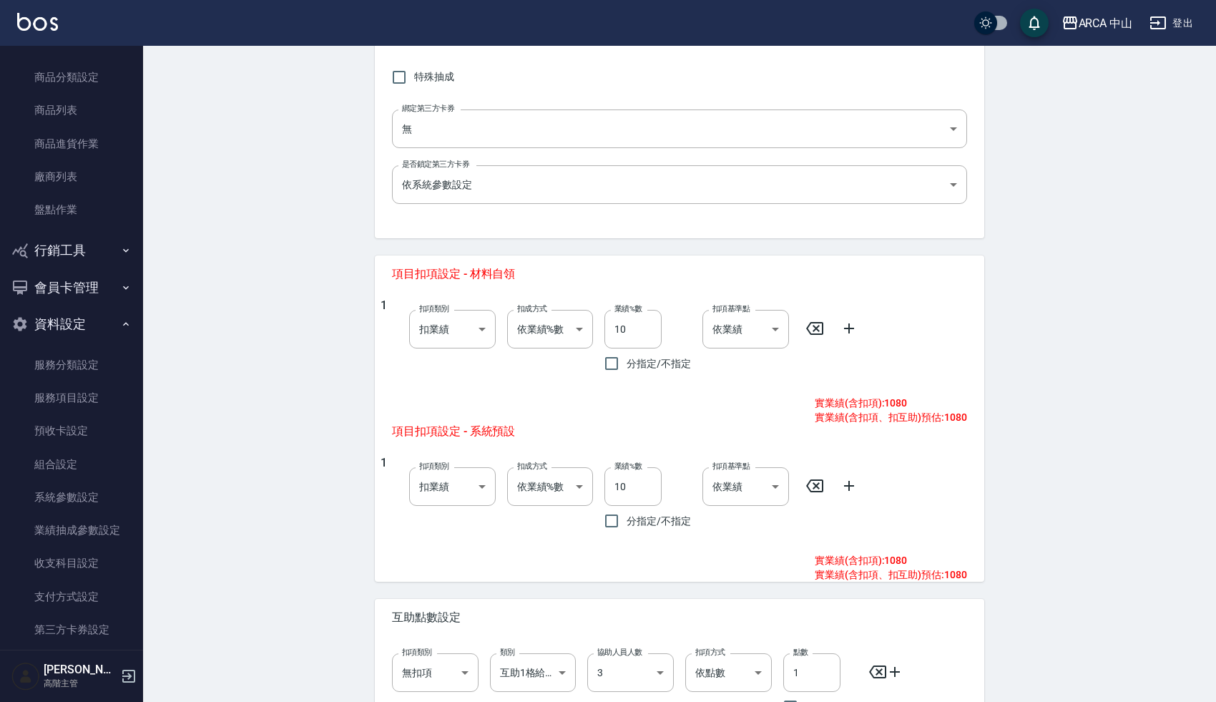
scroll to position [522, 0]
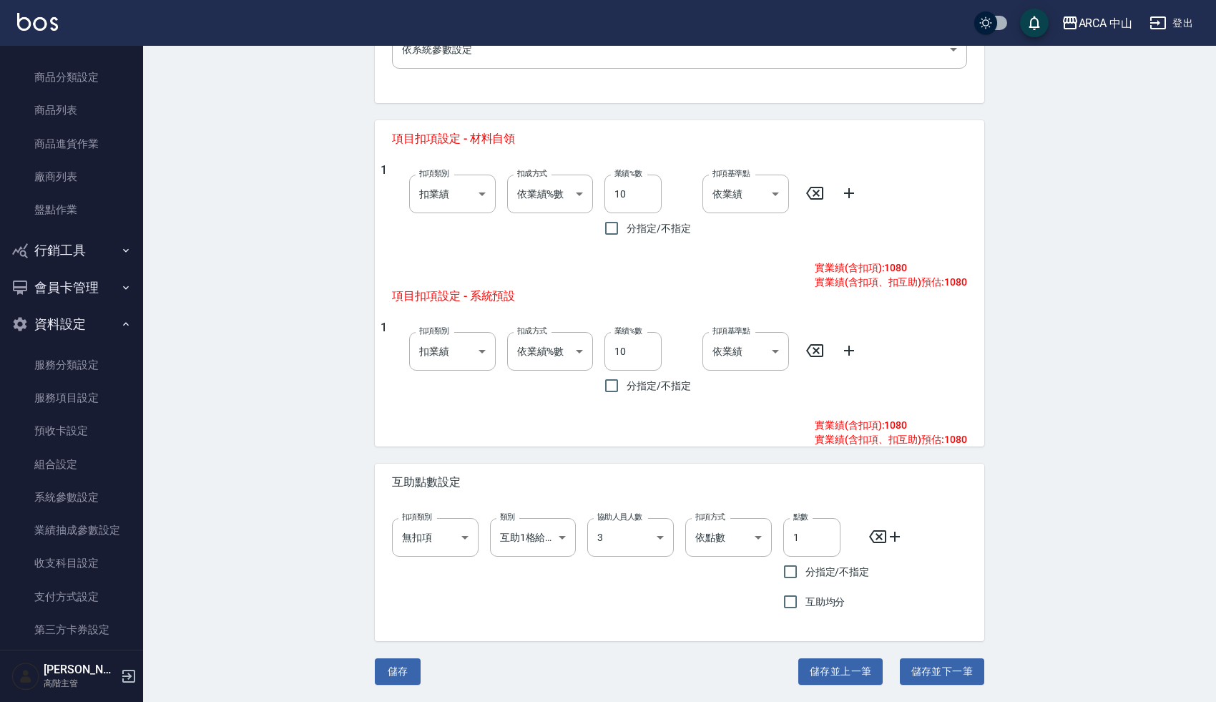
click at [287, 398] on div "Edit Service 編輯服務項目 一般資訊 代號 401 代號 名稱 基礎 頭皮養護 名稱 服務類別 護 62b87afc-db31-4c04-a44f…" at bounding box center [679, 113] width 1073 height 1178
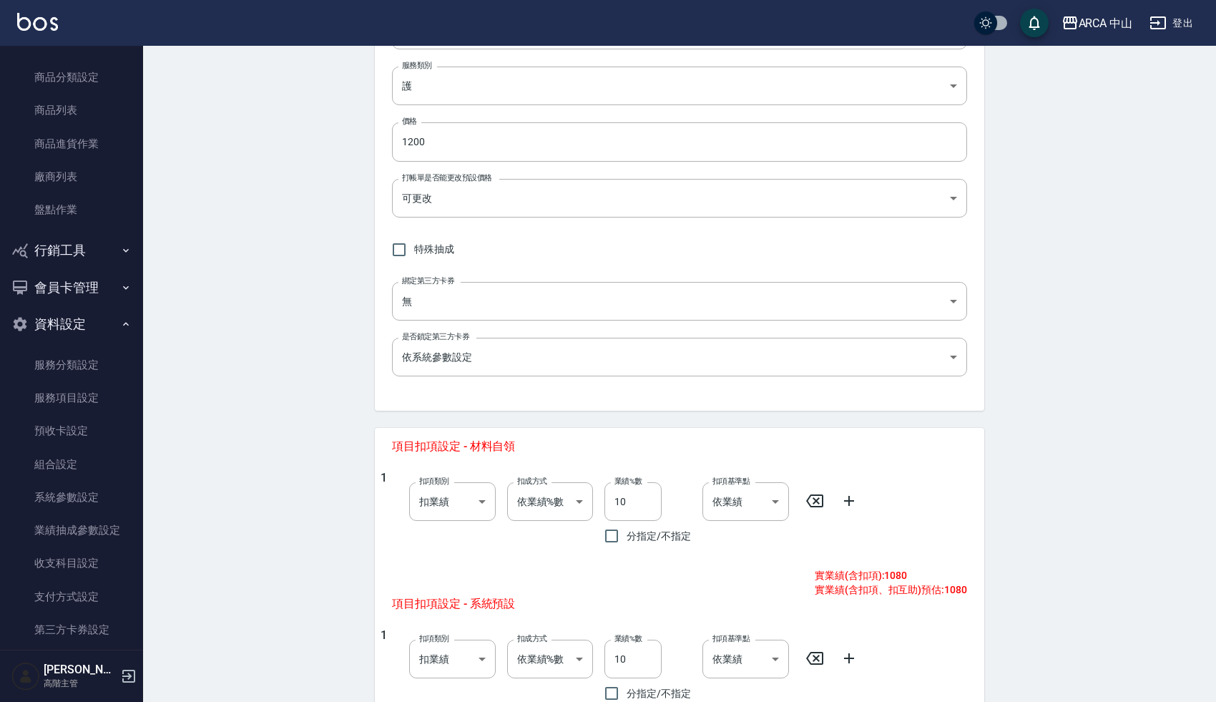
scroll to position [0, 0]
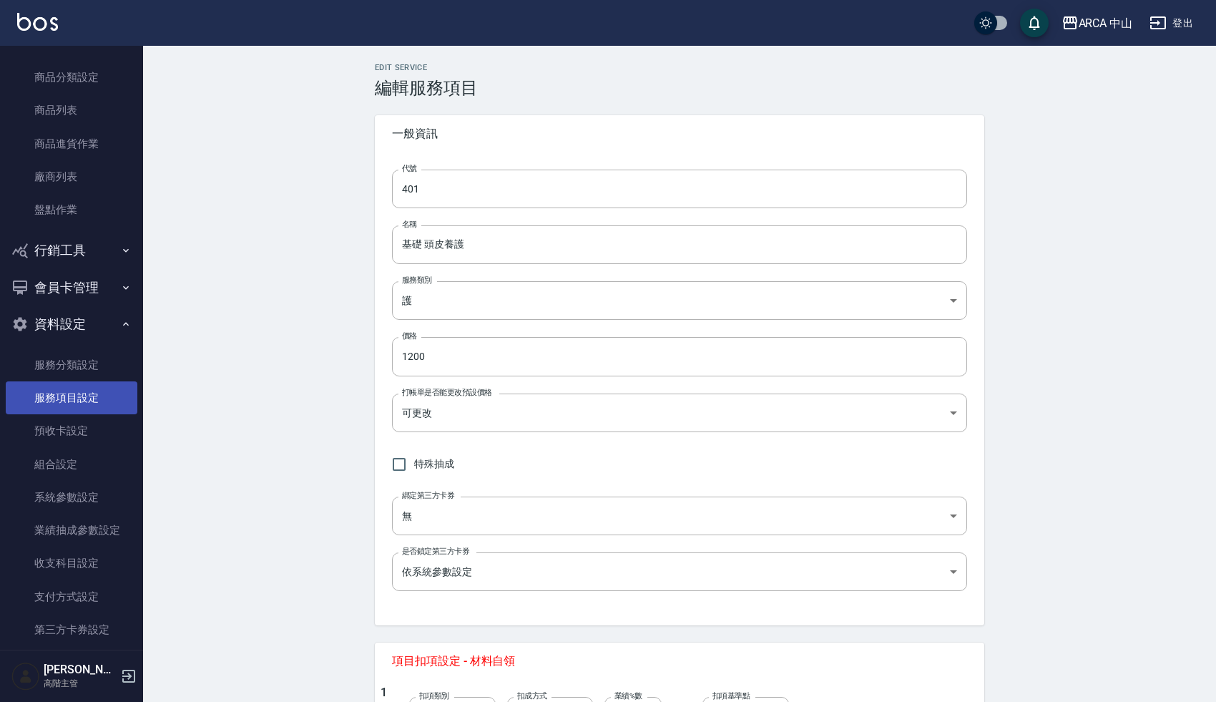
click at [61, 397] on link "服務項目設定" at bounding box center [72, 397] width 132 height 33
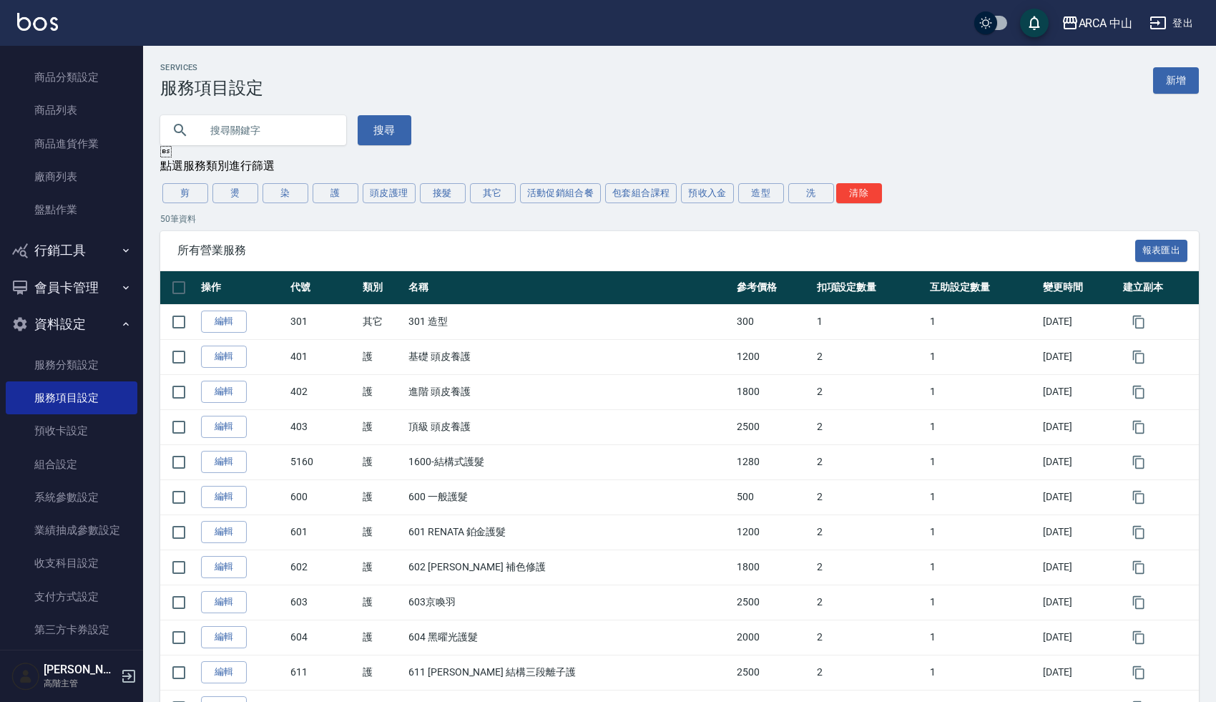
click at [458, 126] on div "搜尋" at bounding box center [670, 121] width 1055 height 47
click at [427, 133] on div "搜尋" at bounding box center [670, 121] width 1055 height 47
click at [70, 383] on link "服務項目設定" at bounding box center [72, 397] width 132 height 33
click at [563, 107] on div "搜尋" at bounding box center [670, 121] width 1055 height 47
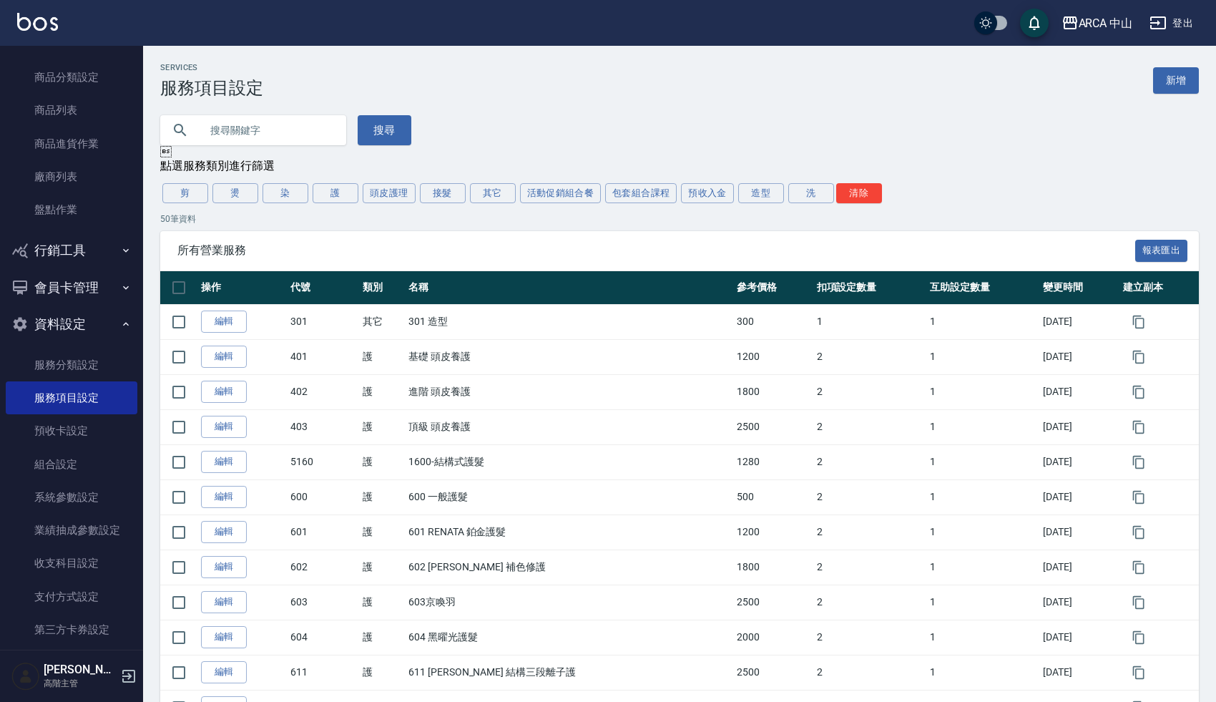
click at [435, 124] on div "搜尋" at bounding box center [670, 121] width 1055 height 47
click at [69, 393] on link "服務項目設定" at bounding box center [72, 397] width 132 height 33
click at [340, 224] on p "50 筆資料" at bounding box center [679, 218] width 1038 height 13
click at [511, 105] on div "搜尋" at bounding box center [670, 121] width 1055 height 47
click at [447, 234] on div "所有營業服務 報表匯出" at bounding box center [679, 250] width 1038 height 39
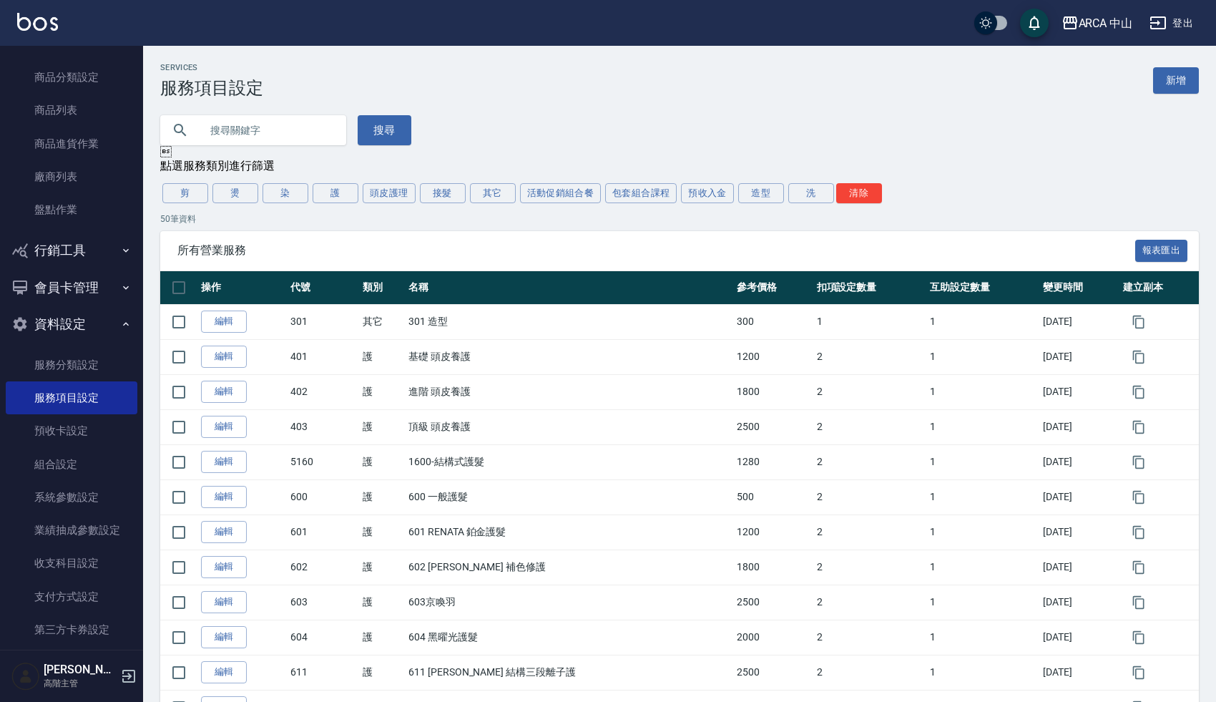
click at [475, 129] on div "搜尋" at bounding box center [670, 121] width 1055 height 47
click at [264, 239] on div "所有營業服務 報表匯出" at bounding box center [679, 250] width 1038 height 39
click at [499, 94] on div "Services 服務項目設定 新增" at bounding box center [679, 80] width 1038 height 35
click at [67, 396] on link "服務項目設定" at bounding box center [72, 397] width 132 height 33
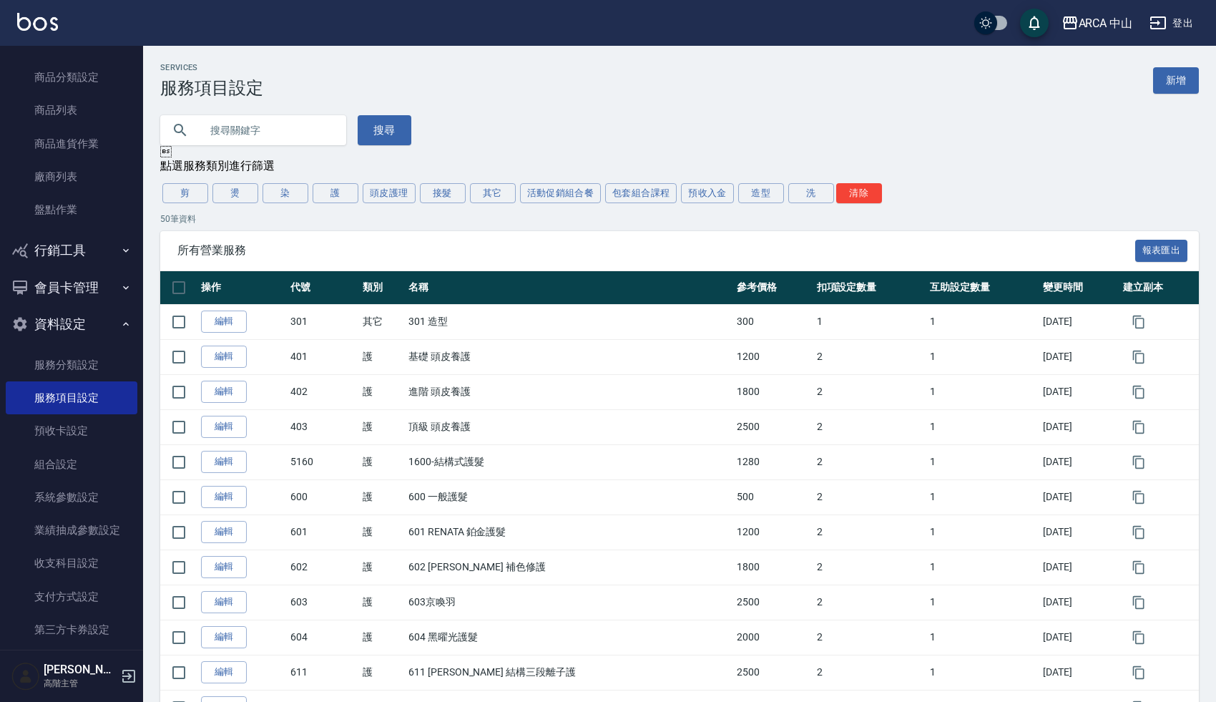
click at [425, 144] on div "搜尋" at bounding box center [670, 121] width 1055 height 47
drag, startPoint x: 334, startPoint y: 93, endPoint x: 434, endPoint y: 139, distance: 110.4
click at [434, 139] on div "搜尋" at bounding box center [670, 121] width 1055 height 47
click at [486, 118] on div "搜尋" at bounding box center [670, 121] width 1055 height 47
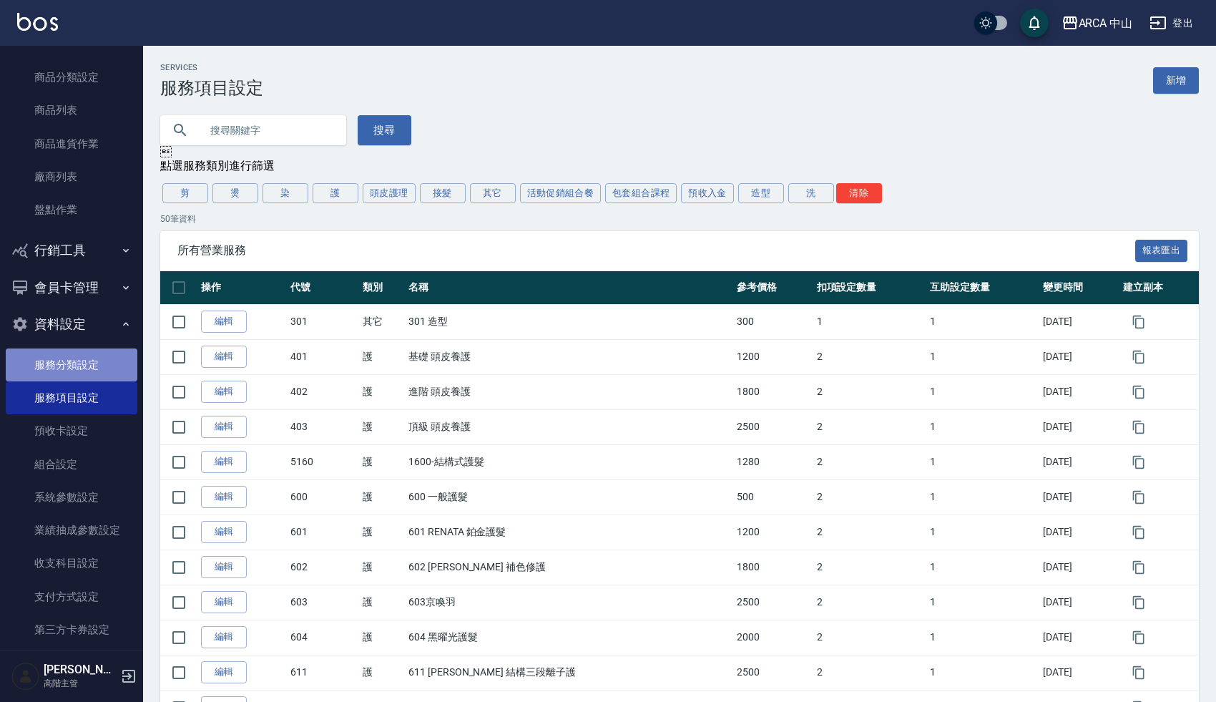
click at [75, 368] on link "服務分類設定" at bounding box center [72, 364] width 132 height 33
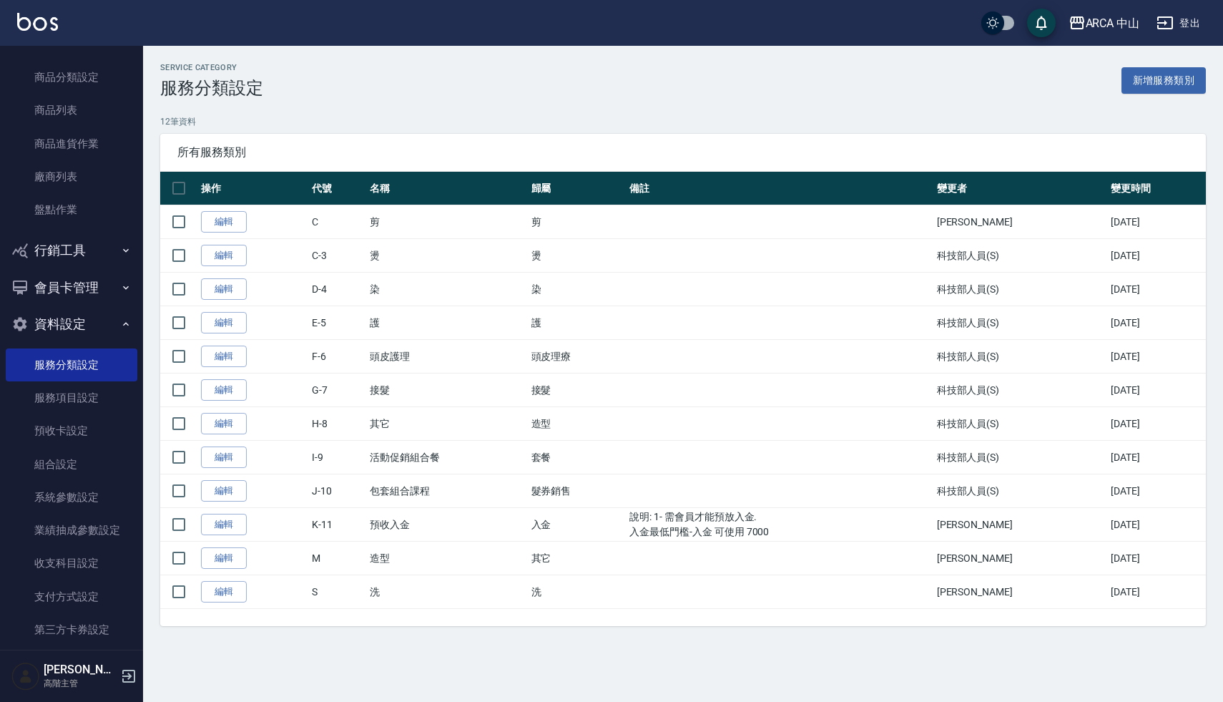
click at [56, 328] on button "資料設定" at bounding box center [72, 323] width 132 height 37
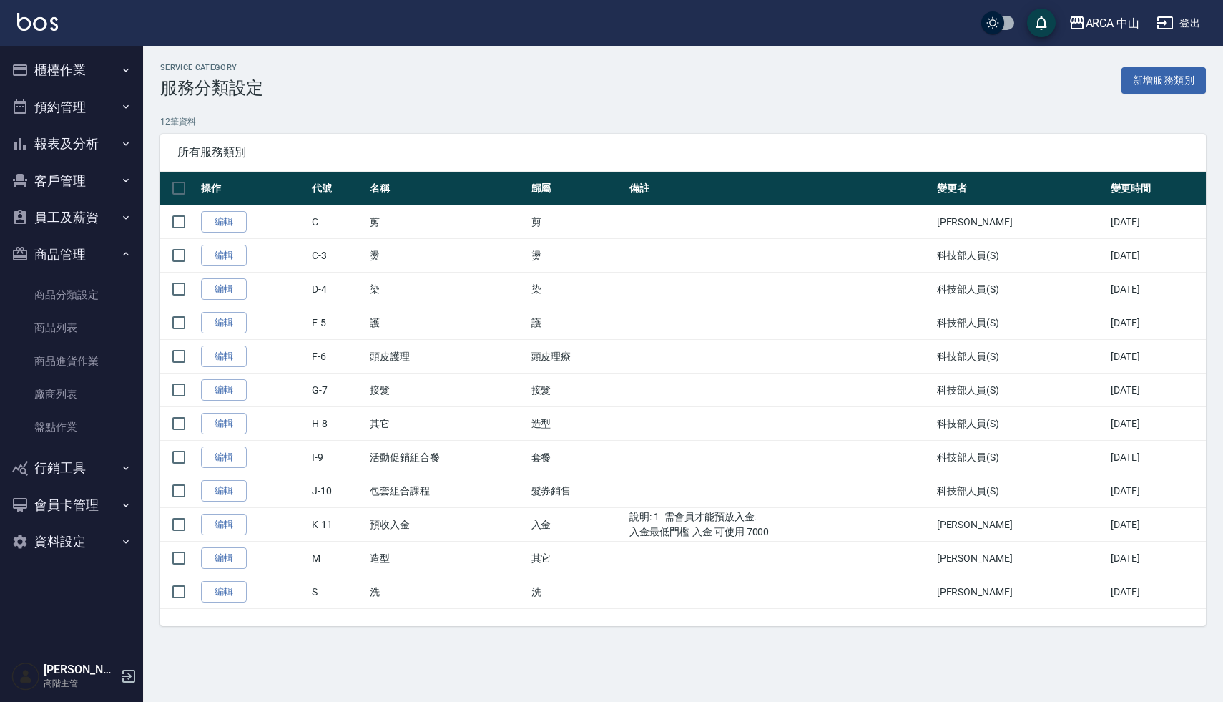
click at [64, 536] on button "資料設定" at bounding box center [72, 541] width 132 height 37
click at [76, 618] on link "服務項目設定" at bounding box center [72, 615] width 132 height 33
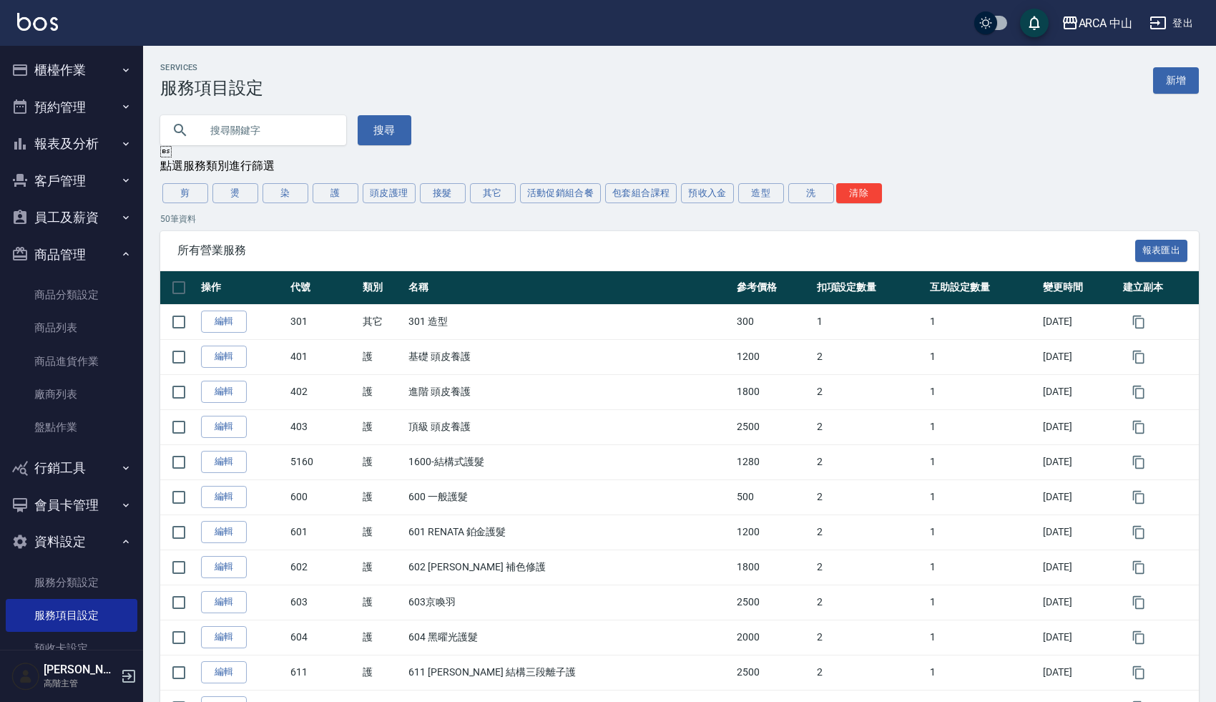
click at [457, 113] on div "搜尋" at bounding box center [670, 121] width 1055 height 47
click at [544, 136] on div "搜尋" at bounding box center [670, 121] width 1055 height 47
click at [516, 235] on div "所有營業服務 報表匯出" at bounding box center [679, 250] width 1038 height 39
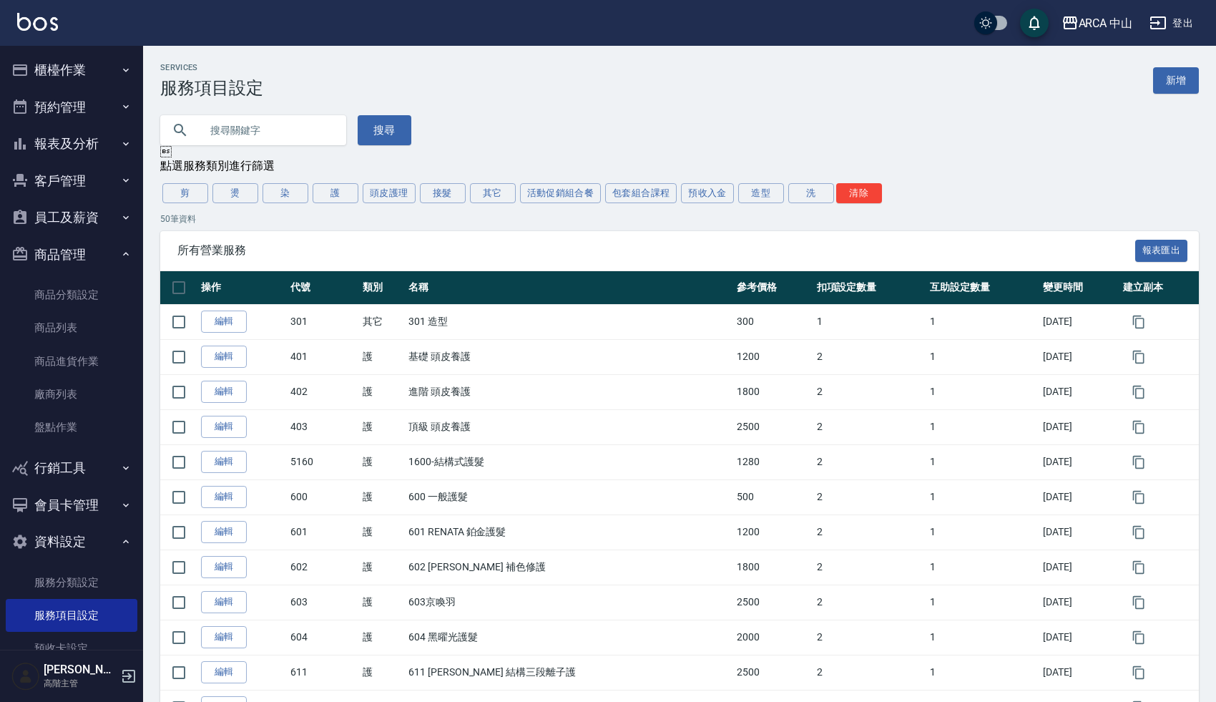
click at [476, 265] on div "所有營業服務 報表匯出" at bounding box center [679, 250] width 1038 height 39
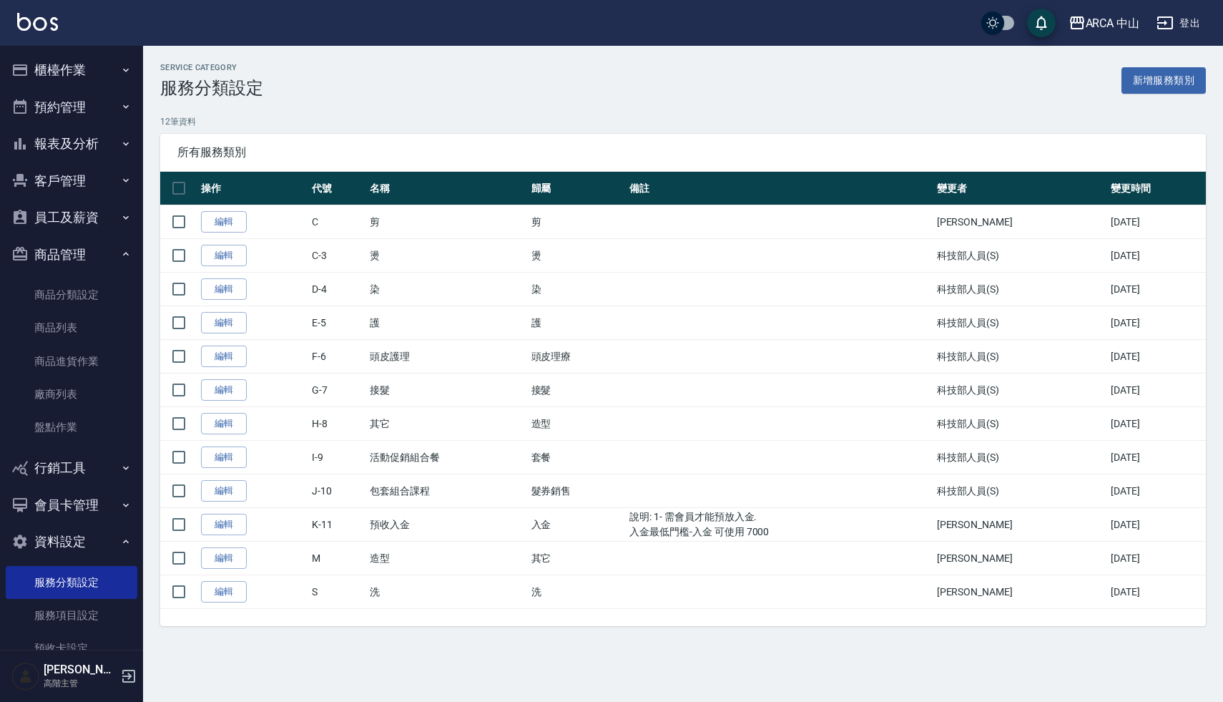
click at [503, 125] on p "12 筆資料" at bounding box center [682, 121] width 1045 height 13
click at [423, 128] on div "12 筆資料 所有服務類別 操作 代號 名稱 歸屬 備註 變更者 變更時間 編輯 C 剪 剪 [PERSON_NAME] [DATE] 編輯 C-3 燙 燙 …" at bounding box center [682, 370] width 1045 height 511
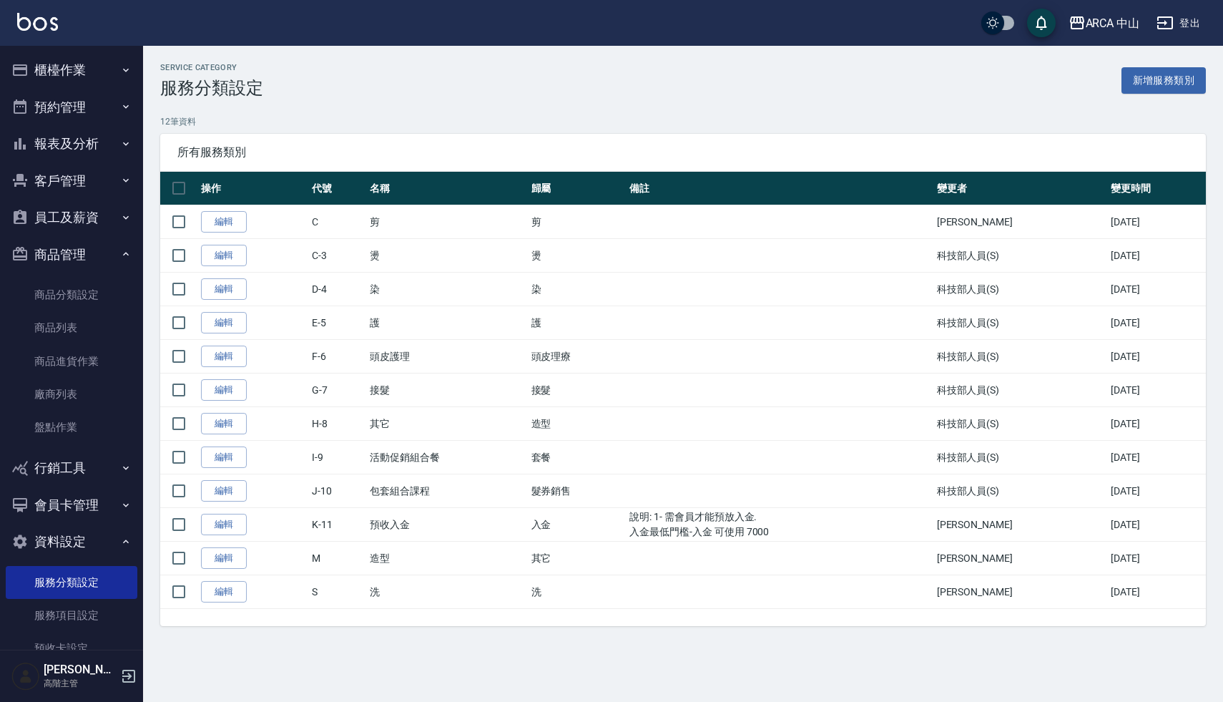
click at [405, 127] on p "12 筆資料" at bounding box center [682, 121] width 1045 height 13
click at [393, 94] on div "Service Category 服務分類設定 新增服務類別" at bounding box center [682, 80] width 1045 height 35
click at [391, 103] on div "Service Category 服務分類設定 新增服務類別 12 筆資料 所有服務類別 操作 代號 名稱 歸屬 備註 變更者 變更時間 編輯 C 剪 剪 […" at bounding box center [683, 344] width 1080 height 563
click at [330, 114] on div "Service Category 服務分類設定 新增服務類別 12 筆資料 所有服務類別 操作 代號 名稱 歸屬 備註 變更者 變更時間 編輯 C 剪 剪 […" at bounding box center [683, 344] width 1080 height 563
click at [57, 260] on button "商品管理" at bounding box center [72, 254] width 132 height 37
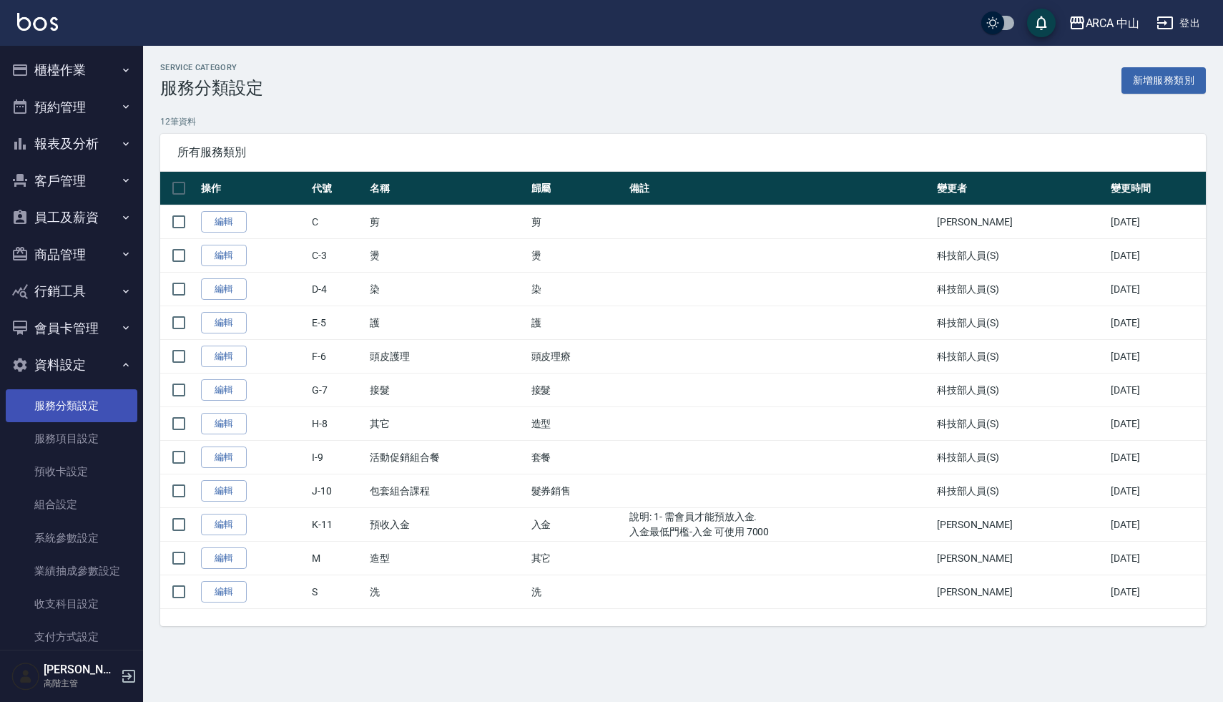
click at [53, 403] on link "服務分類設定" at bounding box center [72, 405] width 132 height 33
click at [57, 372] on button "資料設定" at bounding box center [72, 364] width 132 height 37
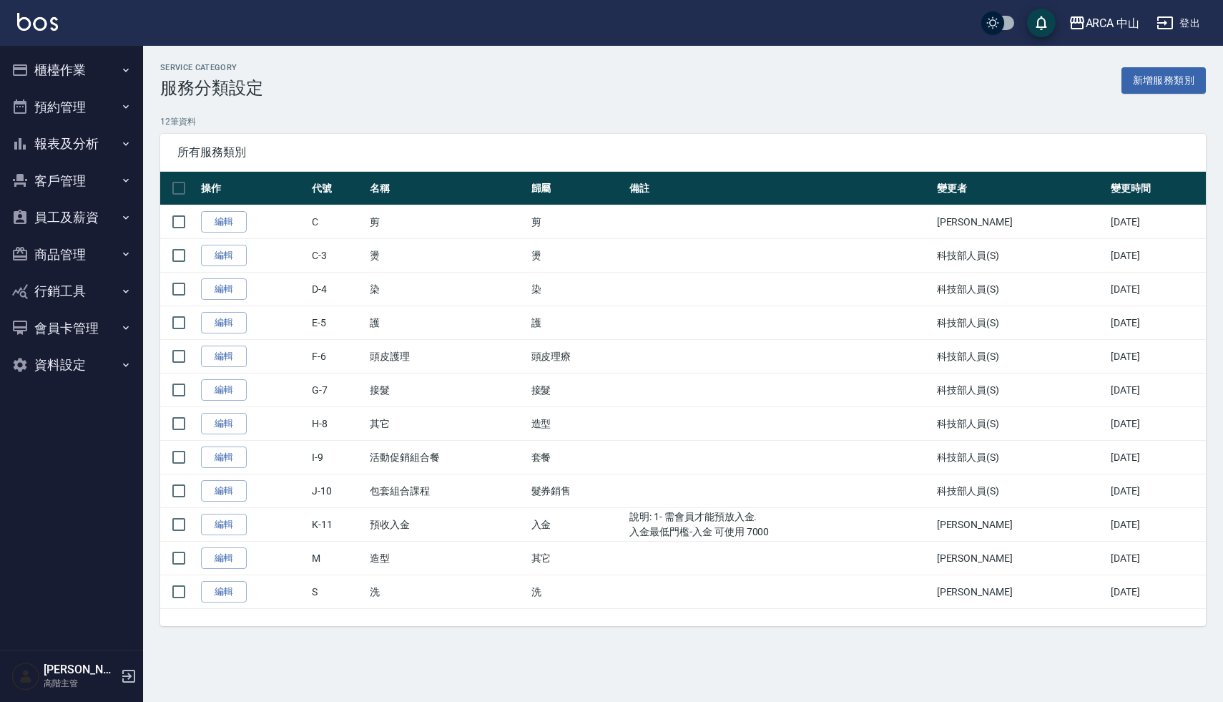
click at [357, 121] on p "12 筆資料" at bounding box center [682, 121] width 1045 height 13
click at [345, 115] on p "12 筆資料" at bounding box center [682, 121] width 1045 height 13
click at [278, 112] on div "Service Category 服務分類設定 新增服務類別 12 筆資料 所有服務類別 操作 代號 名稱 歸屬 備註 變更者 變更時間 編輯 C 剪 剪 […" at bounding box center [683, 344] width 1080 height 563
click at [430, 156] on span "所有服務類別" at bounding box center [682, 152] width 1011 height 14
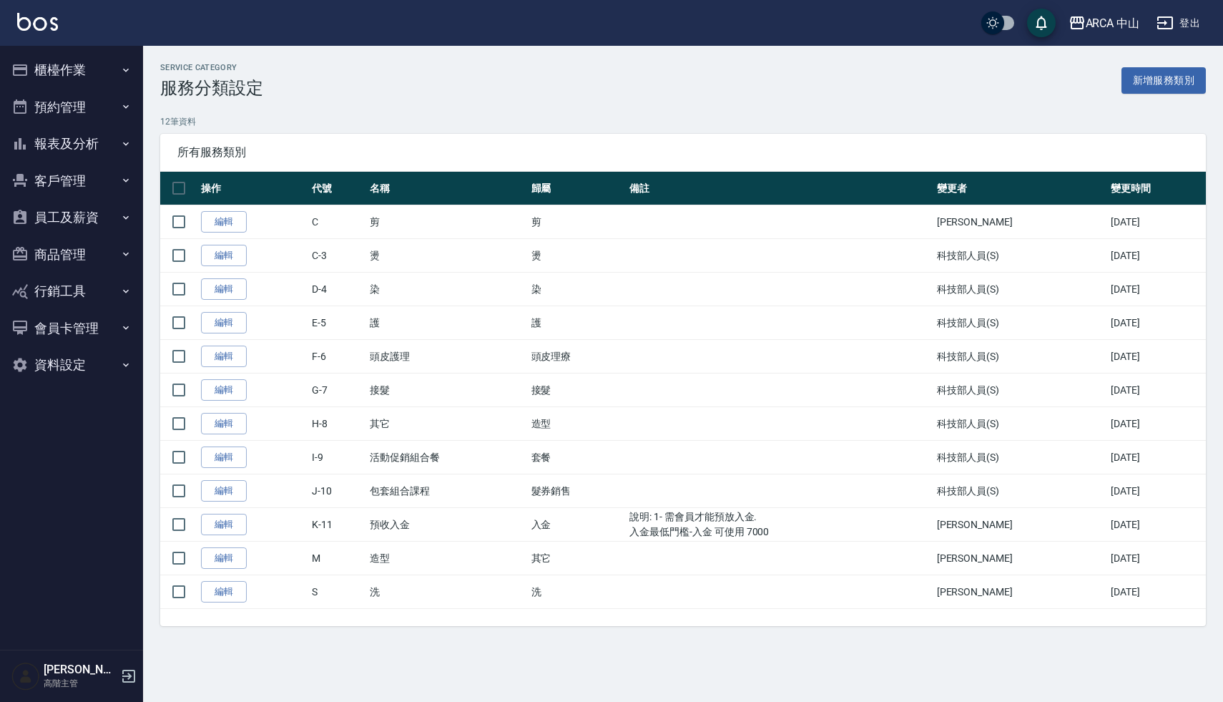
click at [426, 144] on div "所有服務類別" at bounding box center [682, 152] width 1045 height 37
click at [67, 221] on button "員工及薪資" at bounding box center [72, 217] width 132 height 37
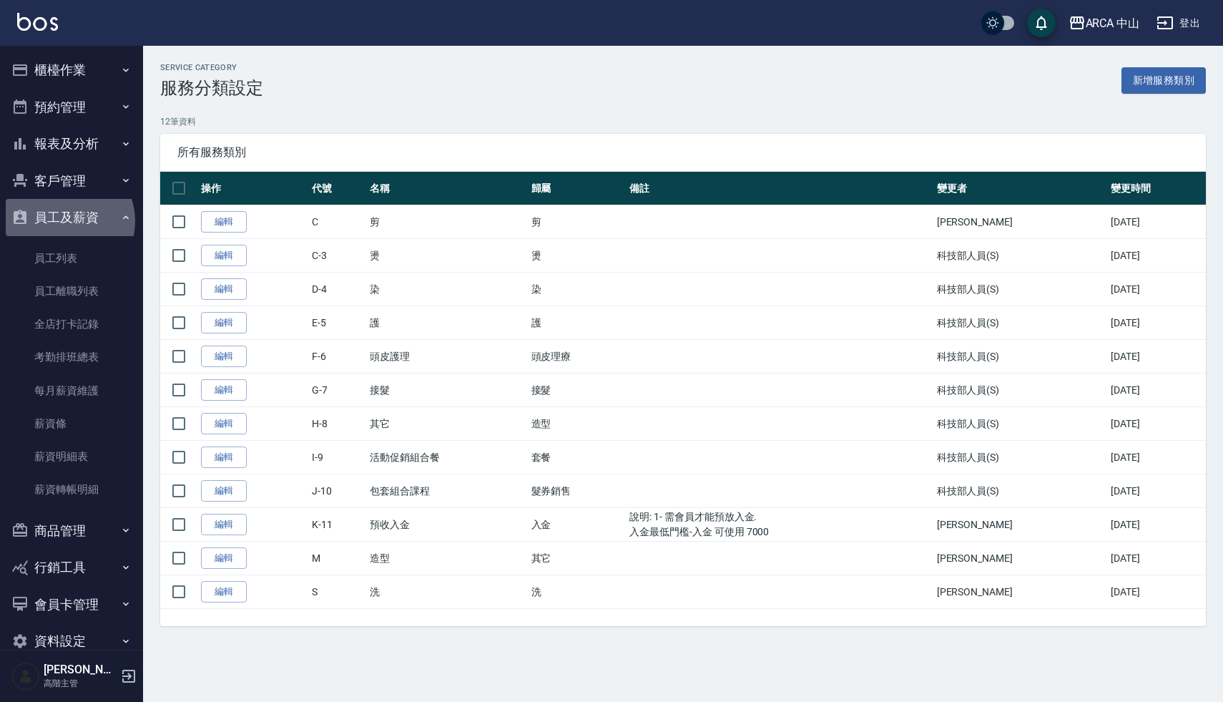
click at [67, 221] on button "員工及薪資" at bounding box center [72, 217] width 132 height 37
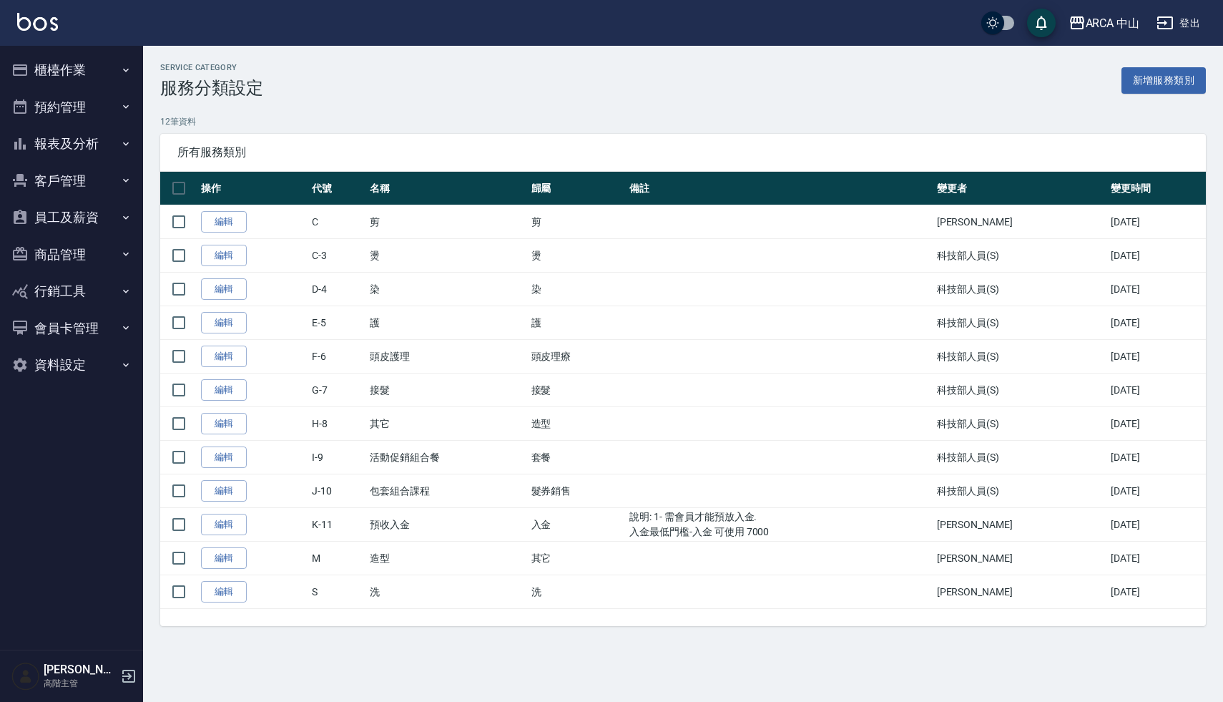
click at [60, 361] on button "資料設定" at bounding box center [72, 364] width 132 height 37
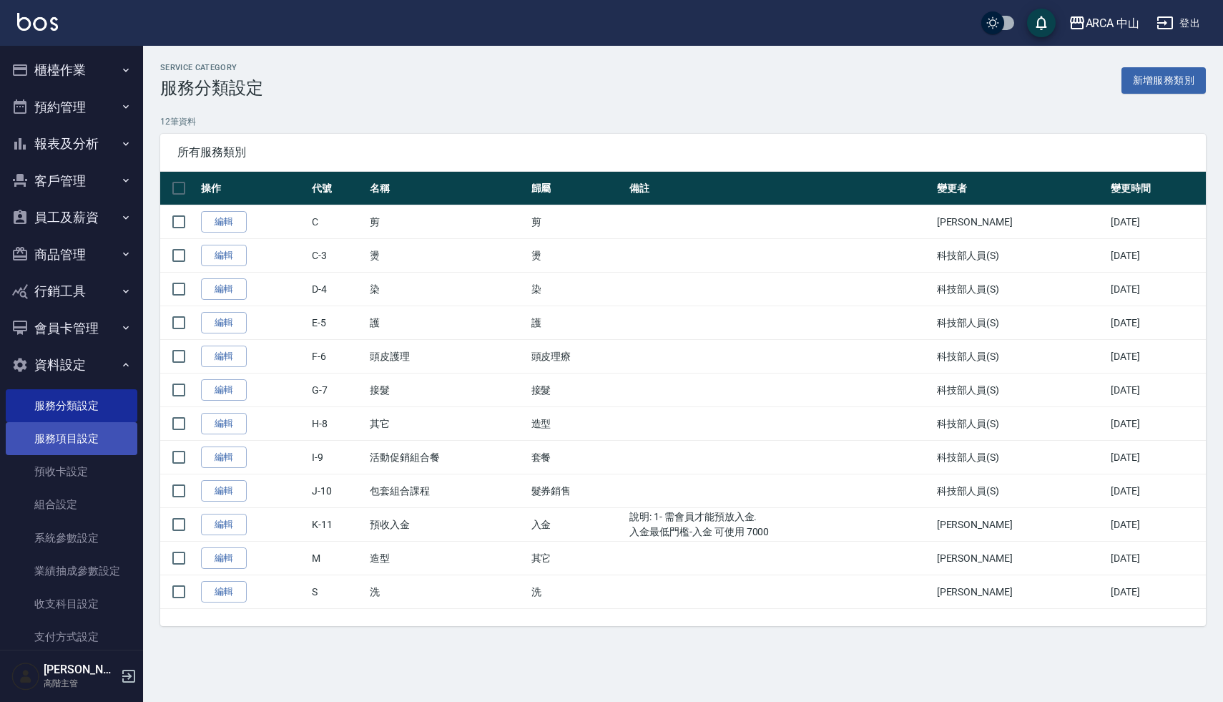
click at [60, 430] on link "服務項目設定" at bounding box center [72, 438] width 132 height 33
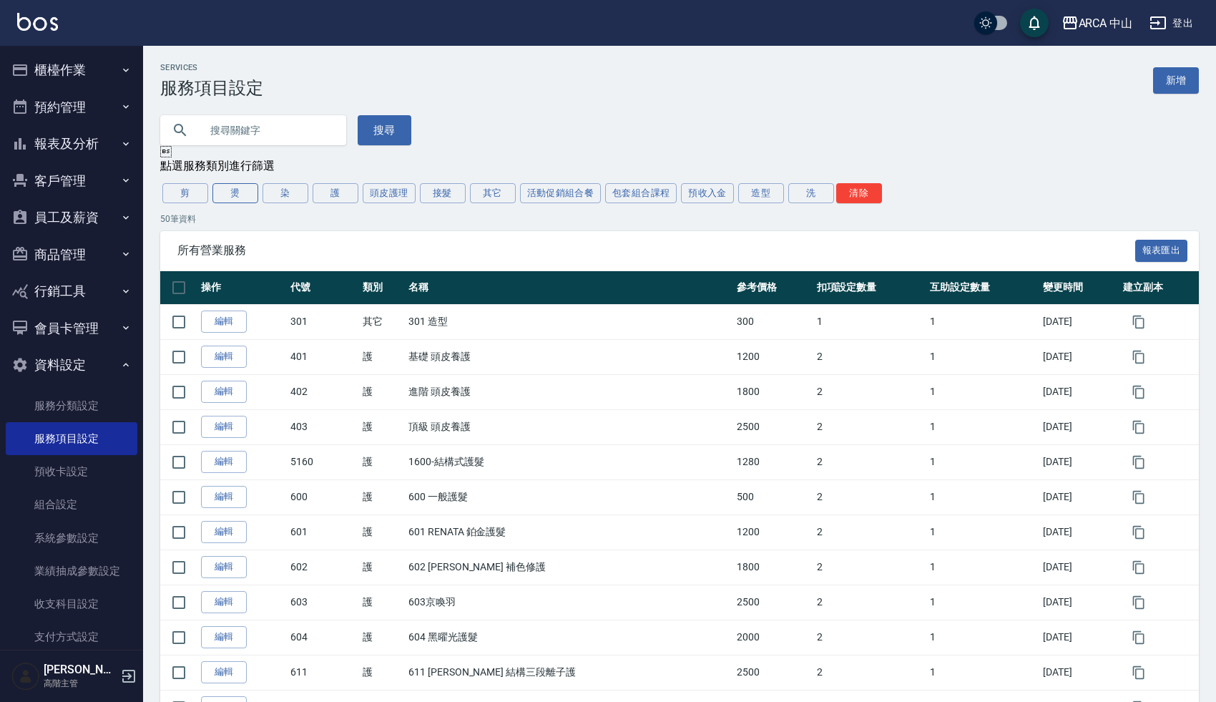
click at [238, 197] on button "燙" at bounding box center [235, 193] width 46 height 20
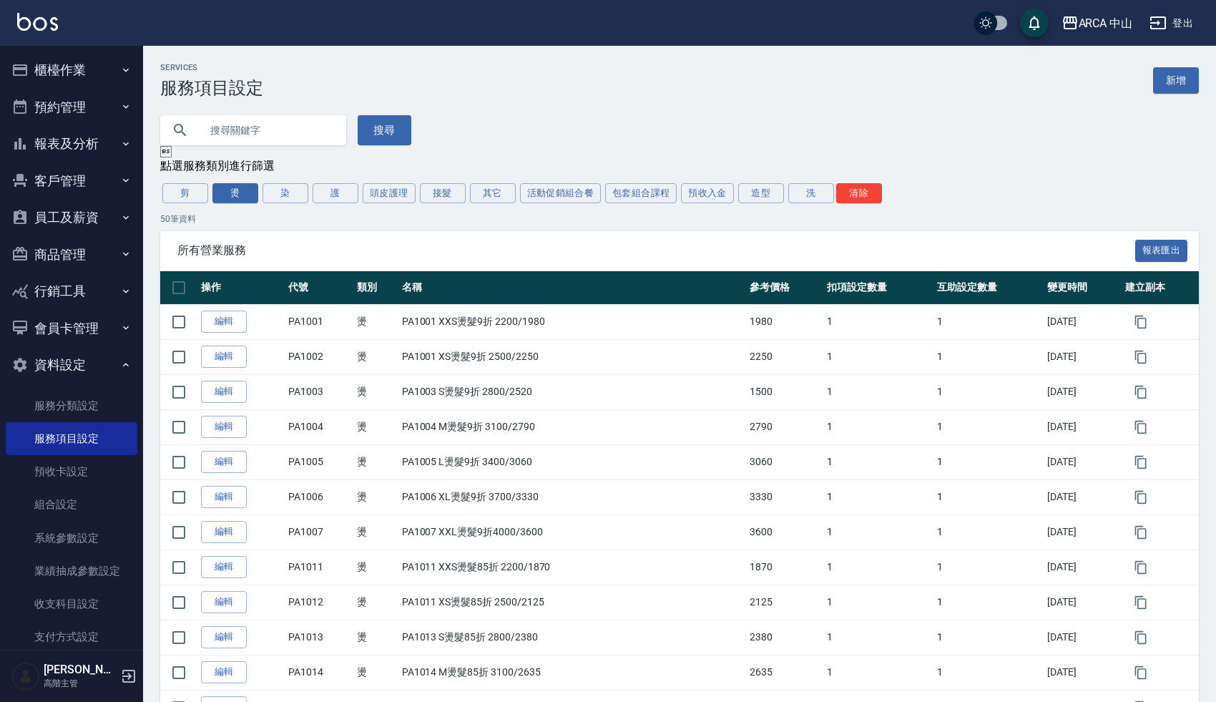
click at [339, 200] on button "護" at bounding box center [335, 193] width 46 height 20
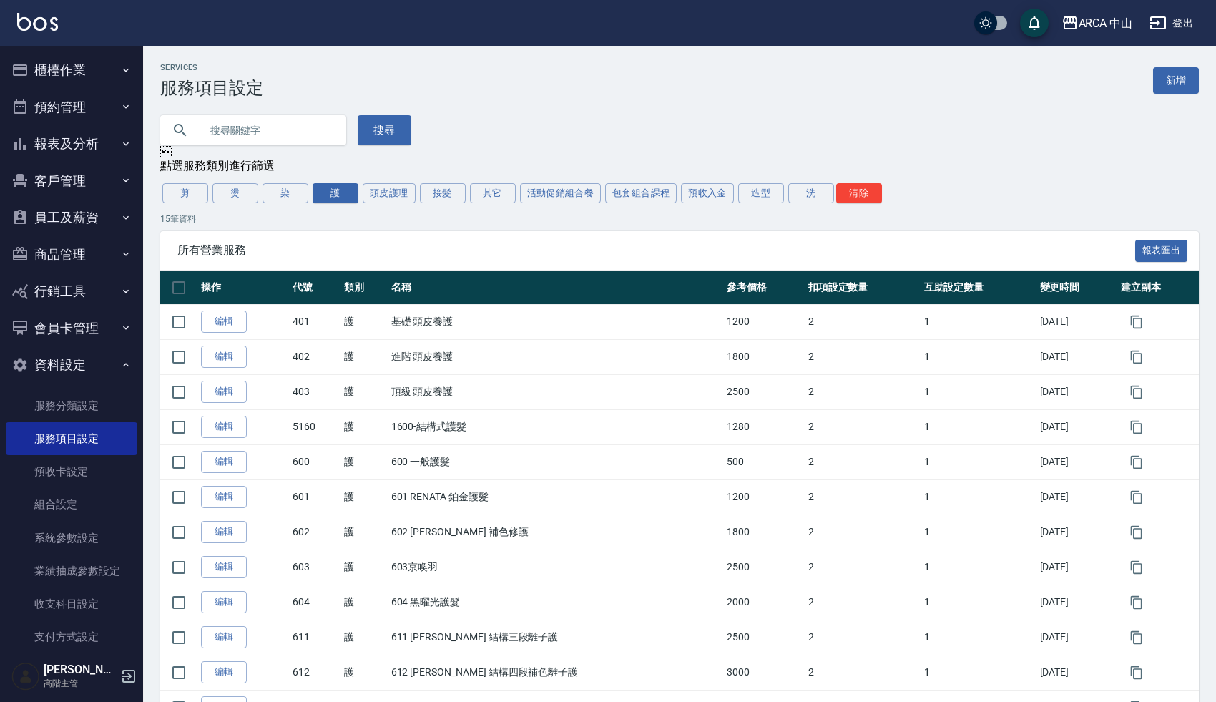
click at [567, 124] on div "搜尋" at bounding box center [670, 121] width 1055 height 47
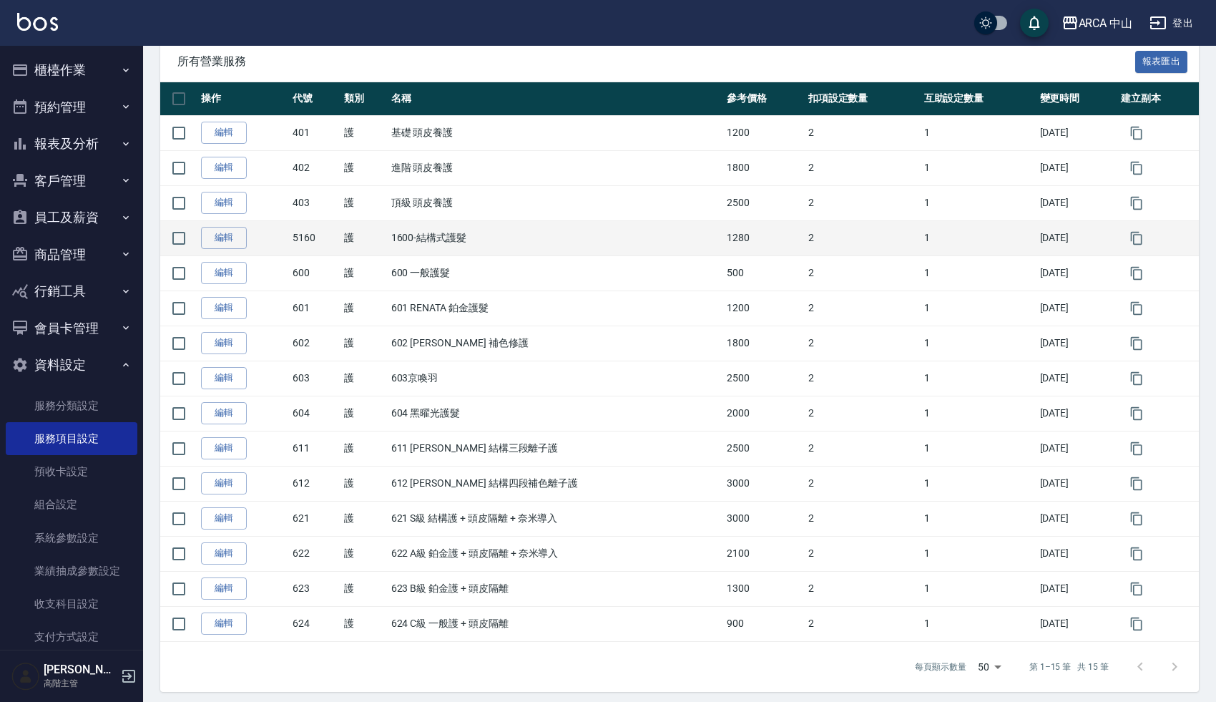
scroll to position [190, 0]
